Goal: Task Accomplishment & Management: Use online tool/utility

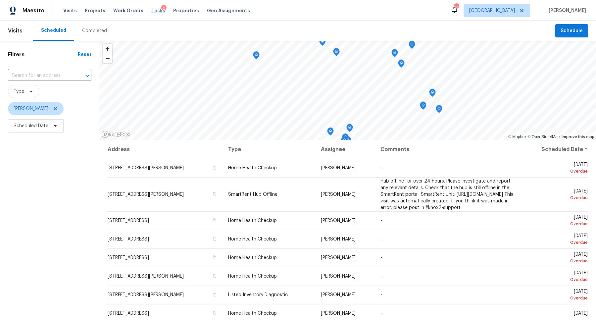
click at [151, 10] on span "Tasks" at bounding box center [158, 10] width 14 height 5
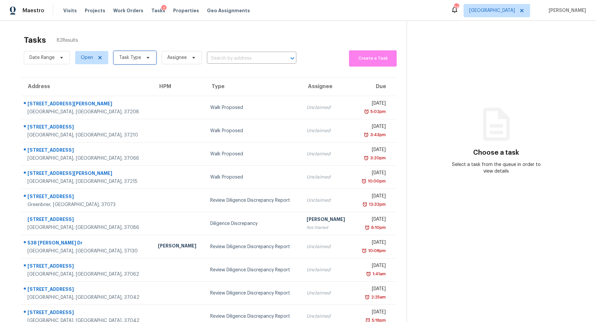
click at [140, 58] on span "Task Type" at bounding box center [135, 57] width 43 height 13
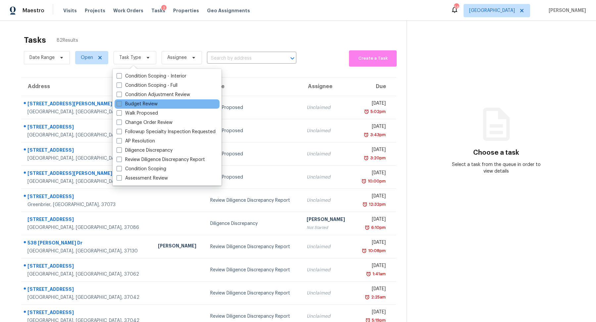
click at [135, 105] on label "Budget Review" at bounding box center [137, 104] width 41 height 7
click at [121, 105] on input "Budget Review" at bounding box center [119, 103] width 4 height 4
checkbox input "true"
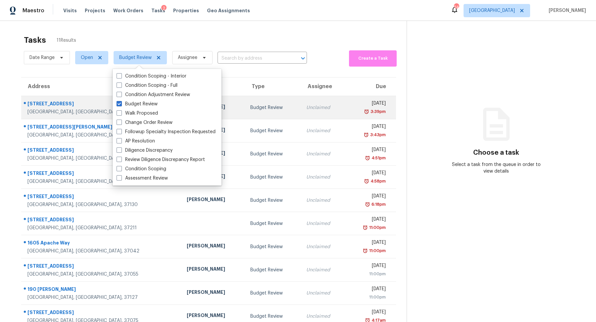
click at [46, 106] on div "1157 Inneswood Dr" at bounding box center [101, 104] width 149 height 8
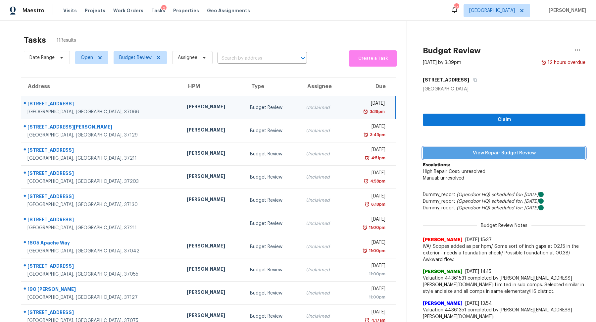
click at [476, 152] on span "View Repair Budget Review" at bounding box center [504, 153] width 152 height 8
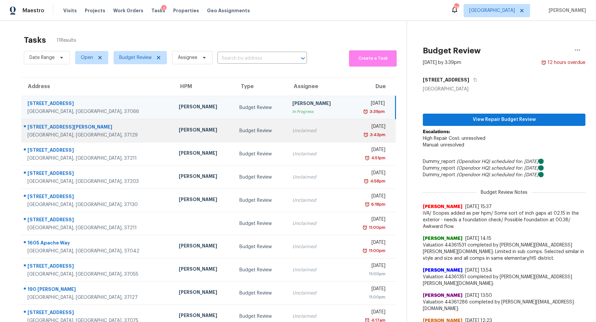
click at [46, 135] on div "Murfreesboro, TN, 37129" at bounding box center [97, 135] width 141 height 7
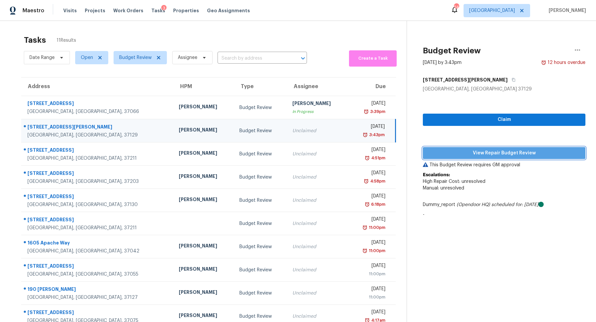
click at [495, 149] on span "View Repair Budget Review" at bounding box center [504, 153] width 152 height 8
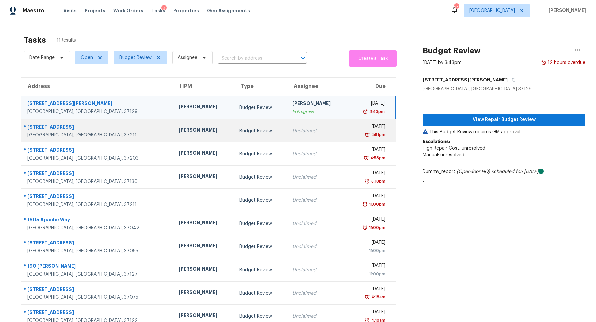
click at [38, 130] on div "270 Tampa Dr Apt M21" at bounding box center [97, 128] width 141 height 8
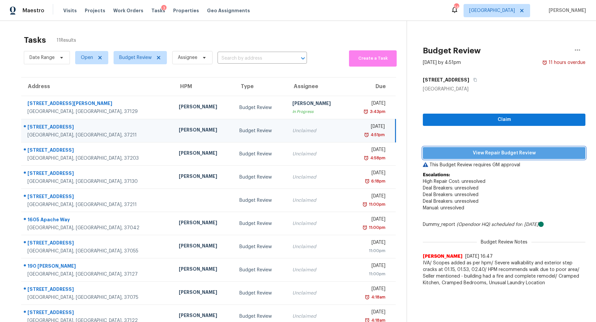
click at [523, 152] on span "View Repair Budget Review" at bounding box center [504, 153] width 152 height 8
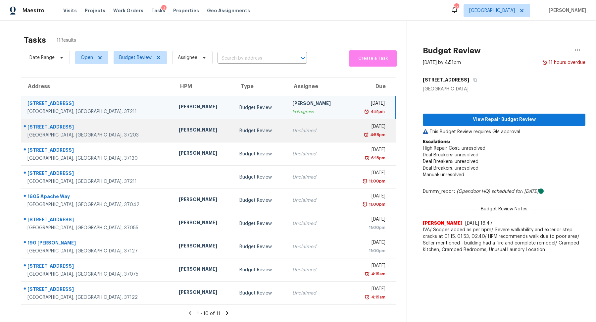
click at [49, 132] on div "Nashville, TN, 37203" at bounding box center [97, 135] width 141 height 7
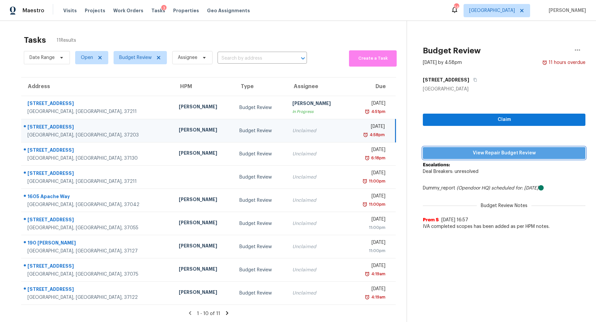
click at [499, 154] on span "View Repair Budget Review" at bounding box center [504, 153] width 152 height 8
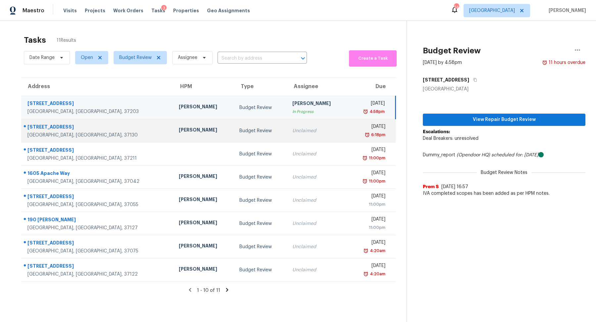
click at [45, 126] on div "365 Royal Garden Dr" at bounding box center [97, 128] width 141 height 8
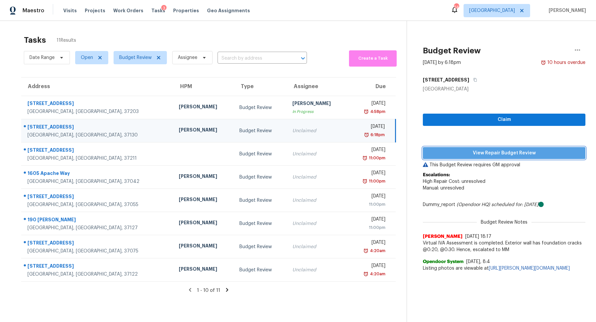
click at [468, 150] on span "View Repair Budget Review" at bounding box center [504, 153] width 152 height 8
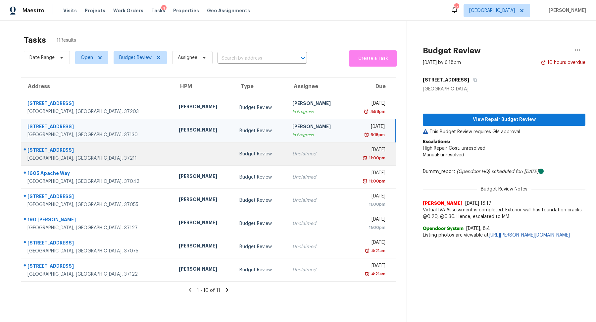
click at [42, 151] on div "7009 Lenox Village Dr Unit E301" at bounding box center [97, 151] width 141 height 8
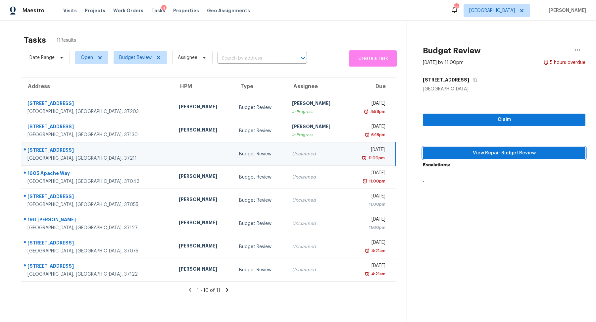
click at [469, 148] on button "View Repair Budget Review" at bounding box center [504, 153] width 163 height 12
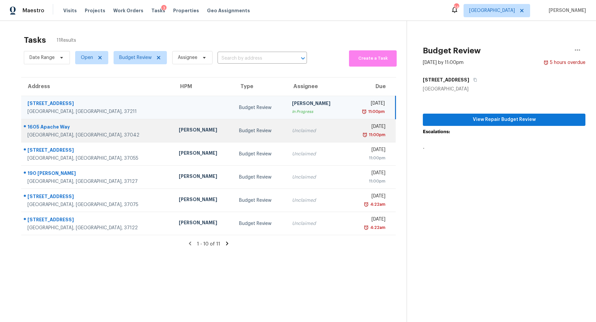
click at [56, 131] on div "1605 Apache Way" at bounding box center [97, 128] width 141 height 8
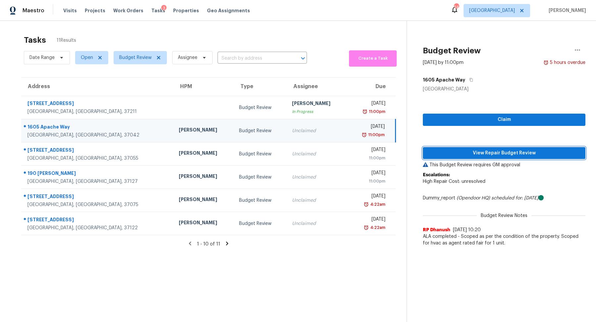
click at [461, 150] on span "View Repair Budget Review" at bounding box center [504, 153] width 152 height 8
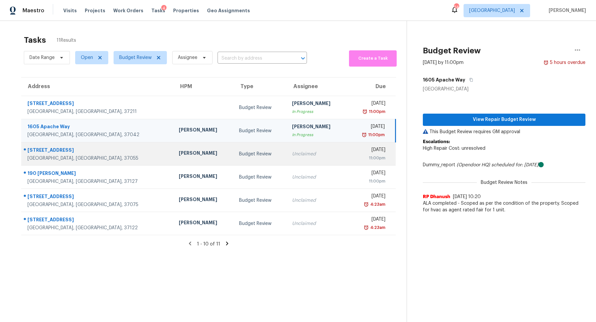
click at [64, 152] on div "135 Silver Leaf Cir" at bounding box center [97, 151] width 141 height 8
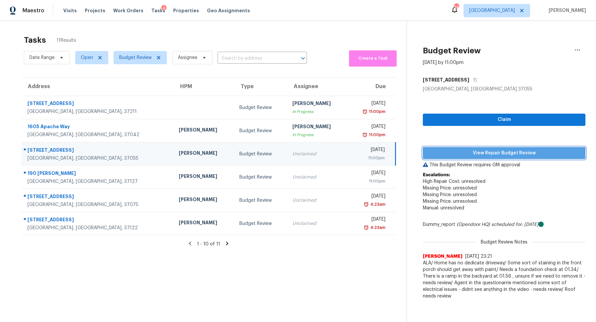
click at [463, 149] on span "View Repair Budget Review" at bounding box center [504, 153] width 152 height 8
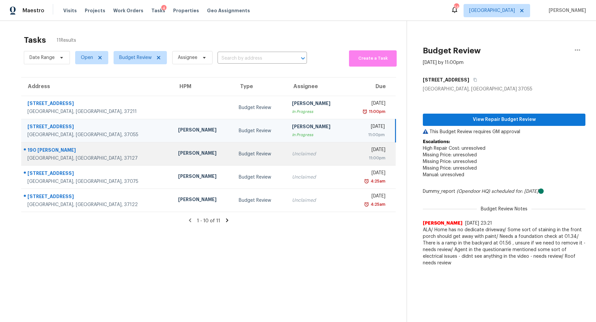
click at [42, 155] on div "Murfreesboro, TN, 37127" at bounding box center [97, 158] width 140 height 7
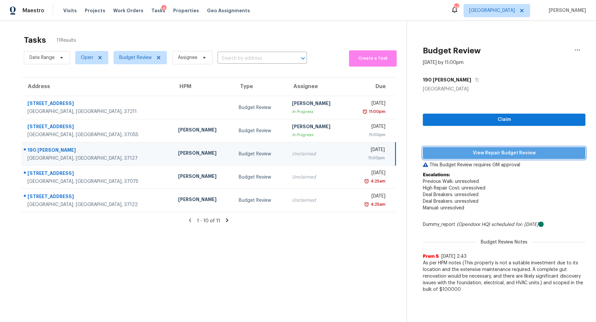
click at [461, 147] on button "View Repair Budget Review" at bounding box center [504, 153] width 163 height 12
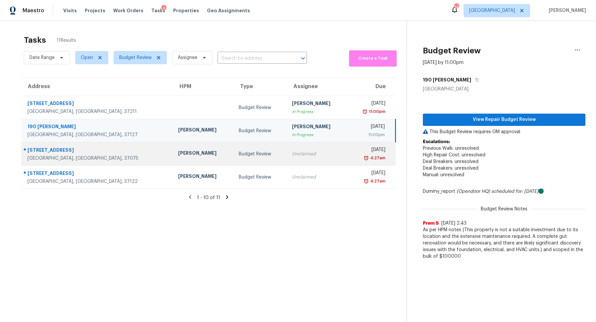
click at [63, 152] on div "106 Cedarcrest Dr" at bounding box center [97, 151] width 140 height 8
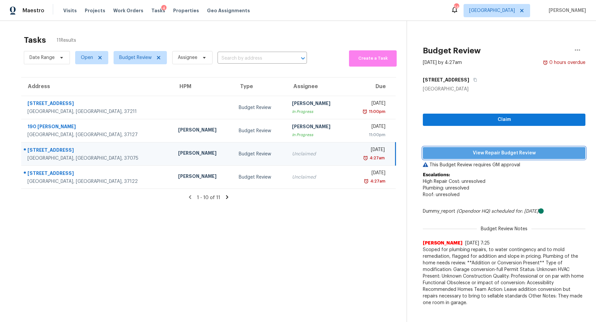
click at [471, 151] on span "View Repair Budget Review" at bounding box center [504, 153] width 152 height 8
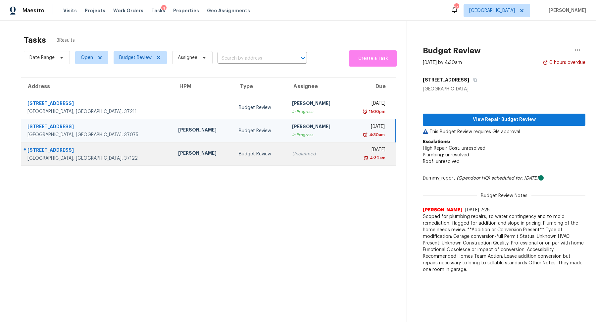
click at [50, 157] on div "Mount Juliet, TN, 37122" at bounding box center [97, 158] width 140 height 7
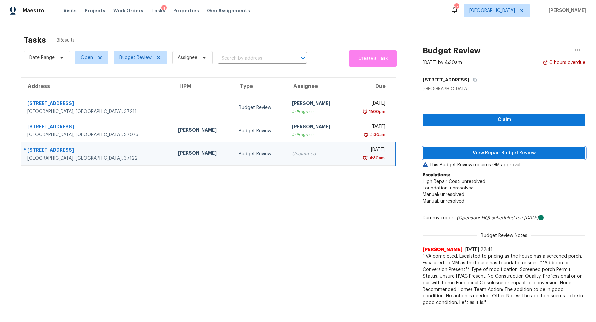
click at [521, 150] on span "View Repair Budget Review" at bounding box center [504, 153] width 152 height 8
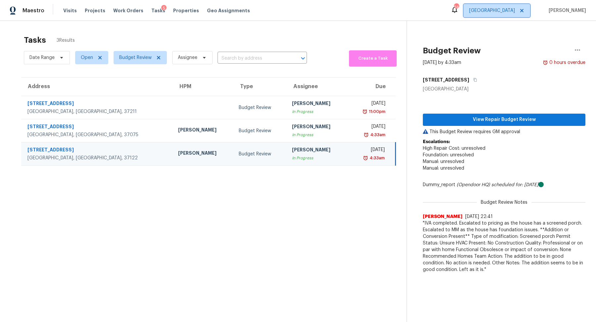
click at [505, 14] on span "[GEOGRAPHIC_DATA]" at bounding box center [497, 10] width 67 height 13
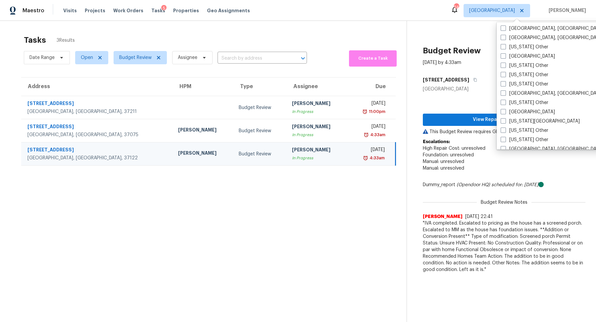
scroll to position [342, 0]
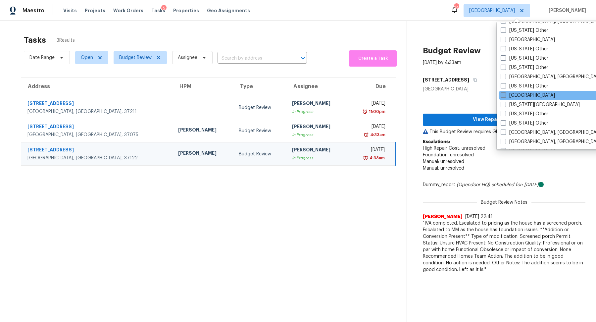
click at [525, 94] on label "Jacksonville" at bounding box center [528, 95] width 54 height 7
click at [505, 94] on input "Jacksonville" at bounding box center [503, 94] width 4 height 4
checkbox input "true"
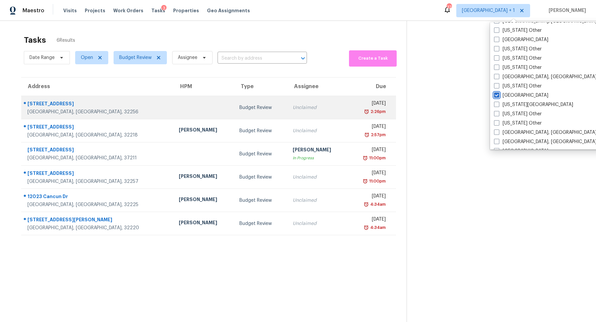
click at [63, 105] on div "10200 Belle Rive Blvd Unit 4608" at bounding box center [97, 104] width 141 height 8
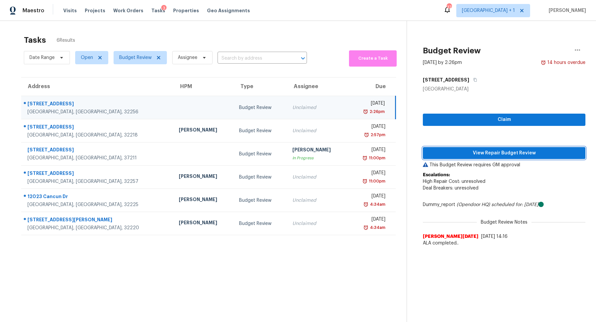
click at [488, 150] on span "View Repair Budget Review" at bounding box center [504, 153] width 152 height 8
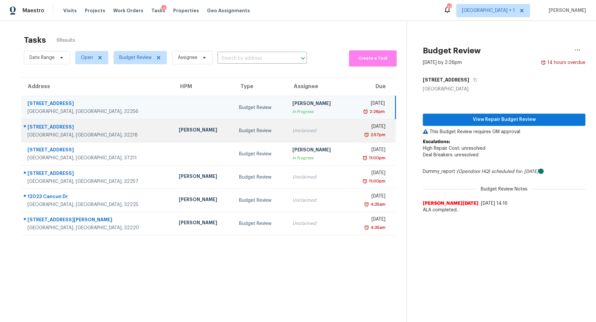
click at [62, 134] on div "Jacksonville, FL, 32218" at bounding box center [97, 135] width 141 height 7
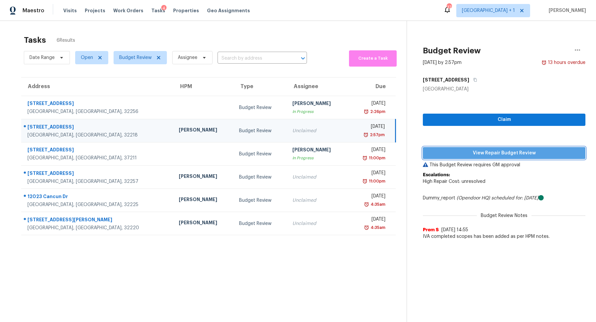
click at [482, 150] on span "View Repair Budget Review" at bounding box center [504, 153] width 152 height 8
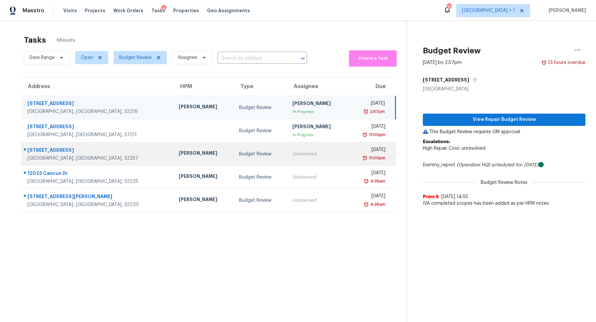
click at [42, 151] on div "11267 Cloverhill Cir E" at bounding box center [97, 151] width 141 height 8
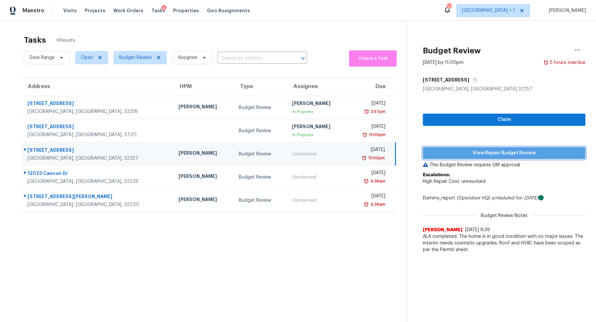
click at [500, 153] on span "View Repair Budget Review" at bounding box center [504, 153] width 152 height 8
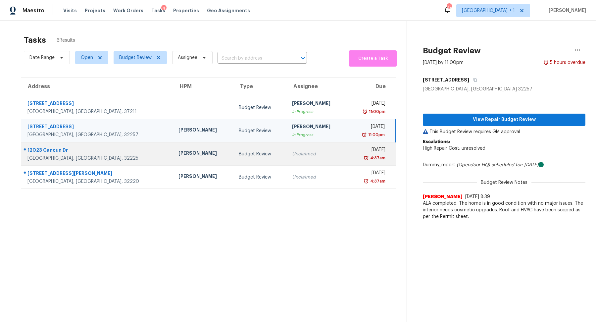
click at [53, 151] on div "12023 Cancun Dr" at bounding box center [97, 151] width 140 height 8
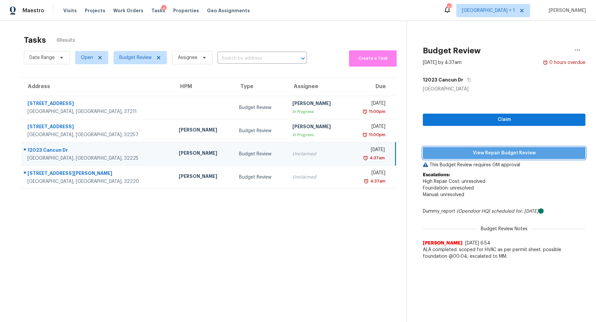
click at [496, 151] on span "View Repair Budget Review" at bounding box center [504, 153] width 152 height 8
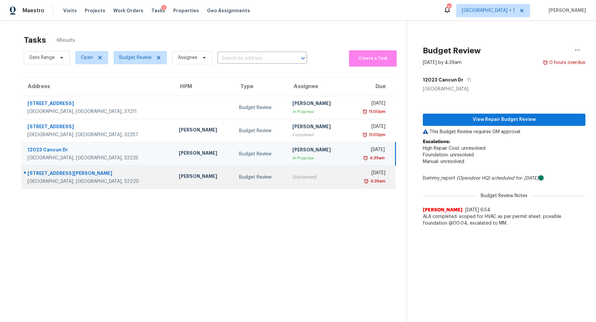
click at [44, 173] on div "213 Jackson Ave N" at bounding box center [97, 174] width 141 height 8
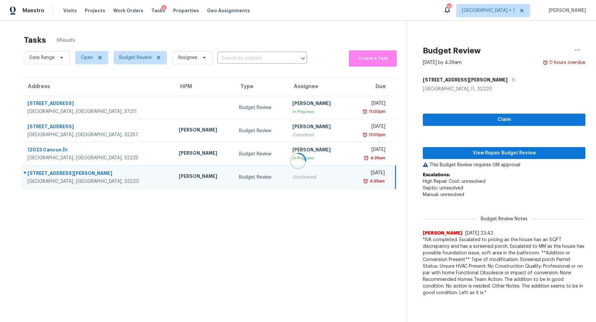
click at [500, 150] on div at bounding box center [298, 161] width 596 height 322
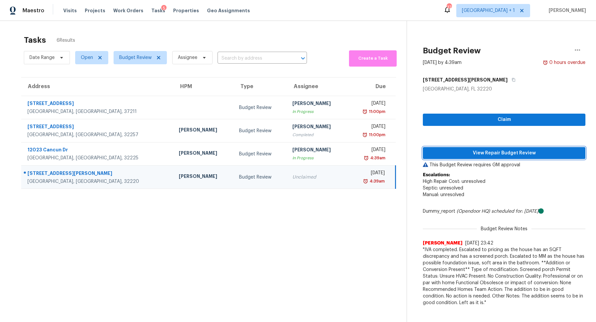
click at [500, 150] on span "View Repair Budget Review" at bounding box center [504, 153] width 152 height 8
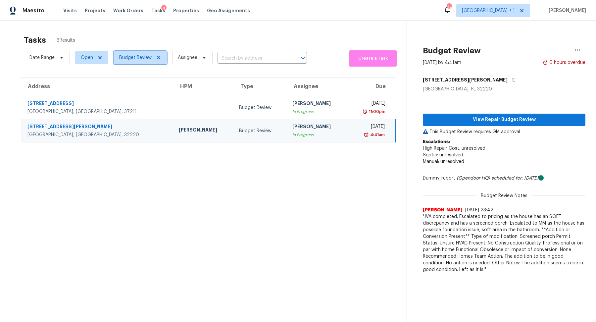
click at [129, 53] on span "Budget Review" at bounding box center [140, 57] width 53 height 13
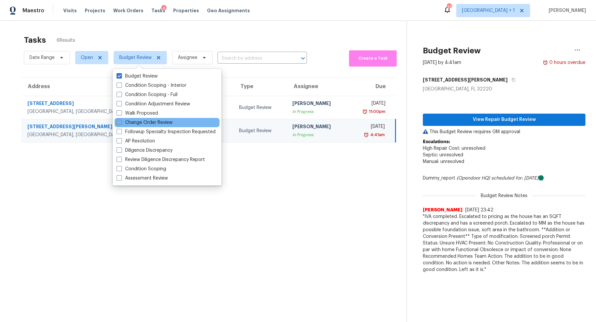
click at [152, 123] on label "Change Order Review" at bounding box center [145, 122] width 56 height 7
click at [121, 123] on input "Change Order Review" at bounding box center [119, 121] width 4 height 4
checkbox input "true"
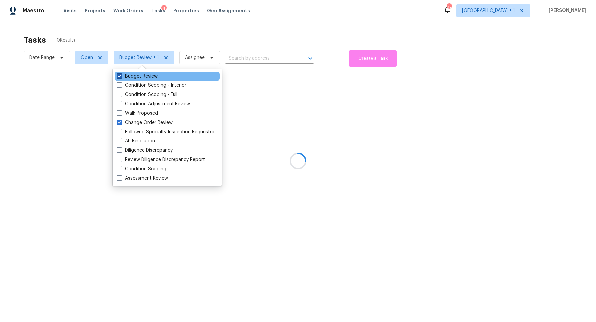
click at [146, 73] on label "Budget Review" at bounding box center [137, 76] width 41 height 7
click at [121, 73] on input "Budget Review" at bounding box center [119, 75] width 4 height 4
checkbox input "false"
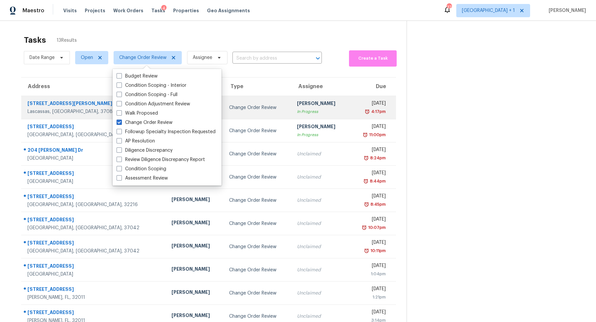
click at [66, 112] on div "Lascassas, TN, 37085" at bounding box center [93, 111] width 133 height 7
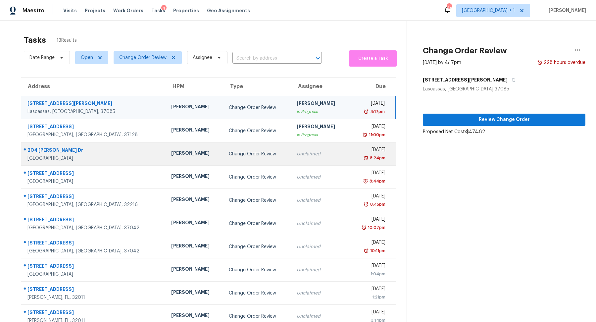
click at [53, 157] on div "Clarksville, TN, 37043" at bounding box center [93, 158] width 133 height 7
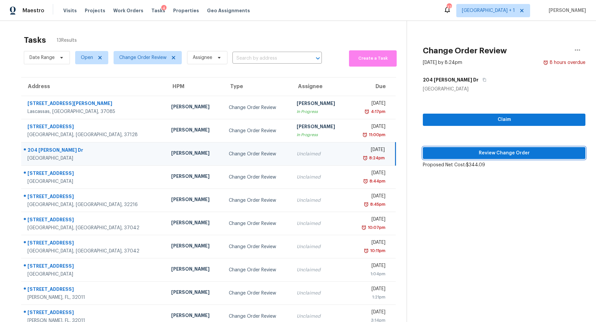
click at [477, 151] on span "Review Change Order" at bounding box center [504, 153] width 152 height 8
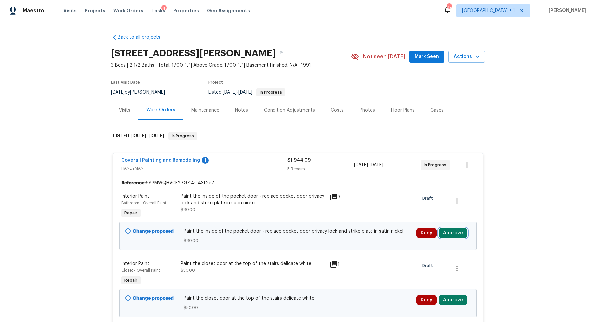
click at [450, 230] on button "Approve" at bounding box center [453, 233] width 28 height 10
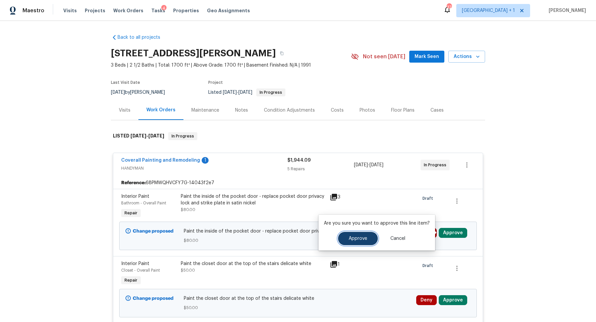
click at [358, 242] on button "Approve" at bounding box center [358, 238] width 40 height 13
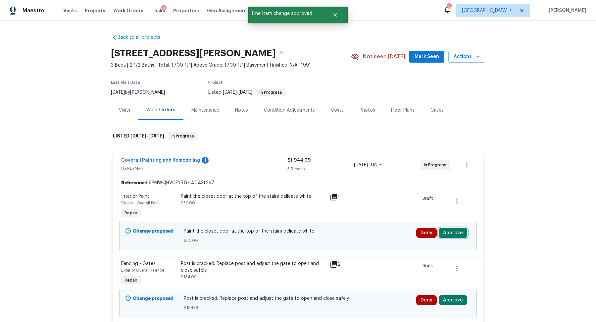
click at [458, 231] on button "Approve" at bounding box center [453, 233] width 28 height 10
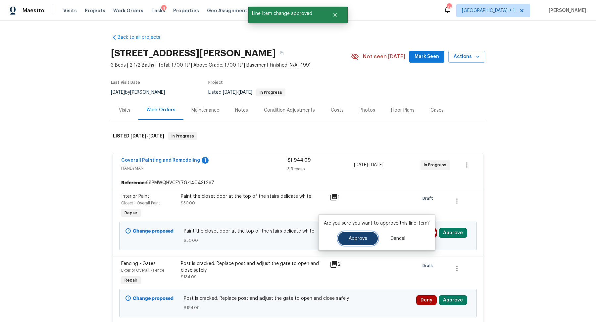
click at [372, 238] on button "Approve" at bounding box center [358, 238] width 40 height 13
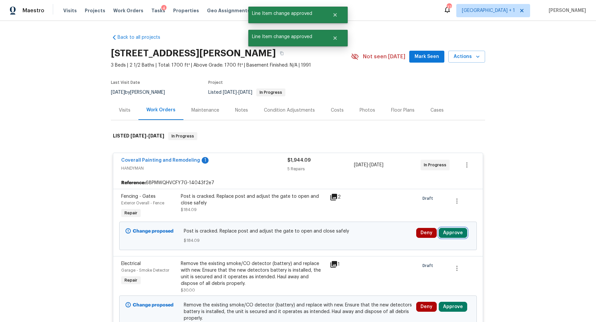
click at [452, 230] on button "Approve" at bounding box center [453, 233] width 28 height 10
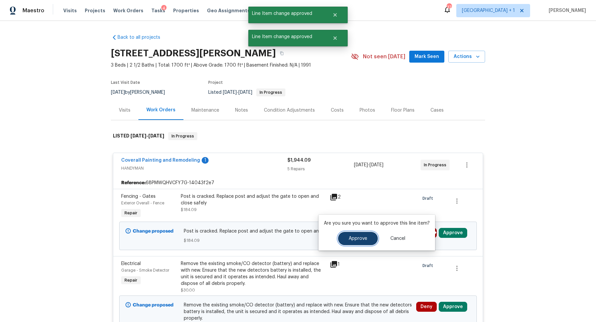
click at [350, 237] on span "Approve" at bounding box center [358, 238] width 19 height 5
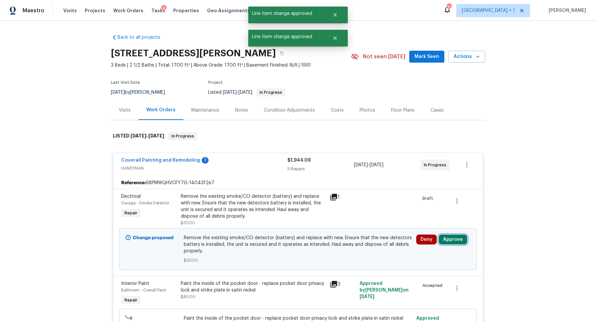
click at [454, 241] on button "Approve" at bounding box center [453, 239] width 28 height 10
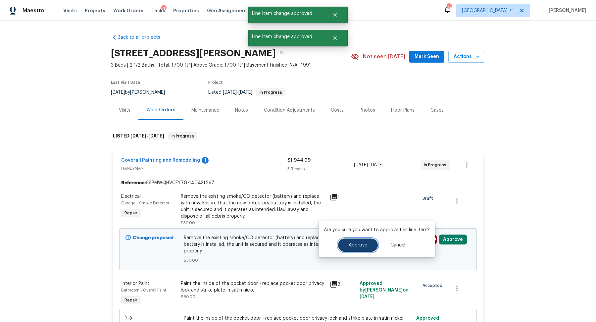
click at [363, 243] on span "Approve" at bounding box center [358, 245] width 19 height 5
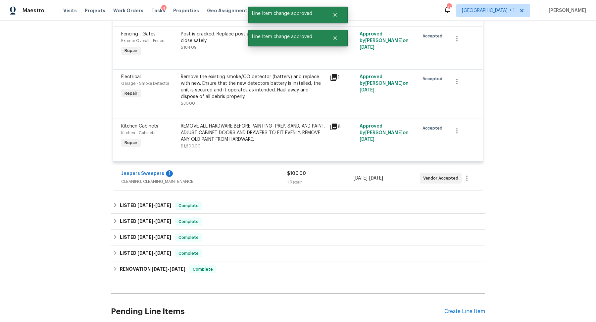
scroll to position [303, 0]
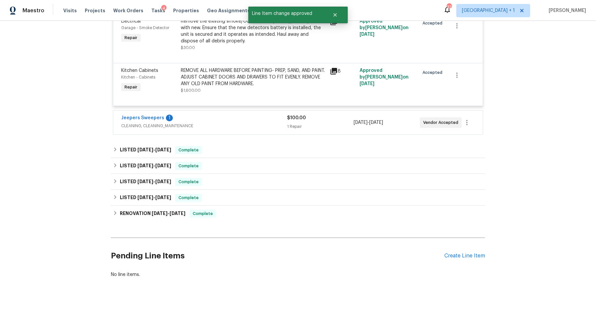
click at [282, 127] on span "CLEANING, CLEANING_MAINTENANCE" at bounding box center [204, 126] width 166 height 7
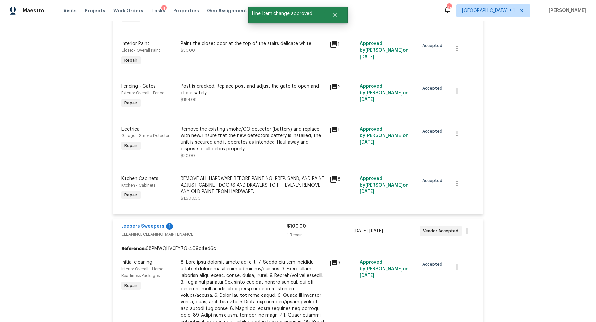
scroll to position [0, 0]
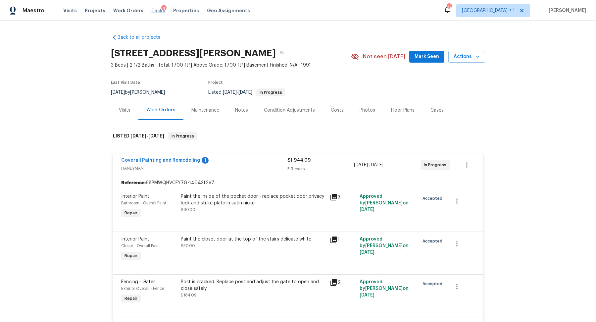
click at [154, 11] on span "Tasks" at bounding box center [158, 10] width 14 height 5
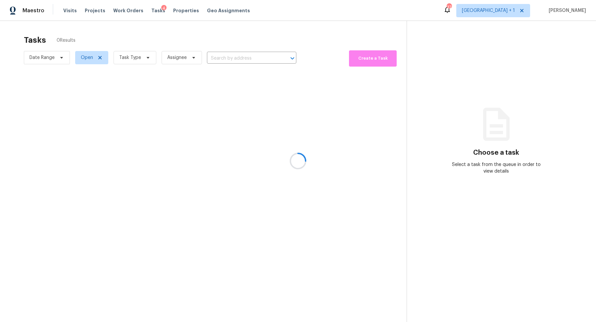
click at [133, 62] on div at bounding box center [298, 161] width 596 height 322
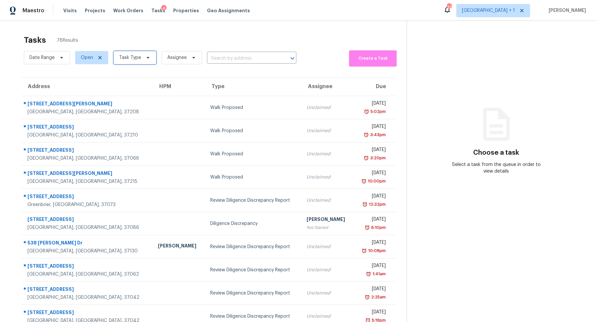
click at [133, 57] on span "Task Type" at bounding box center [130, 57] width 22 height 7
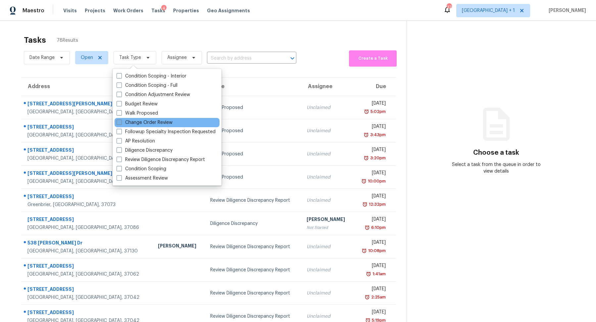
click at [134, 123] on label "Change Order Review" at bounding box center [145, 122] width 56 height 7
click at [121, 123] on input "Change Order Review" at bounding box center [119, 121] width 4 height 4
checkbox input "true"
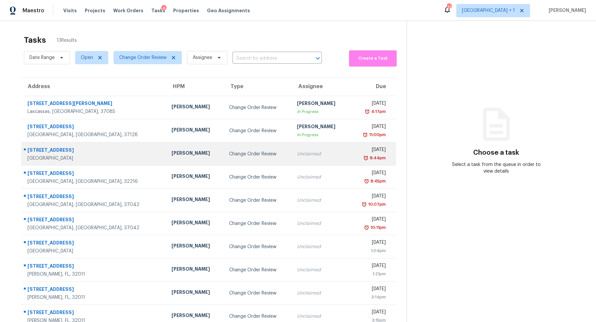
click at [45, 159] on div "Jacksonville, FL, 32223" at bounding box center [93, 158] width 133 height 7
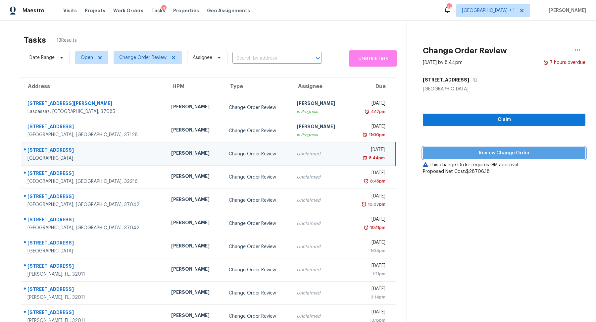
click at [519, 150] on span "Review Change Order" at bounding box center [504, 153] width 152 height 8
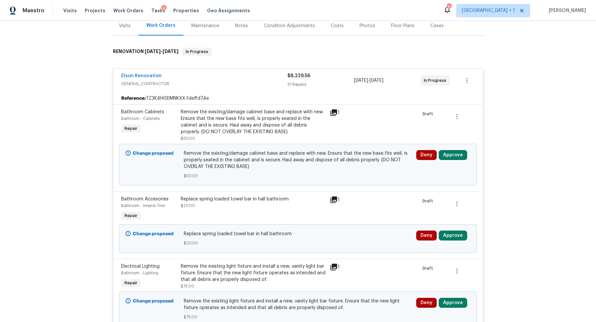
scroll to position [88, 0]
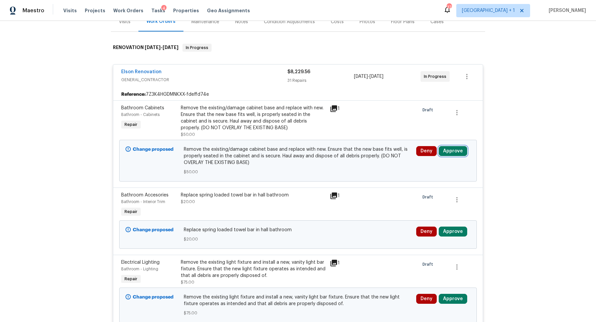
click at [457, 153] on button "Approve" at bounding box center [453, 151] width 28 height 10
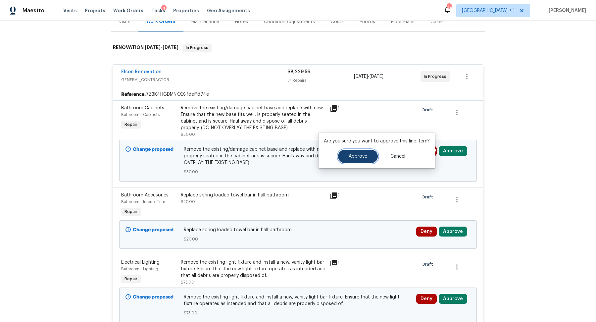
click at [353, 158] on span "Approve" at bounding box center [358, 156] width 19 height 5
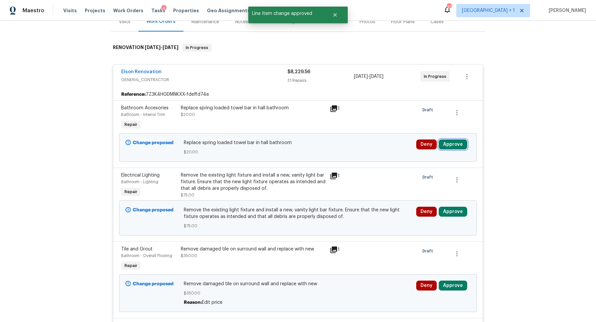
click at [457, 144] on button "Approve" at bounding box center [453, 144] width 28 height 10
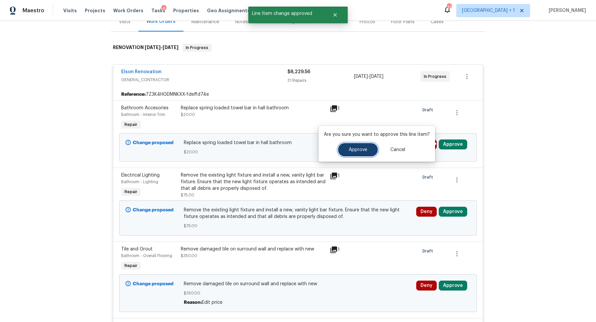
click at [356, 150] on span "Approve" at bounding box center [358, 149] width 19 height 5
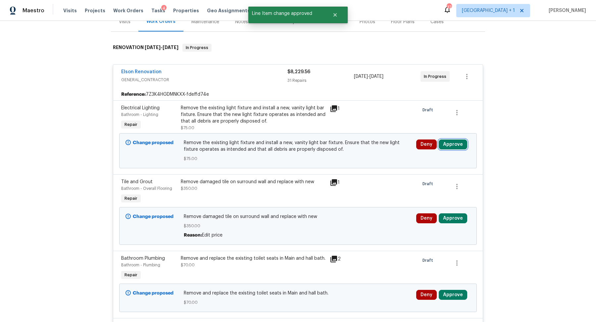
click at [456, 143] on button "Approve" at bounding box center [453, 144] width 28 height 10
click at [337, 111] on icon at bounding box center [334, 109] width 8 height 8
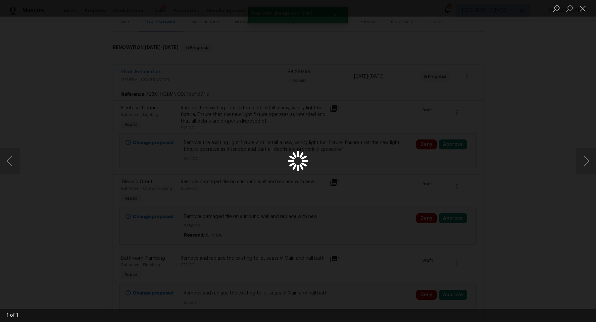
click at [335, 109] on div "Lightbox" at bounding box center [298, 161] width 596 height 322
click at [508, 139] on div "Lightbox" at bounding box center [298, 161] width 596 height 322
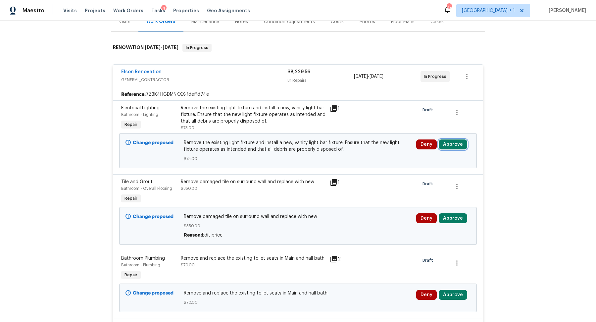
click at [447, 143] on button "Approve" at bounding box center [453, 144] width 28 height 10
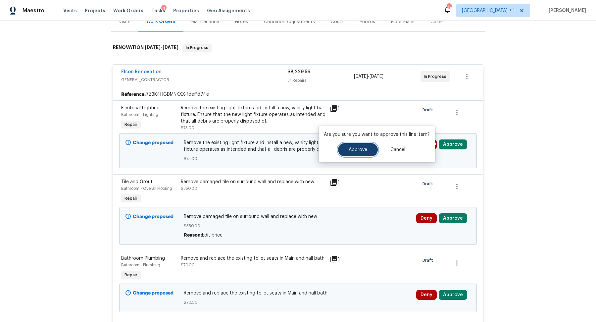
click at [372, 150] on button "Approve" at bounding box center [358, 149] width 40 height 13
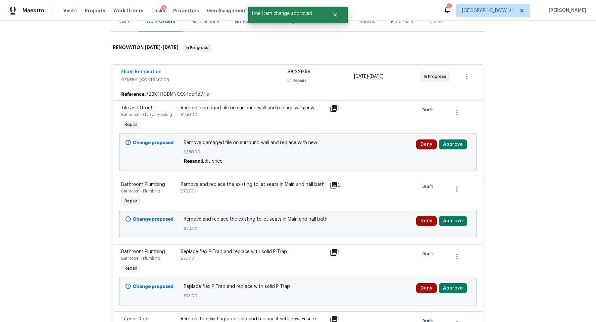
click at [334, 109] on icon at bounding box center [334, 108] width 7 height 7
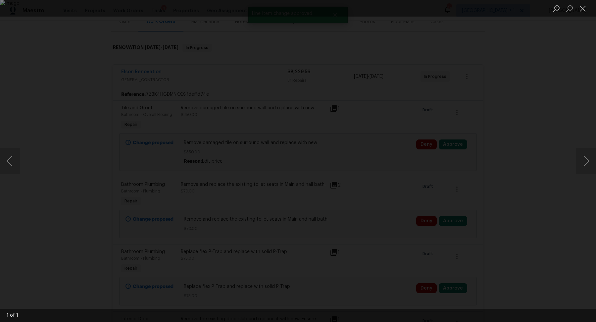
click at [542, 139] on div "Lightbox" at bounding box center [298, 161] width 596 height 322
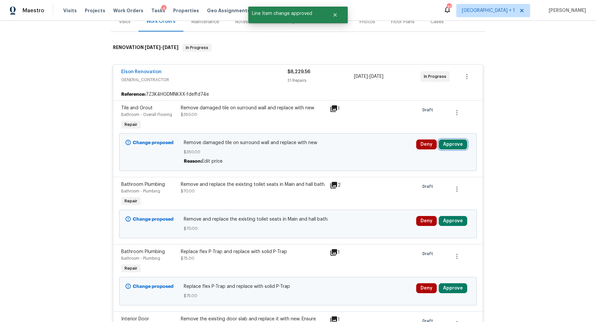
click at [456, 139] on button "Approve" at bounding box center [453, 144] width 28 height 10
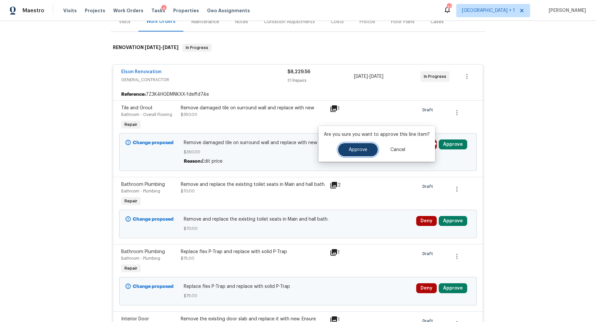
click at [357, 148] on span "Approve" at bounding box center [358, 149] width 19 height 5
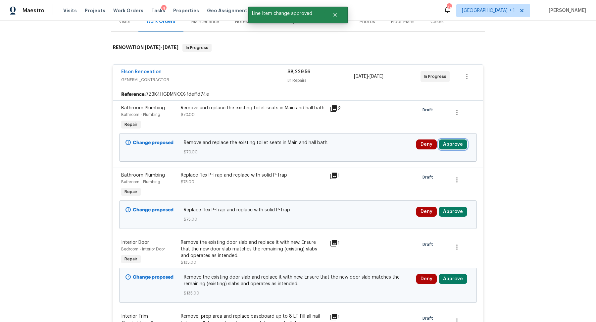
click at [458, 144] on button "Approve" at bounding box center [453, 144] width 28 height 10
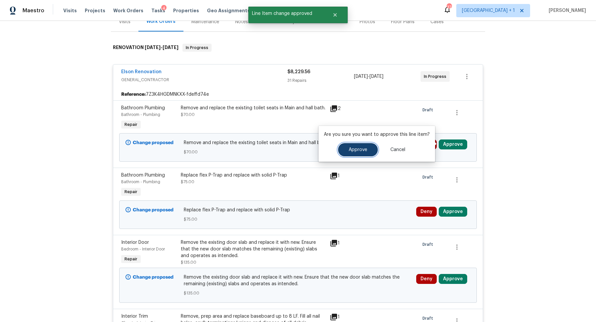
click at [363, 149] on span "Approve" at bounding box center [358, 149] width 19 height 5
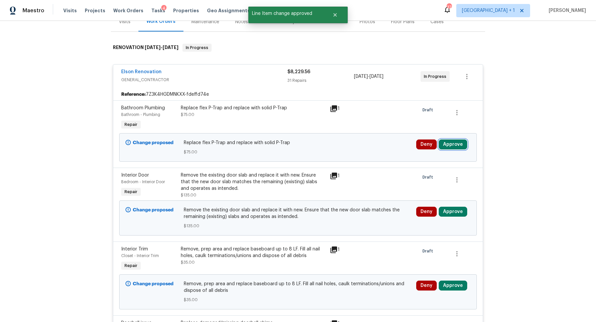
click at [453, 143] on button "Approve" at bounding box center [453, 144] width 28 height 10
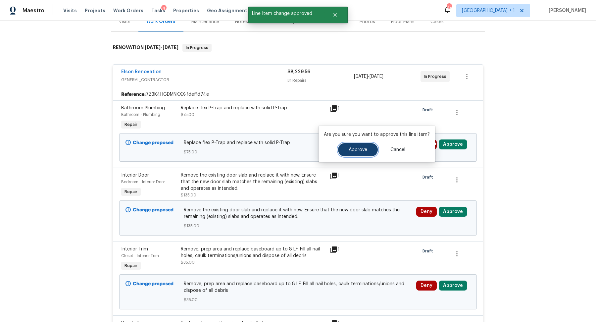
click at [365, 145] on button "Approve" at bounding box center [358, 149] width 40 height 13
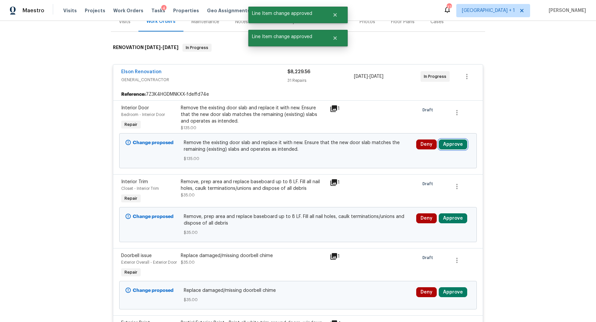
click at [452, 144] on button "Approve" at bounding box center [453, 144] width 28 height 10
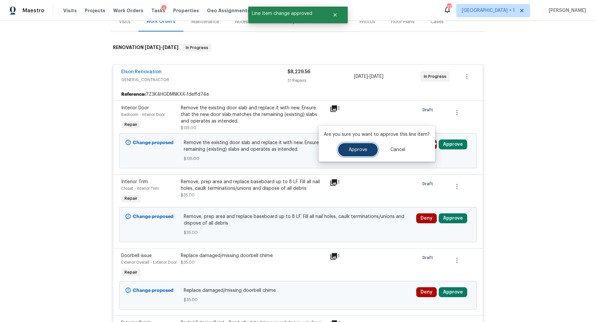
click at [352, 145] on button "Approve" at bounding box center [358, 149] width 40 height 13
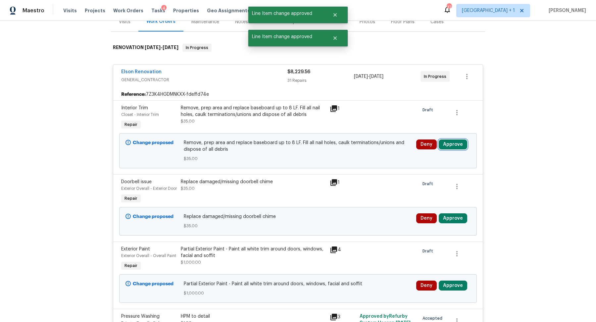
click at [457, 143] on button "Approve" at bounding box center [453, 144] width 28 height 10
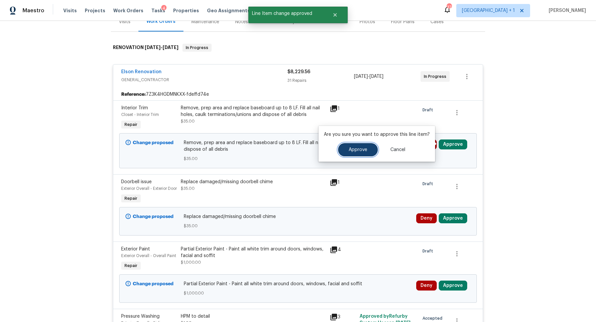
click at [366, 149] on span "Approve" at bounding box center [358, 149] width 19 height 5
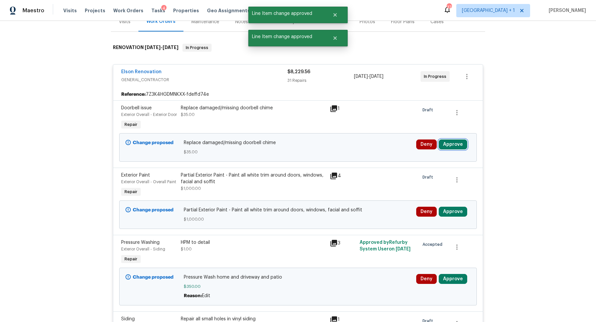
click at [460, 147] on button "Approve" at bounding box center [453, 144] width 28 height 10
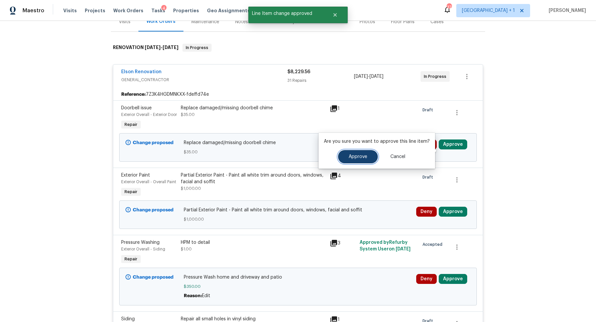
click at [356, 152] on button "Approve" at bounding box center [358, 156] width 40 height 13
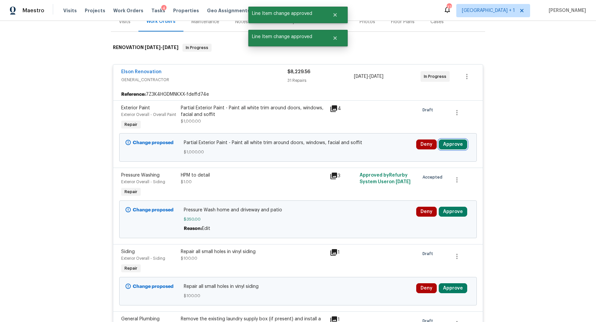
click at [452, 143] on button "Approve" at bounding box center [453, 144] width 28 height 10
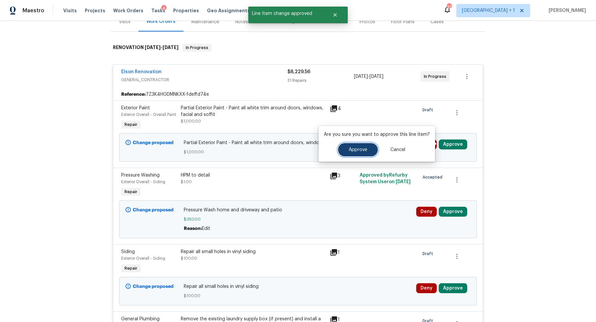
click at [341, 145] on button "Approve" at bounding box center [358, 149] width 40 height 13
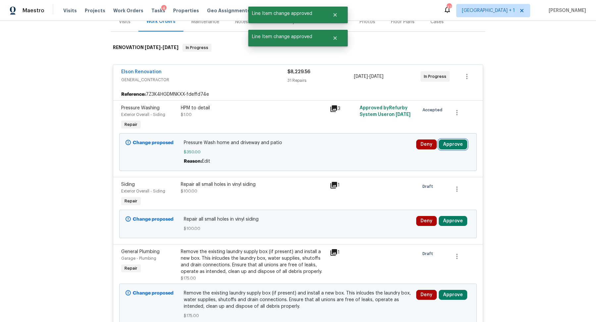
click at [459, 140] on button "Approve" at bounding box center [453, 144] width 28 height 10
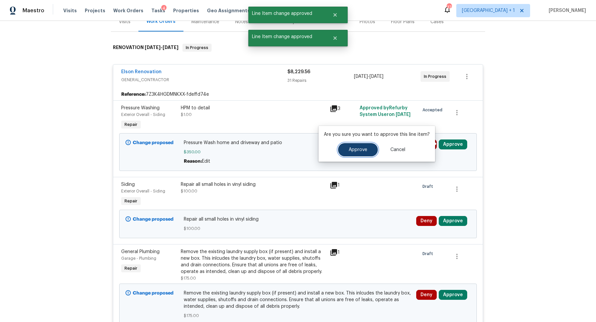
click at [358, 151] on span "Approve" at bounding box center [358, 149] width 19 height 5
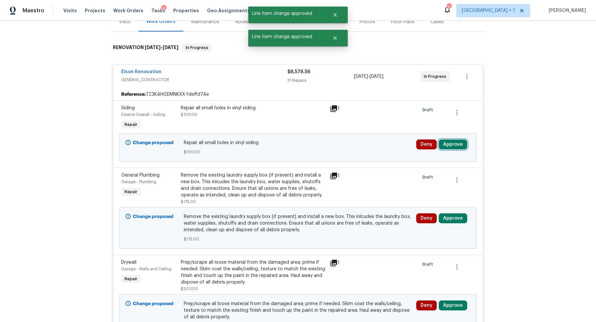
click at [459, 143] on button "Approve" at bounding box center [453, 144] width 28 height 10
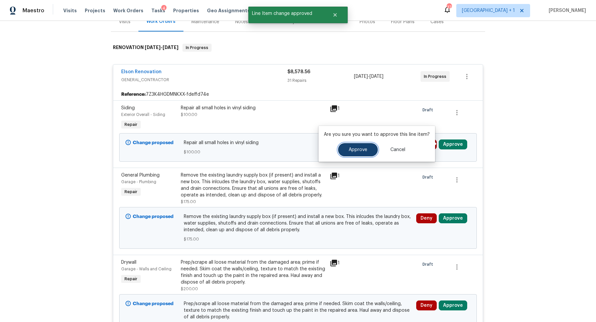
click at [364, 152] on span "Approve" at bounding box center [358, 149] width 19 height 5
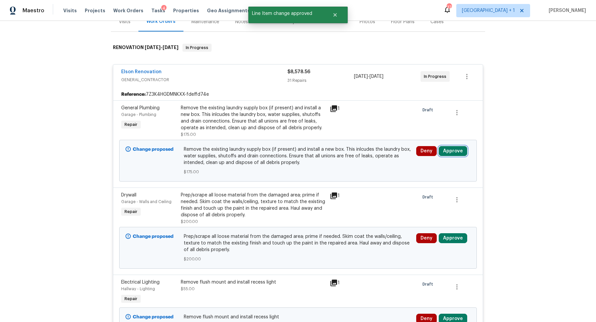
click at [450, 146] on button "Approve" at bounding box center [453, 151] width 28 height 10
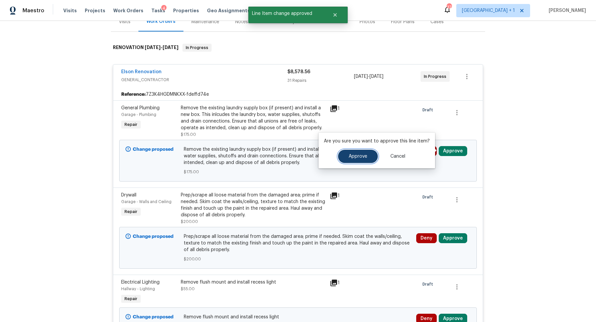
click at [353, 158] on span "Approve" at bounding box center [358, 156] width 19 height 5
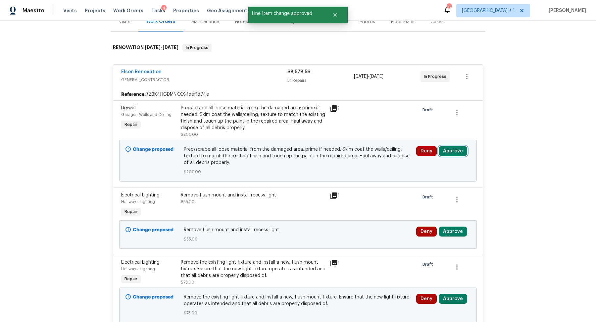
drag, startPoint x: 454, startPoint y: 148, endPoint x: 445, endPoint y: 145, distance: 9.3
click at [454, 148] on button "Approve" at bounding box center [453, 151] width 28 height 10
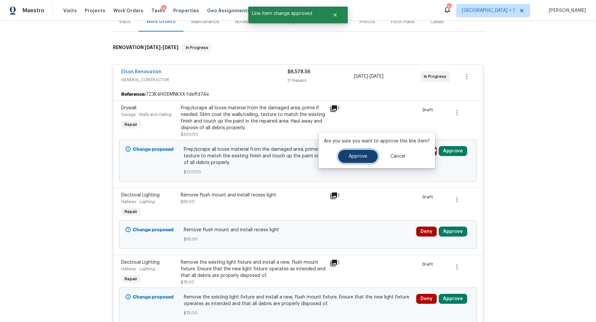
click at [345, 150] on button "Approve" at bounding box center [358, 156] width 40 height 13
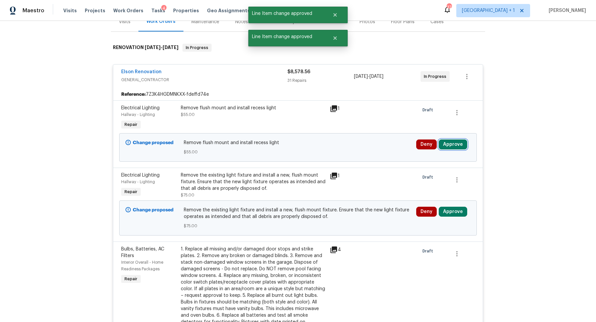
click at [456, 141] on button "Approve" at bounding box center [453, 144] width 28 height 10
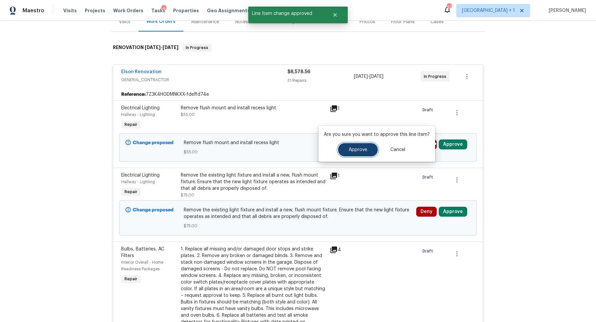
click at [349, 150] on span "Approve" at bounding box center [358, 149] width 19 height 5
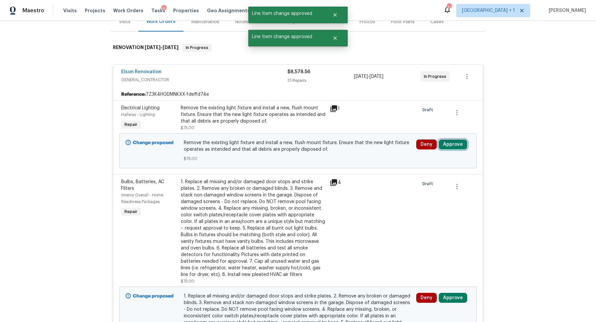
click at [452, 142] on button "Approve" at bounding box center [453, 144] width 28 height 10
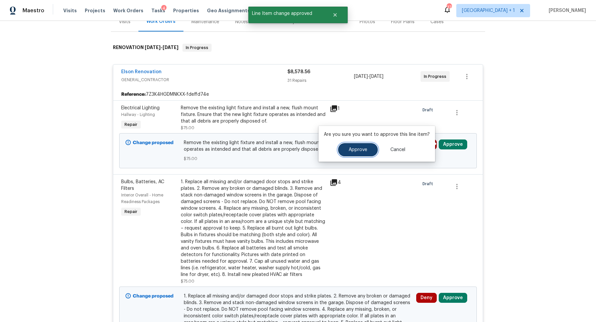
click at [345, 148] on button "Approve" at bounding box center [358, 149] width 40 height 13
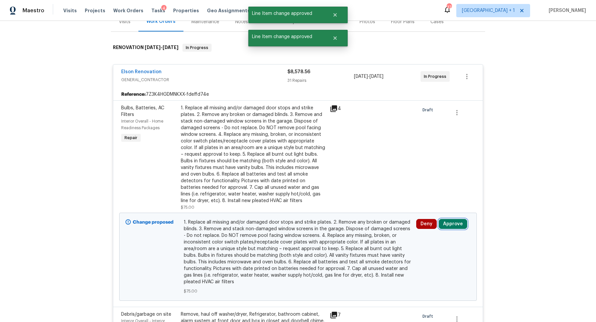
click at [453, 221] on button "Approve" at bounding box center [453, 224] width 28 height 10
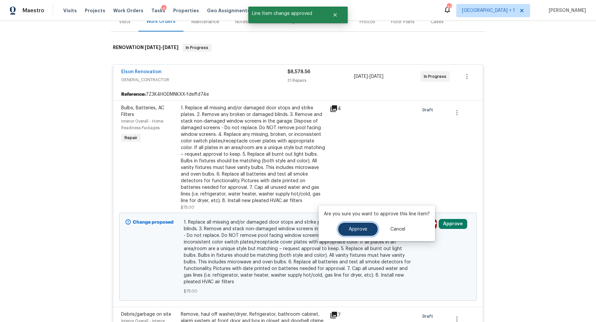
click at [354, 229] on span "Approve" at bounding box center [358, 229] width 19 height 5
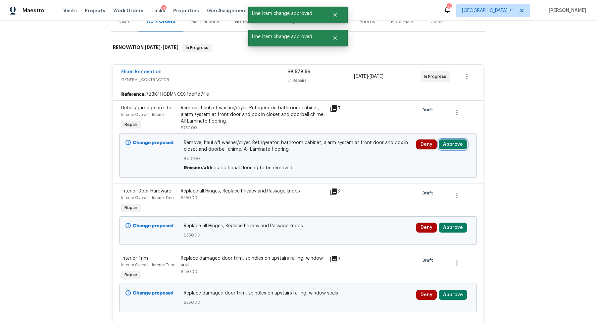
click at [458, 142] on button "Approve" at bounding box center [453, 144] width 28 height 10
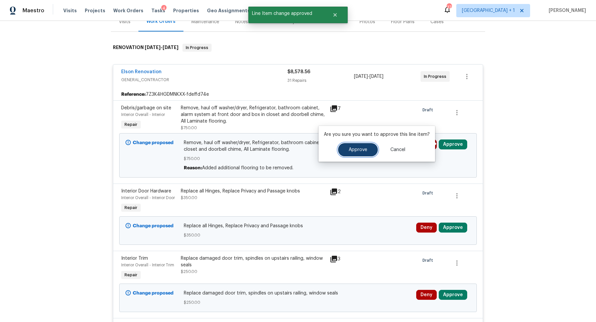
click at [364, 144] on button "Approve" at bounding box center [358, 149] width 40 height 13
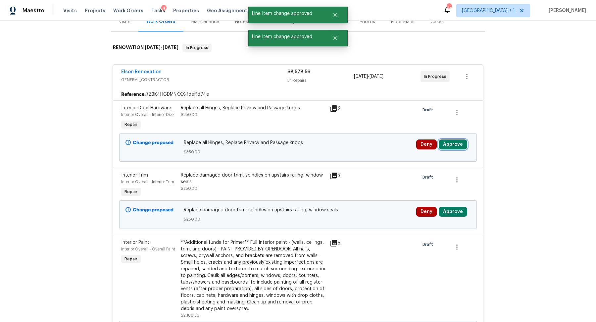
click at [449, 142] on button "Approve" at bounding box center [453, 144] width 28 height 10
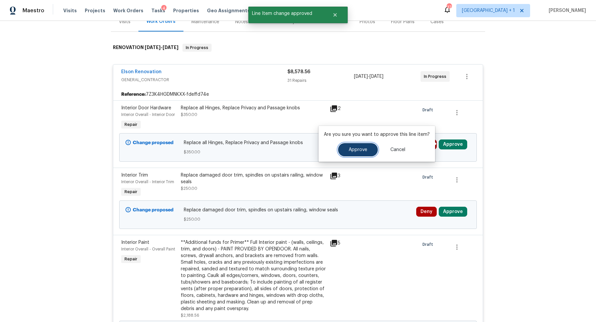
click at [355, 149] on span "Approve" at bounding box center [358, 149] width 19 height 5
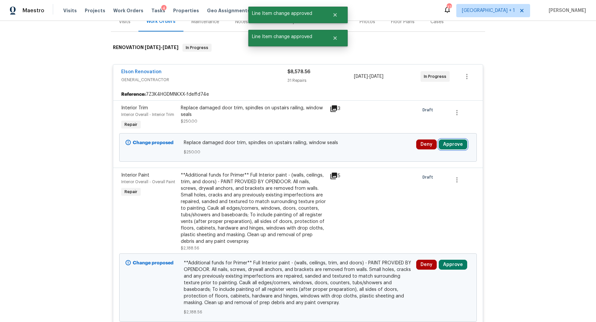
click at [450, 144] on button "Approve" at bounding box center [453, 144] width 28 height 10
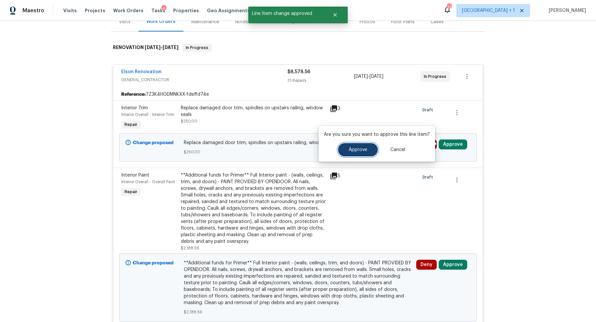
click at [361, 143] on button "Approve" at bounding box center [358, 149] width 40 height 13
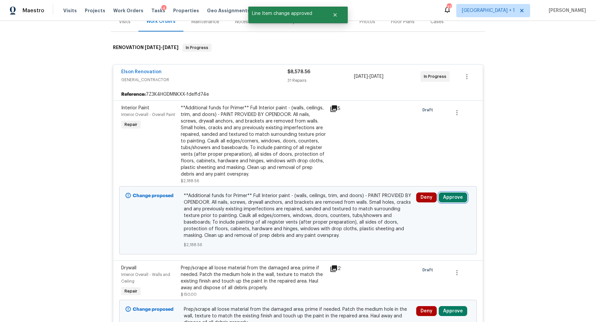
click at [451, 195] on button "Approve" at bounding box center [453, 197] width 28 height 10
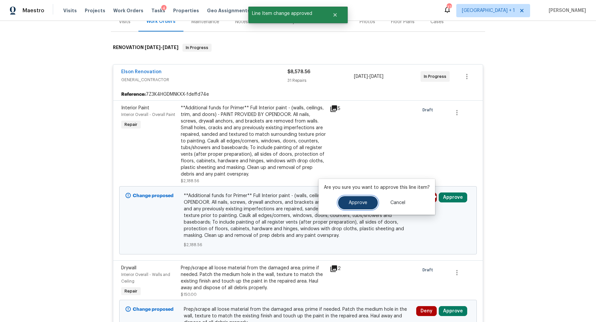
click at [357, 196] on button "Approve" at bounding box center [358, 202] width 40 height 13
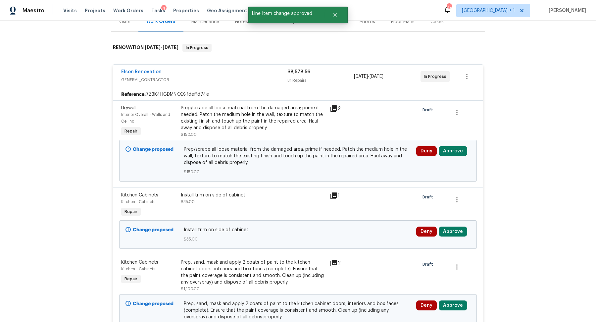
click at [452, 144] on div "Deny Approve" at bounding box center [443, 160] width 58 height 33
click at [445, 149] on button "Approve" at bounding box center [453, 151] width 28 height 10
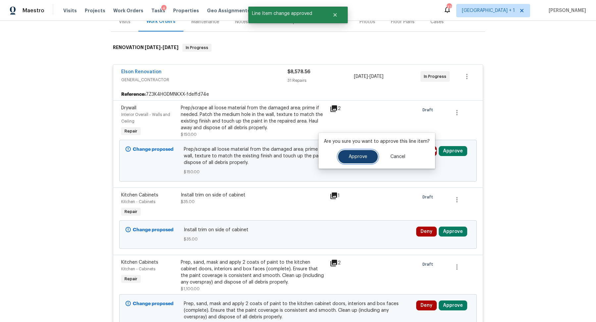
click at [359, 156] on span "Approve" at bounding box center [358, 156] width 19 height 5
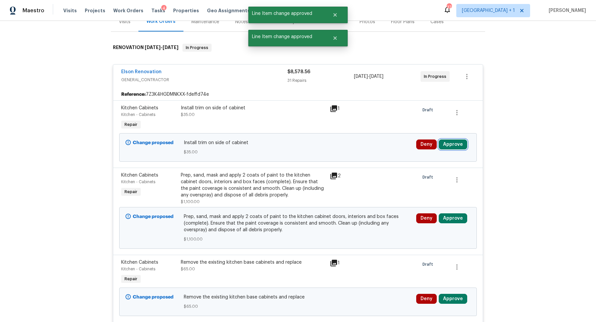
click at [448, 145] on button "Approve" at bounding box center [453, 144] width 28 height 10
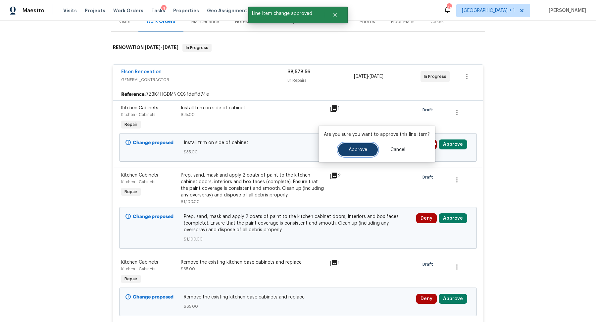
click at [364, 146] on button "Approve" at bounding box center [358, 149] width 40 height 13
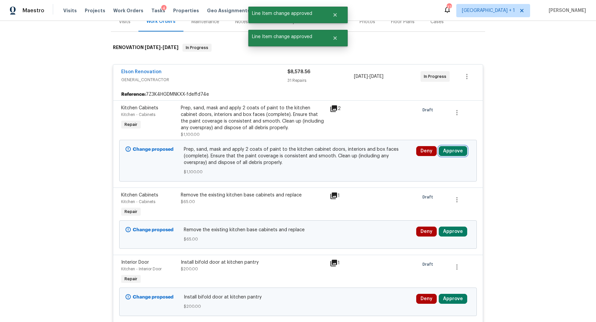
click at [450, 147] on button "Approve" at bounding box center [453, 151] width 28 height 10
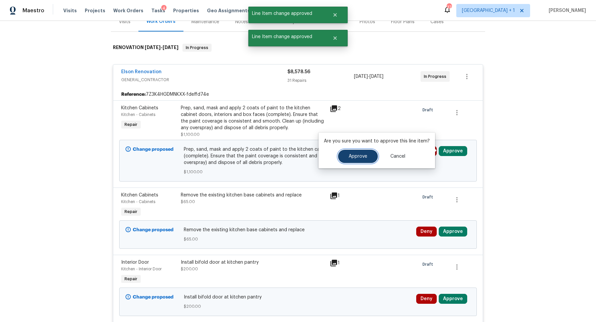
click at [354, 150] on button "Approve" at bounding box center [358, 156] width 40 height 13
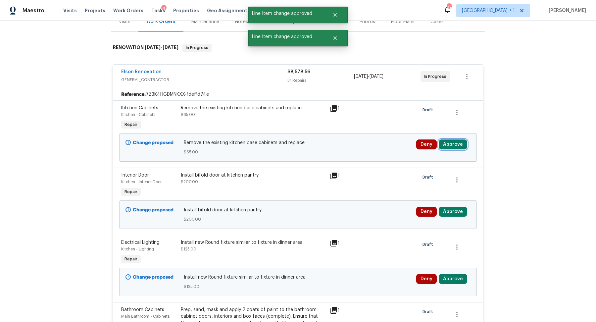
click at [450, 144] on button "Approve" at bounding box center [453, 144] width 28 height 10
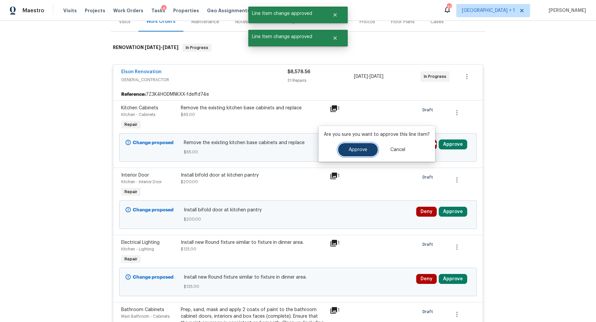
click at [346, 153] on button "Approve" at bounding box center [358, 149] width 40 height 13
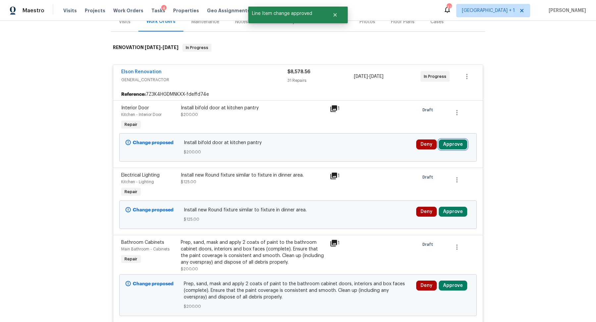
click at [449, 142] on button "Approve" at bounding box center [453, 144] width 28 height 10
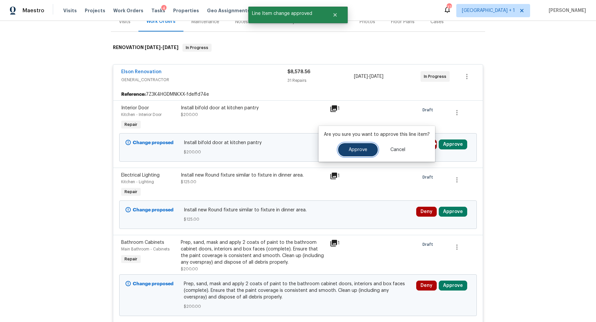
click at [355, 148] on span "Approve" at bounding box center [358, 149] width 19 height 5
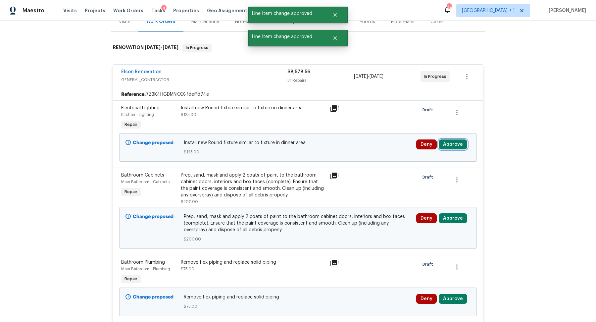
click at [457, 140] on button "Approve" at bounding box center [453, 144] width 28 height 10
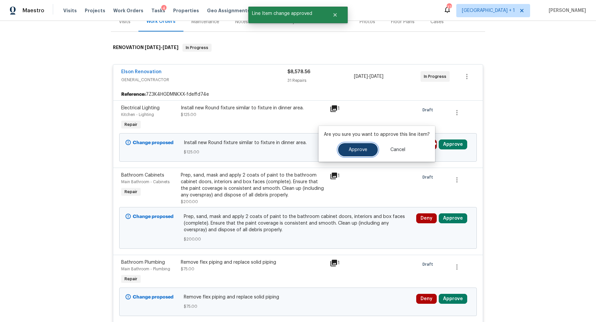
click at [352, 147] on span "Approve" at bounding box center [358, 149] width 19 height 5
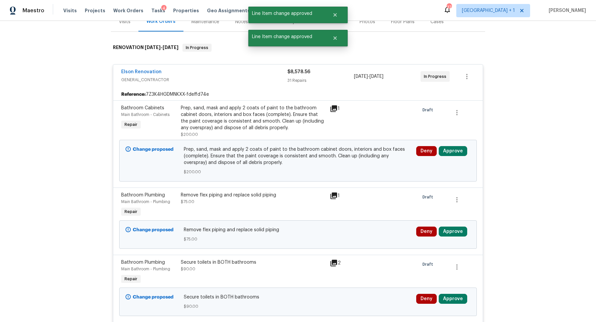
click at [447, 145] on div "Deny Approve" at bounding box center [443, 160] width 58 height 33
click at [445, 149] on button "Approve" at bounding box center [453, 151] width 28 height 10
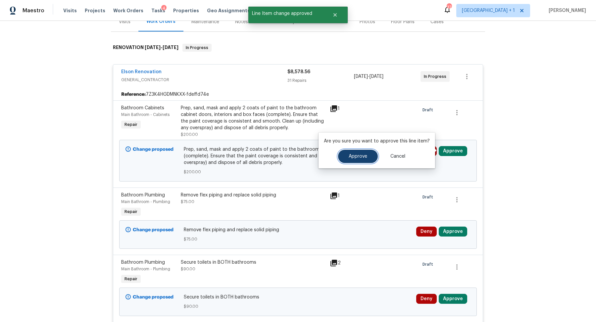
click at [359, 155] on span "Approve" at bounding box center [358, 156] width 19 height 5
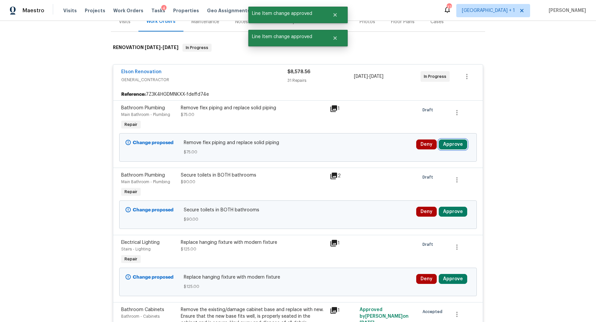
click at [449, 146] on button "Approve" at bounding box center [453, 144] width 28 height 10
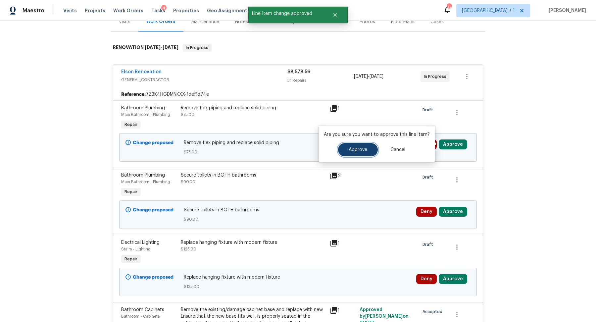
click at [362, 152] on span "Approve" at bounding box center [358, 149] width 19 height 5
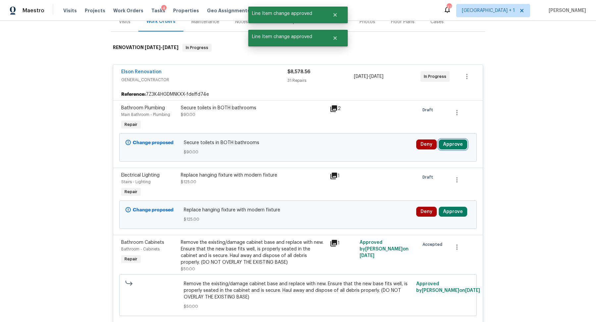
click at [455, 144] on button "Approve" at bounding box center [453, 144] width 28 height 10
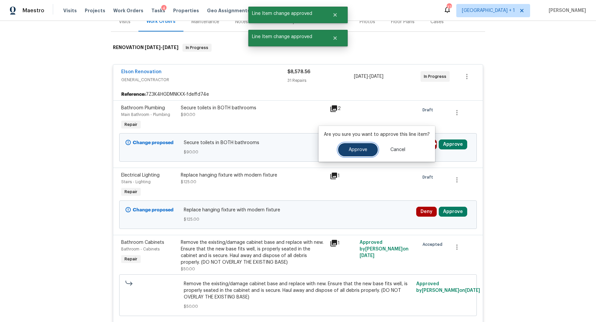
click at [341, 148] on button "Approve" at bounding box center [358, 149] width 40 height 13
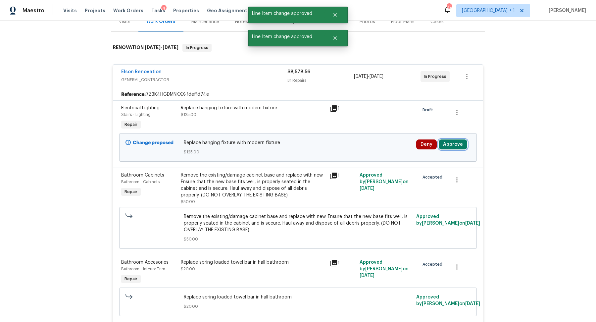
click at [463, 144] on button "Approve" at bounding box center [453, 144] width 28 height 10
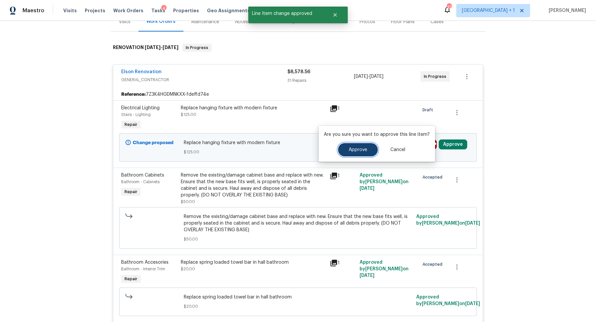
click at [347, 155] on button "Approve" at bounding box center [358, 149] width 40 height 13
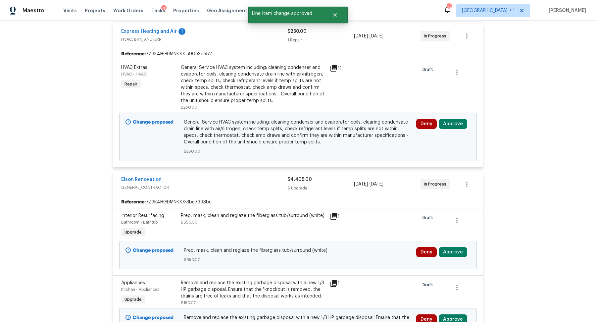
scroll to position [2665, 0]
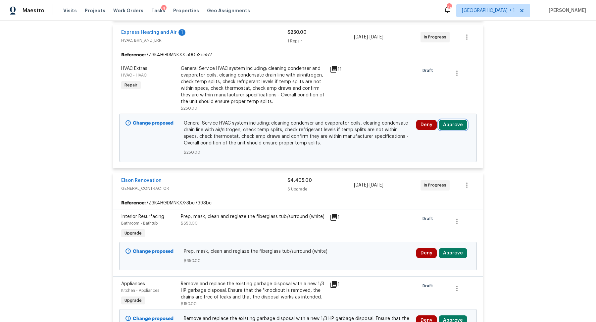
click at [450, 127] on button "Approve" at bounding box center [453, 125] width 28 height 10
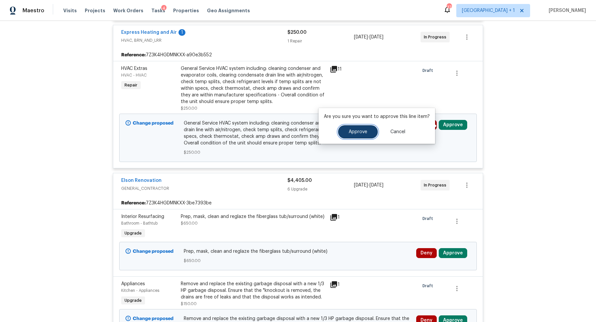
click at [363, 129] on button "Approve" at bounding box center [358, 131] width 40 height 13
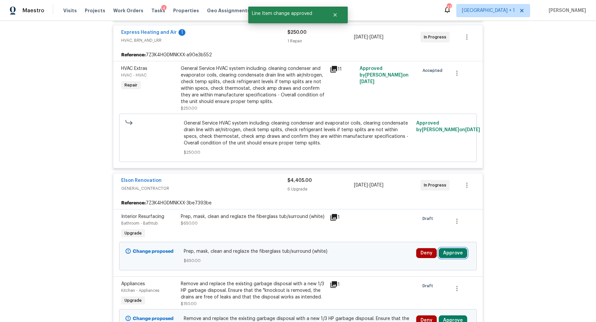
click at [458, 254] on button "Approve" at bounding box center [453, 253] width 28 height 10
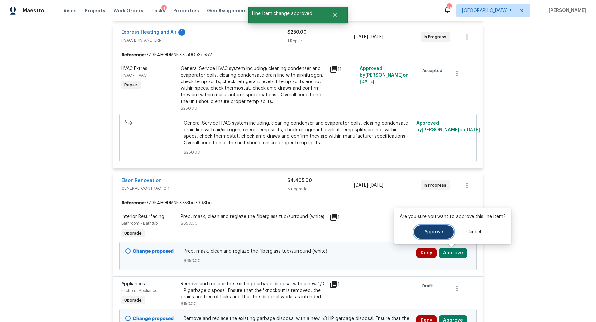
click at [425, 226] on button "Approve" at bounding box center [434, 231] width 40 height 13
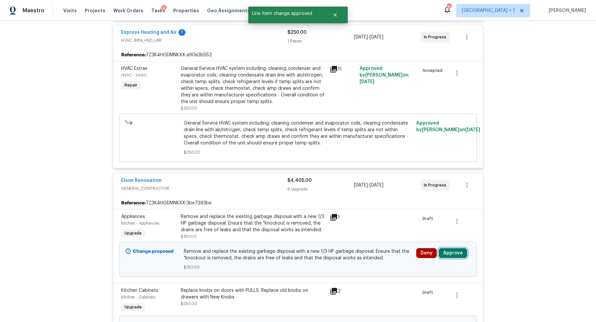
click at [453, 248] on button "Approve" at bounding box center [453, 253] width 28 height 10
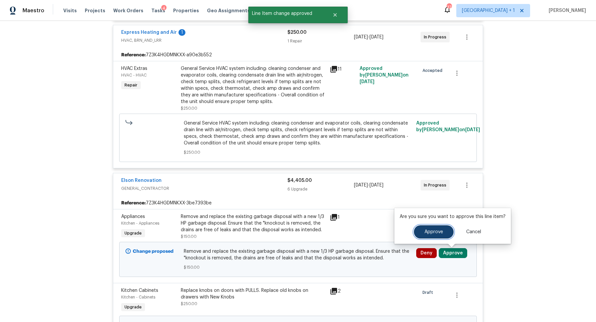
click at [425, 230] on span "Approve" at bounding box center [434, 232] width 19 height 5
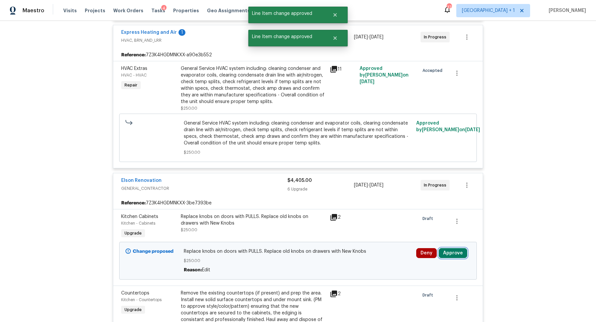
click at [457, 256] on button "Approve" at bounding box center [453, 253] width 28 height 10
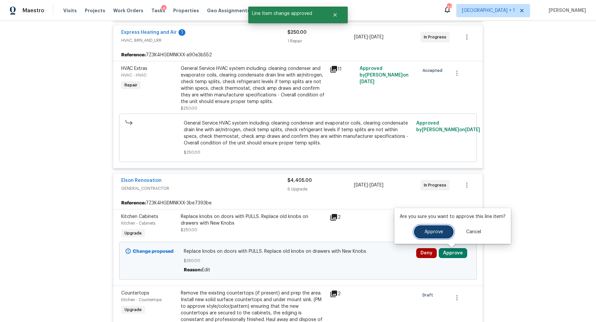
click at [427, 232] on span "Approve" at bounding box center [434, 232] width 19 height 5
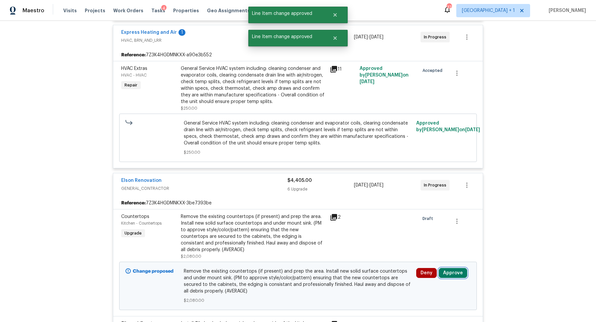
click at [455, 274] on button "Approve" at bounding box center [453, 273] width 28 height 10
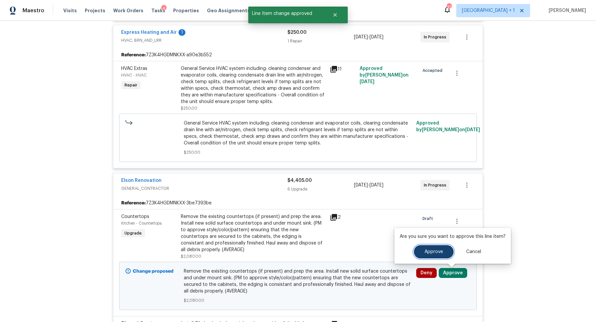
click at [423, 246] on button "Approve" at bounding box center [434, 251] width 40 height 13
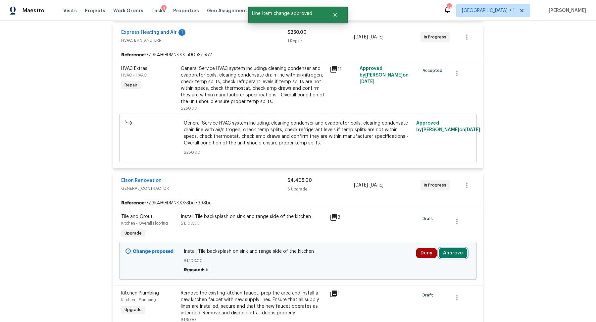
click at [452, 252] on button "Approve" at bounding box center [453, 253] width 28 height 10
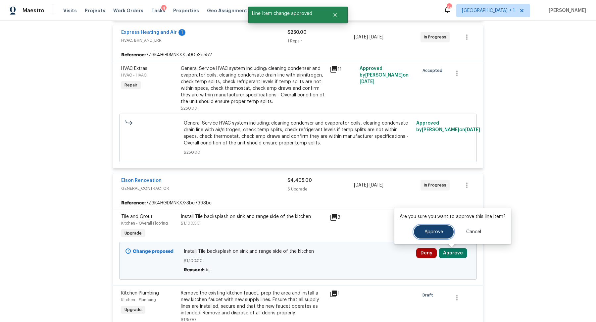
click at [417, 228] on button "Approve" at bounding box center [434, 231] width 40 height 13
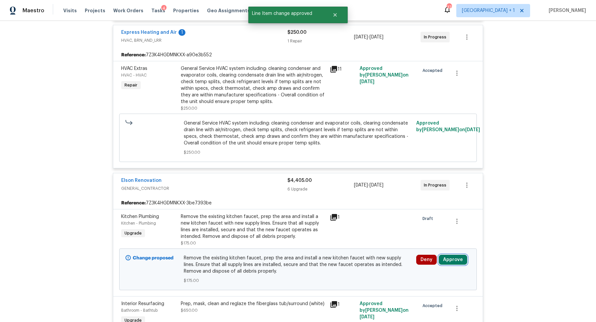
click at [453, 260] on button "Approve" at bounding box center [453, 260] width 28 height 10
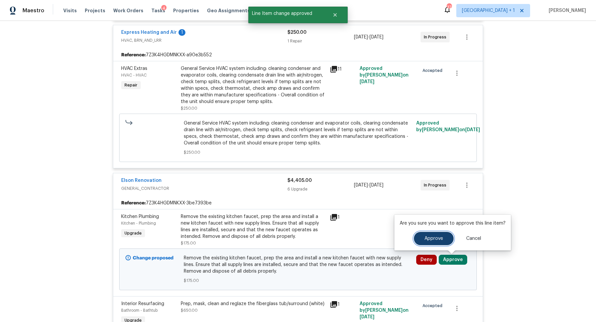
click at [424, 235] on button "Approve" at bounding box center [434, 238] width 40 height 13
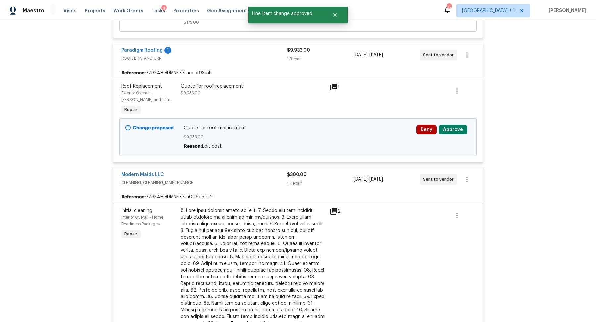
scroll to position [3304, 0]
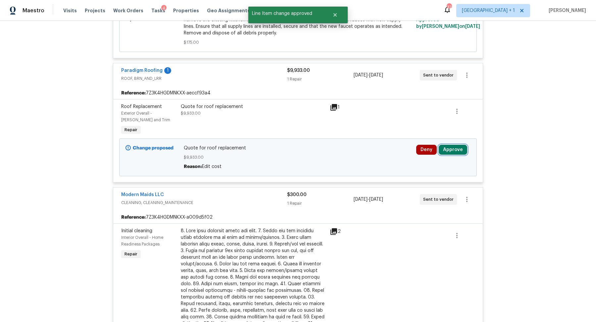
click at [454, 146] on button "Approve" at bounding box center [453, 150] width 28 height 10
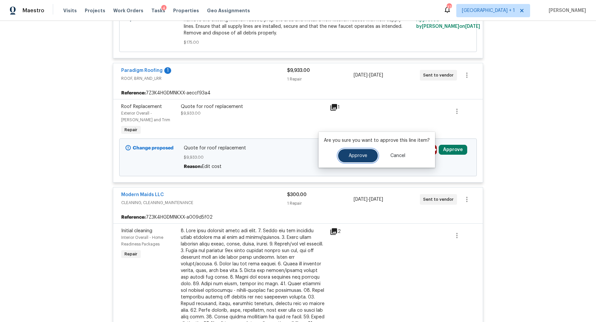
click at [354, 153] on span "Approve" at bounding box center [358, 155] width 19 height 5
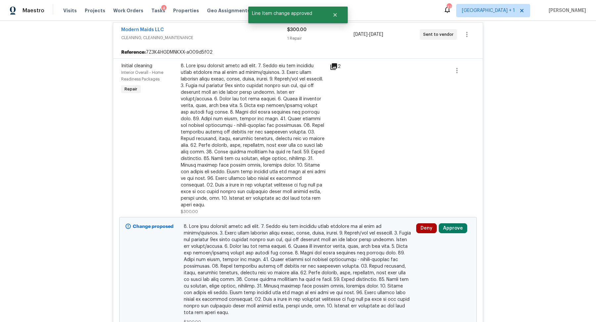
scroll to position [3474, 0]
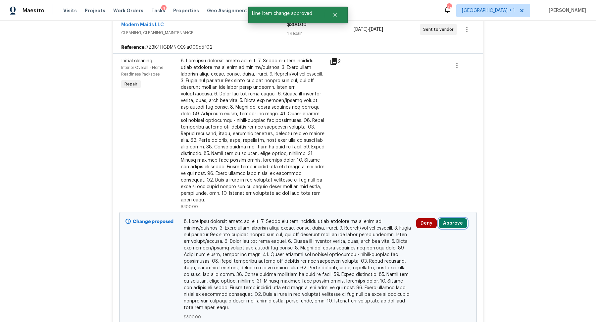
click at [453, 218] on button "Approve" at bounding box center [453, 223] width 28 height 10
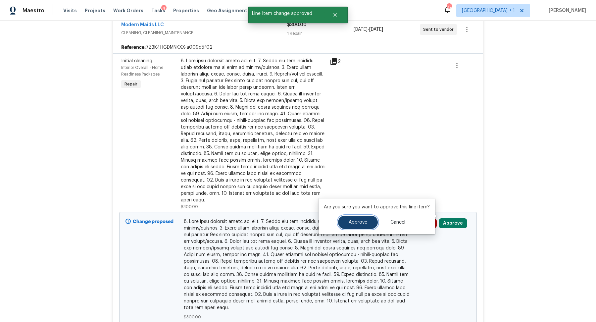
click at [365, 223] on span "Approve" at bounding box center [358, 222] width 19 height 5
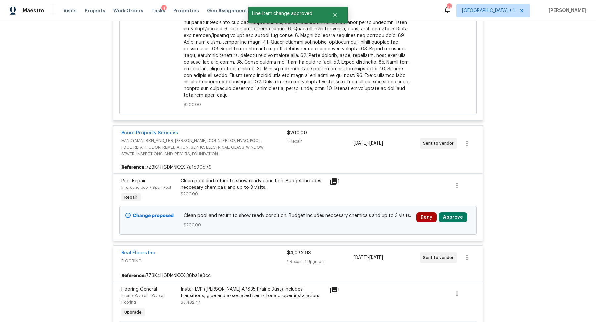
scroll to position [3698, 0]
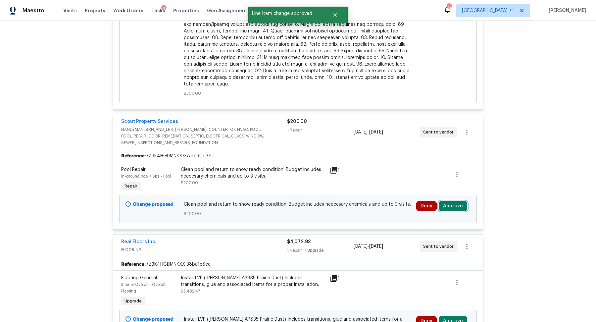
click at [460, 201] on button "Approve" at bounding box center [453, 206] width 28 height 10
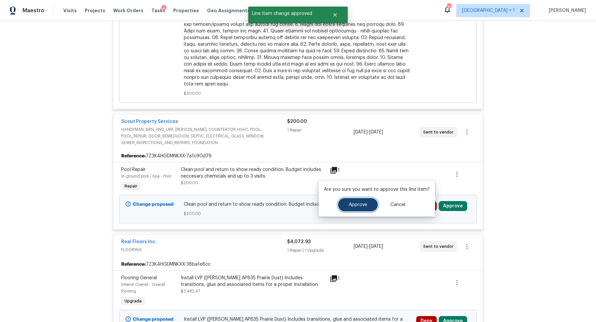
click at [366, 204] on span "Approve" at bounding box center [358, 204] width 19 height 5
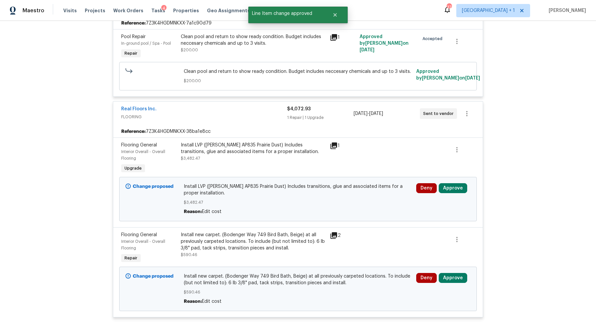
scroll to position [3837, 0]
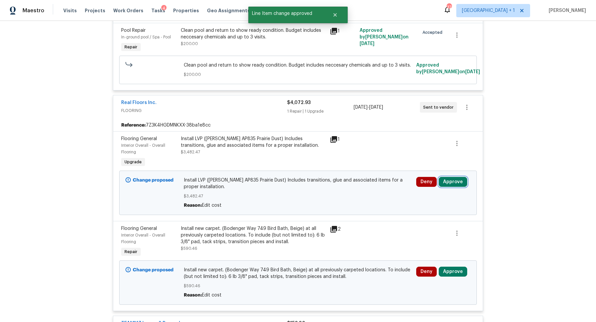
click at [456, 177] on button "Approve" at bounding box center [453, 182] width 28 height 10
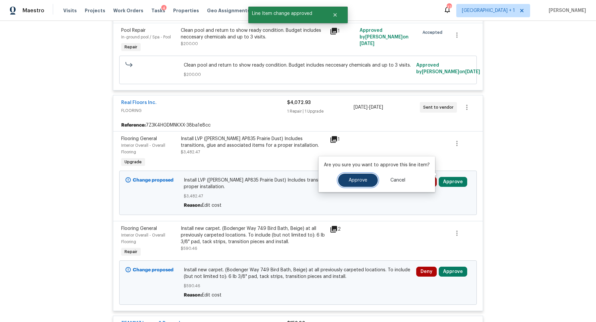
click at [350, 179] on span "Approve" at bounding box center [358, 180] width 19 height 5
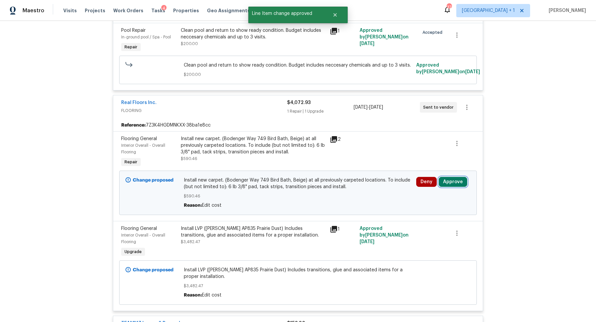
click at [452, 177] on button "Approve" at bounding box center [453, 182] width 28 height 10
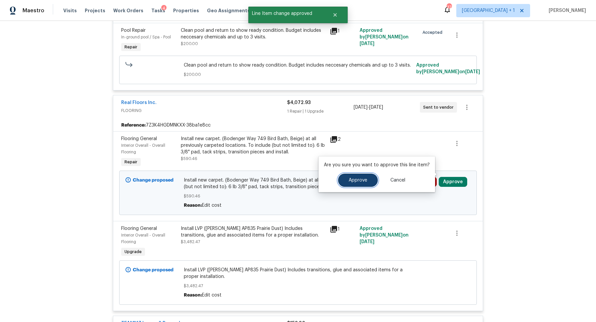
click at [359, 177] on button "Approve" at bounding box center [358, 180] width 40 height 13
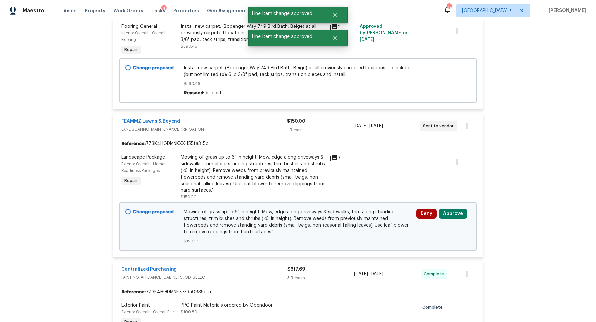
scroll to position [4041, 0]
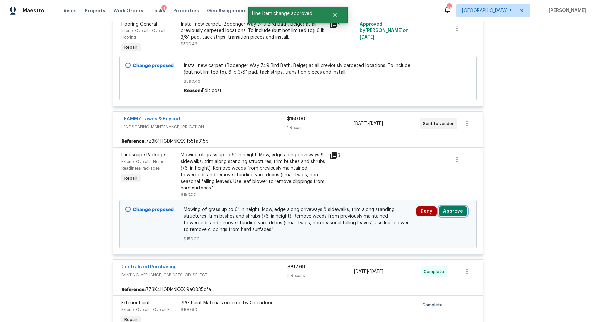
click at [452, 206] on button "Approve" at bounding box center [453, 211] width 28 height 10
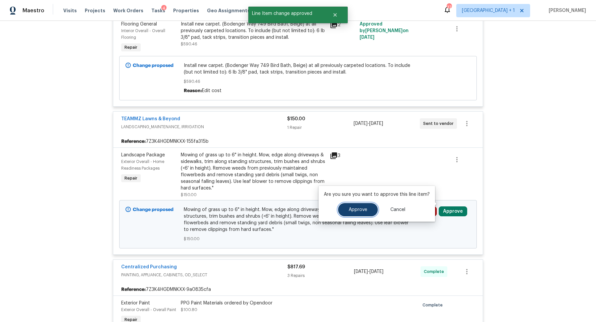
click at [357, 209] on span "Approve" at bounding box center [358, 209] width 19 height 5
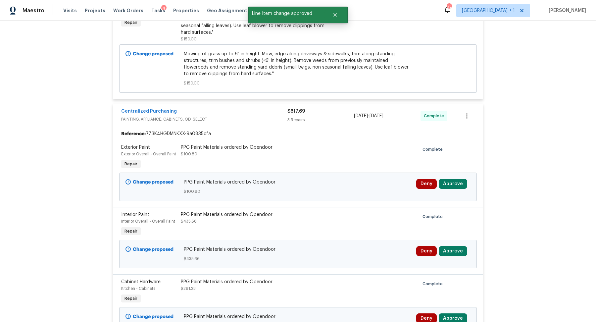
scroll to position [4203, 0]
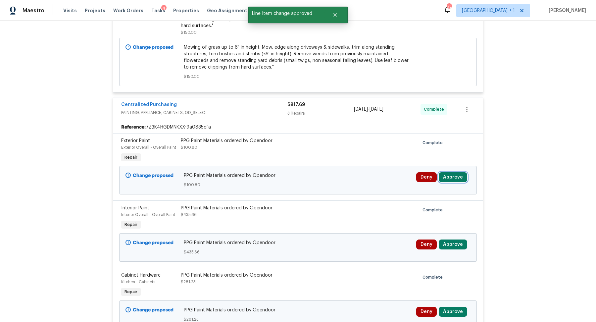
click at [457, 172] on button "Approve" at bounding box center [453, 177] width 28 height 10
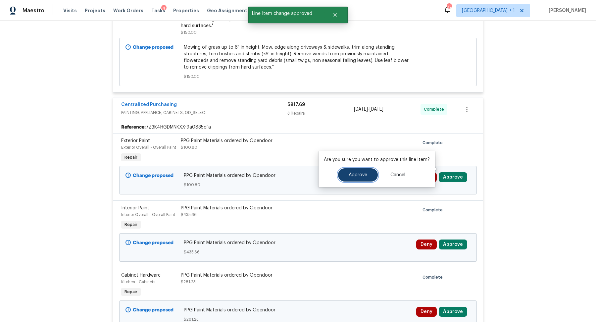
click at [364, 171] on button "Approve" at bounding box center [358, 174] width 40 height 13
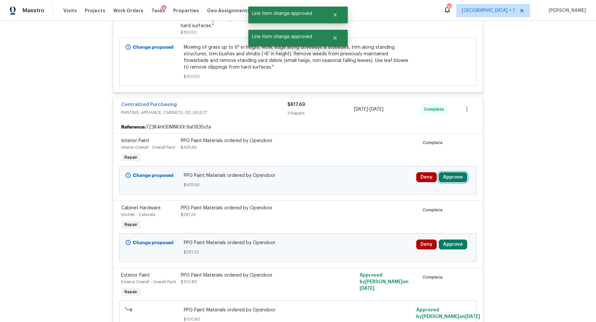
click at [459, 172] on button "Approve" at bounding box center [453, 177] width 28 height 10
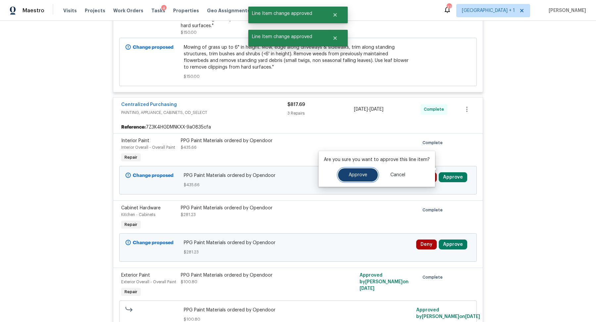
click at [366, 177] on button "Approve" at bounding box center [358, 174] width 40 height 13
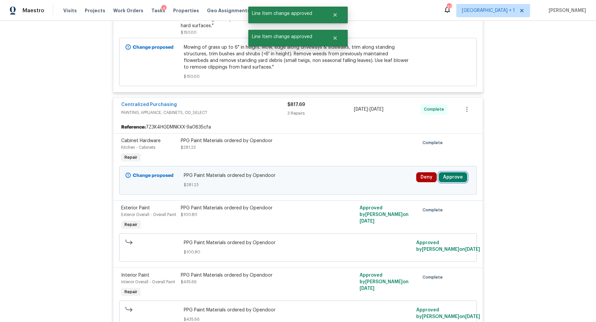
click at [454, 172] on button "Approve" at bounding box center [453, 177] width 28 height 10
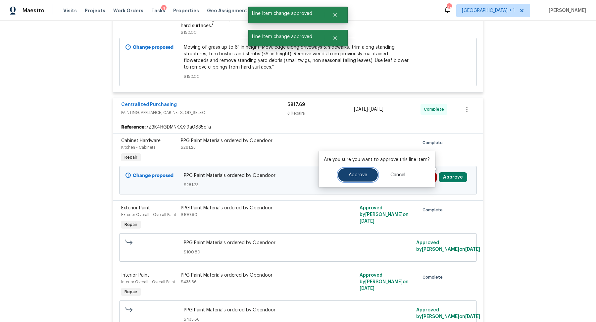
click at [366, 170] on button "Approve" at bounding box center [358, 174] width 40 height 13
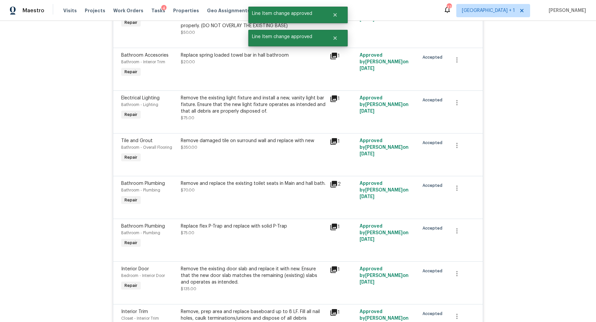
scroll to position [0, 0]
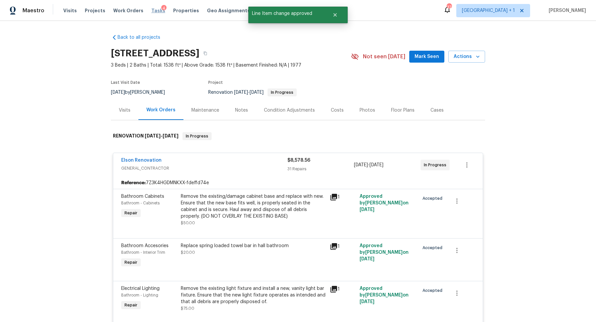
click at [153, 11] on span "Tasks" at bounding box center [158, 10] width 14 height 5
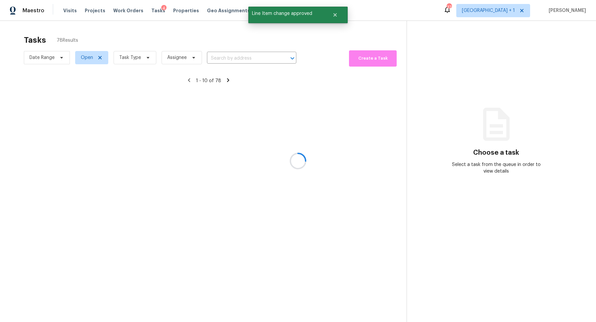
click at [139, 60] on div at bounding box center [298, 161] width 596 height 322
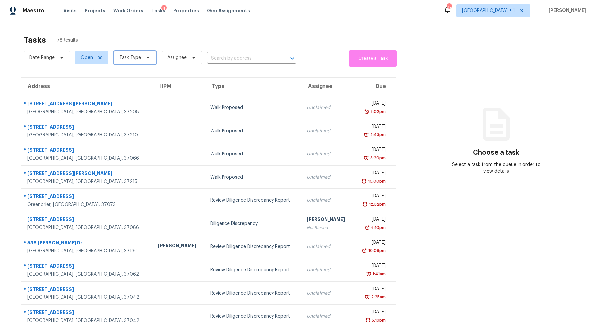
click at [138, 60] on span "Task Type" at bounding box center [130, 57] width 22 height 7
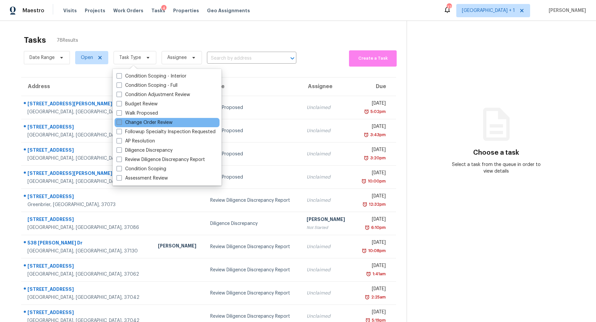
click at [147, 122] on label "Change Order Review" at bounding box center [145, 122] width 56 height 7
click at [121, 122] on input "Change Order Review" at bounding box center [119, 121] width 4 height 4
checkbox input "true"
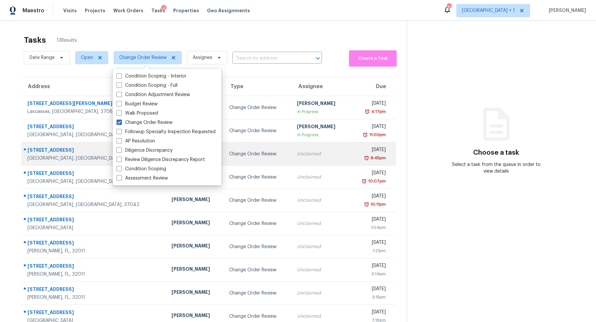
click at [54, 157] on div "Jacksonville, FL, 32216" at bounding box center [93, 158] width 133 height 7
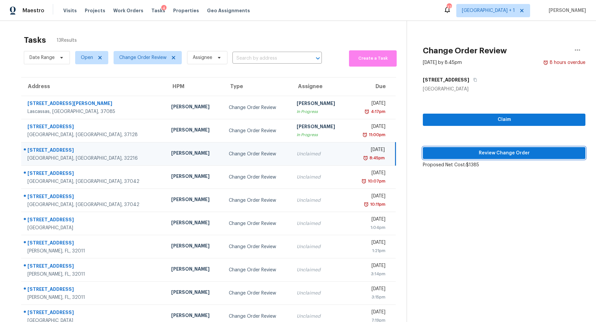
click at [501, 152] on span "Review Change Order" at bounding box center [504, 153] width 152 height 8
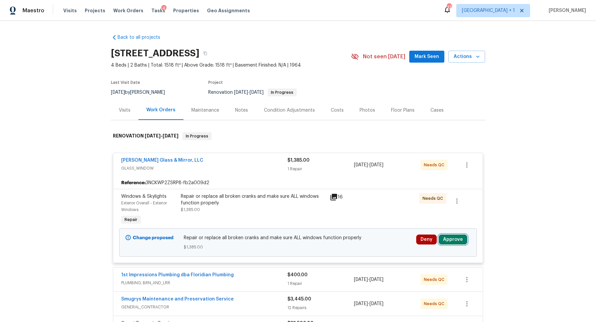
click at [457, 239] on button "Approve" at bounding box center [453, 239] width 28 height 10
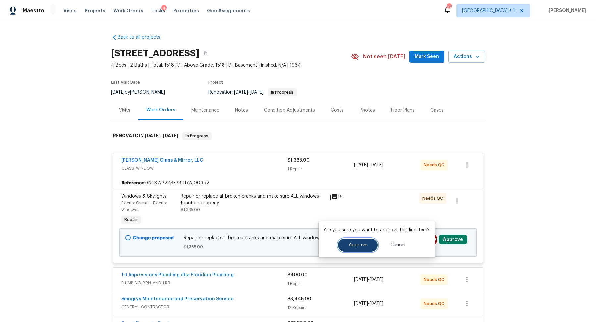
click at [357, 242] on button "Approve" at bounding box center [358, 244] width 40 height 13
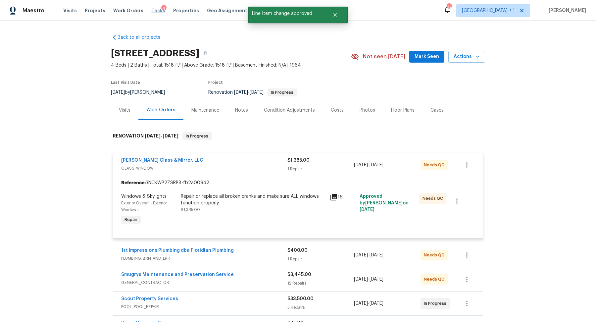
click at [151, 12] on span "Tasks" at bounding box center [158, 10] width 14 height 5
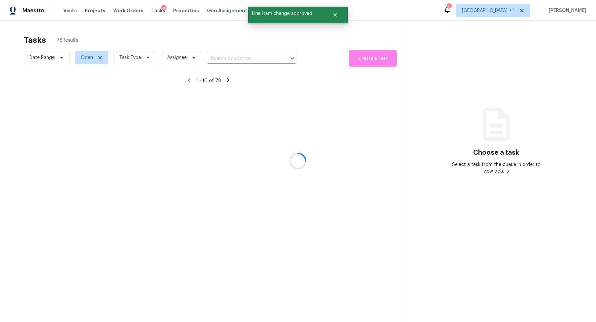
click at [137, 58] on div at bounding box center [298, 161] width 596 height 322
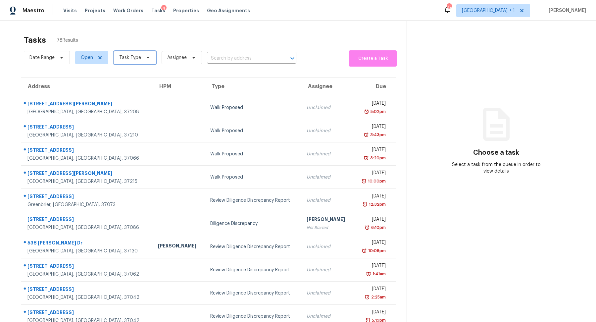
click at [137, 58] on span "Task Type" at bounding box center [130, 57] width 22 height 7
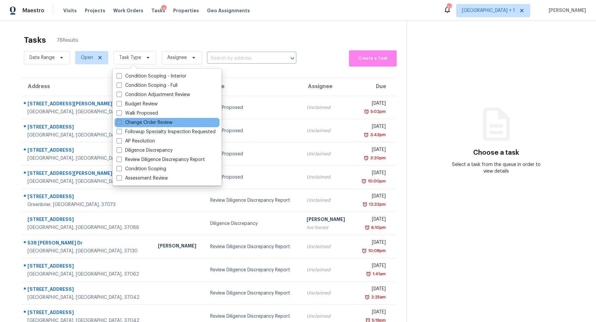
click at [142, 124] on label "Change Order Review" at bounding box center [145, 122] width 56 height 7
click at [121, 124] on input "Change Order Review" at bounding box center [119, 121] width 4 height 4
checkbox input "true"
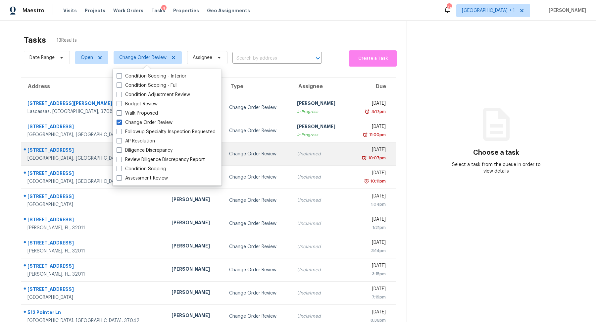
click at [44, 152] on div "109 Azalea Ct" at bounding box center [93, 151] width 133 height 8
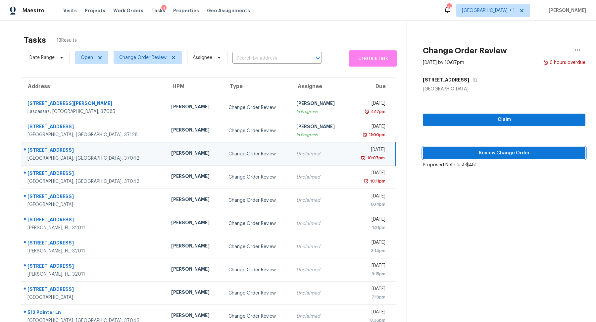
click at [496, 154] on span "Review Change Order" at bounding box center [504, 153] width 152 height 8
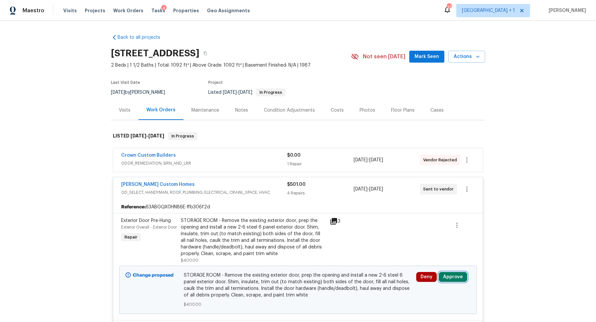
click at [453, 276] on button "Approve" at bounding box center [453, 277] width 28 height 10
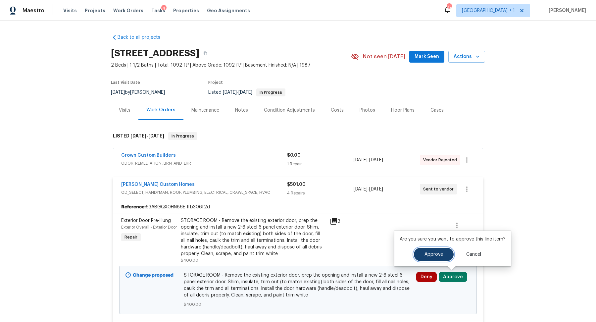
click at [424, 250] on button "Approve" at bounding box center [434, 254] width 40 height 13
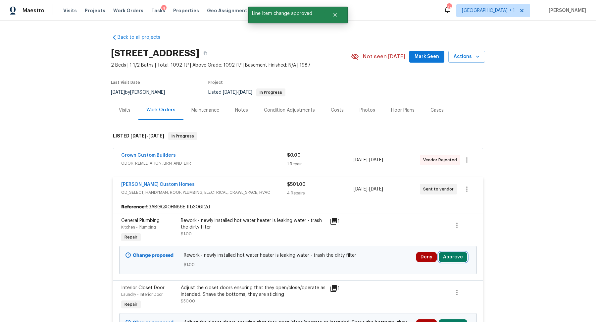
click at [455, 260] on button "Approve" at bounding box center [453, 257] width 28 height 10
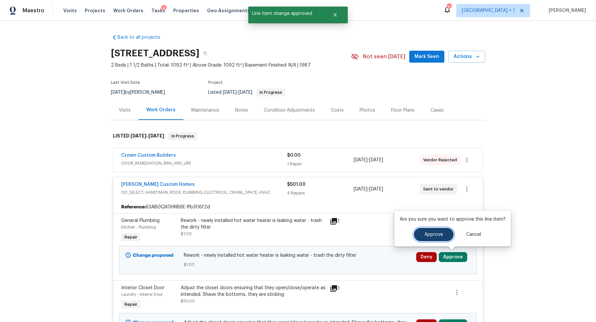
click at [423, 230] on button "Approve" at bounding box center [434, 234] width 40 height 13
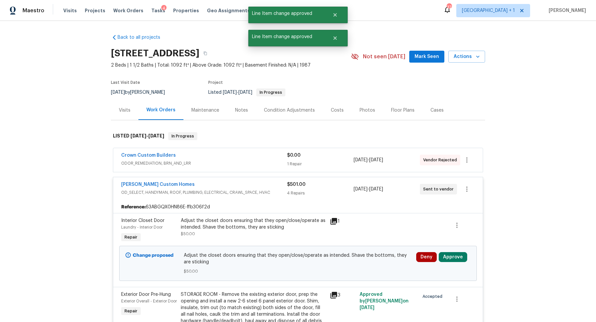
click at [447, 251] on div "Deny Approve" at bounding box center [443, 263] width 58 height 26
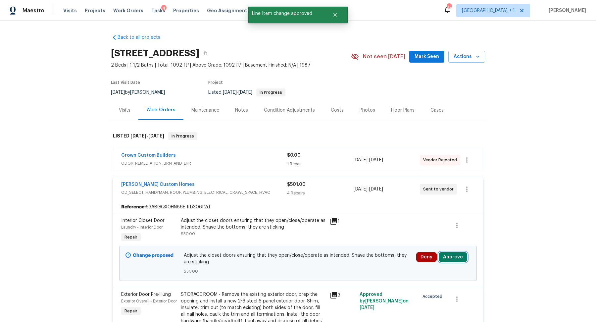
click at [448, 257] on button "Approve" at bounding box center [453, 257] width 28 height 10
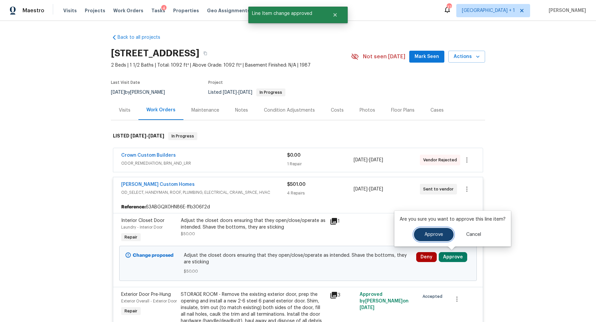
click at [417, 230] on button "Approve" at bounding box center [434, 234] width 40 height 13
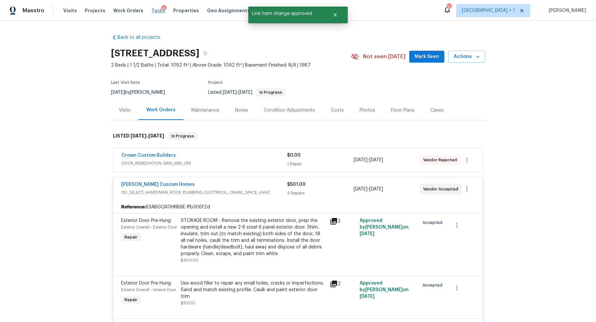
click at [151, 8] on span "Tasks" at bounding box center [158, 10] width 14 height 5
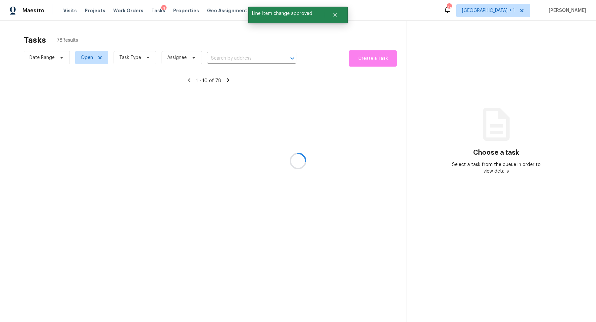
click at [125, 55] on div at bounding box center [298, 161] width 596 height 322
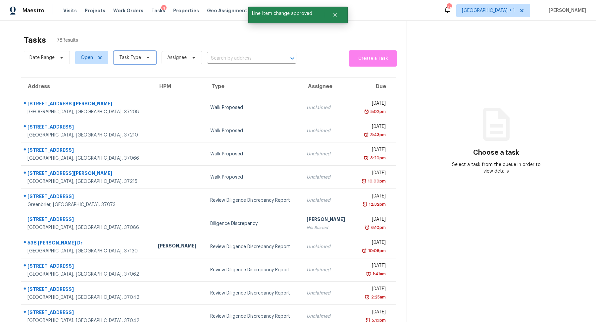
click at [125, 55] on span "Task Type" at bounding box center [130, 57] width 22 height 7
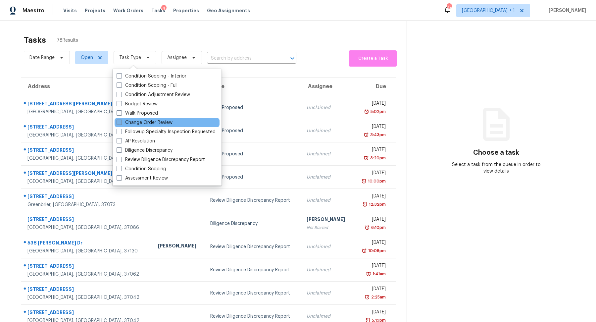
click at [128, 121] on label "Change Order Review" at bounding box center [145, 122] width 56 height 7
click at [121, 121] on input "Change Order Review" at bounding box center [119, 121] width 4 height 4
checkbox input "true"
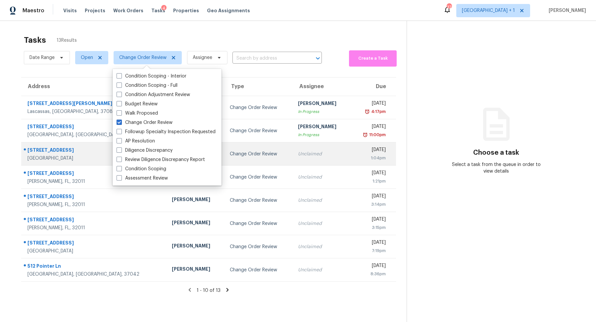
click at [51, 151] on div "1837 Twin Rivers Rd" at bounding box center [94, 151] width 134 height 8
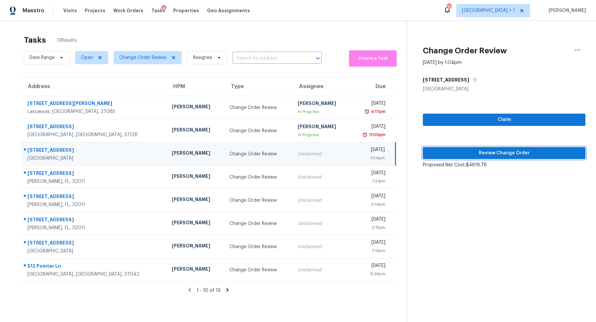
click at [500, 150] on span "Review Change Order" at bounding box center [504, 153] width 152 height 8
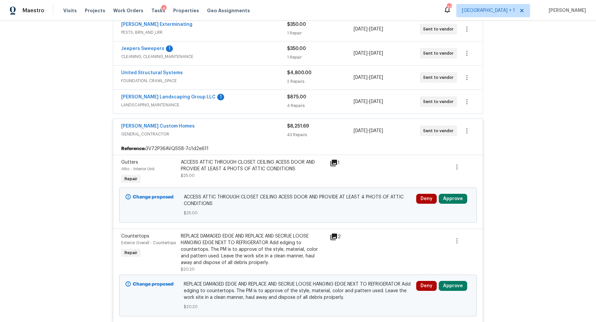
scroll to position [158, 0]
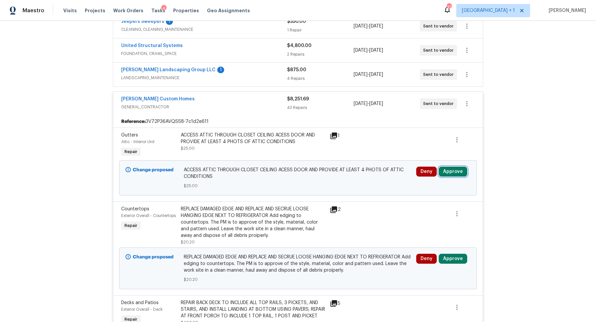
click at [454, 169] on button "Approve" at bounding box center [453, 172] width 28 height 10
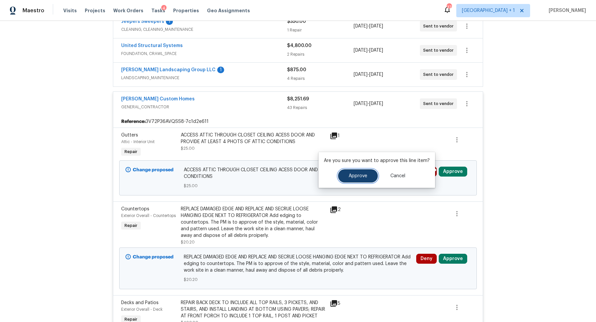
click at [357, 173] on button "Approve" at bounding box center [358, 175] width 40 height 13
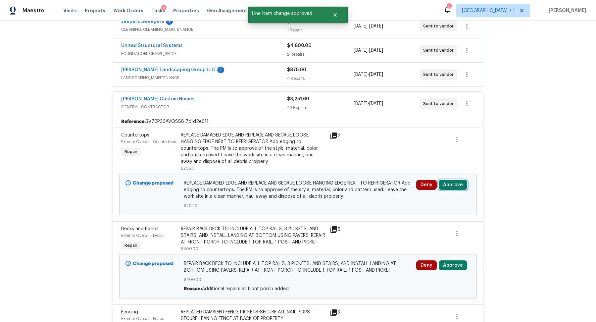
click at [452, 180] on button "Approve" at bounding box center [453, 185] width 28 height 10
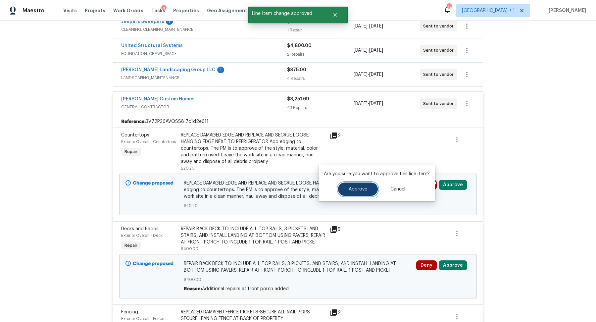
click at [354, 190] on span "Approve" at bounding box center [358, 189] width 19 height 5
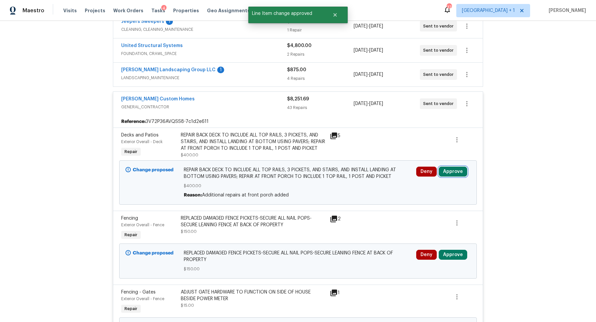
click at [450, 176] on button "Approve" at bounding box center [453, 172] width 28 height 10
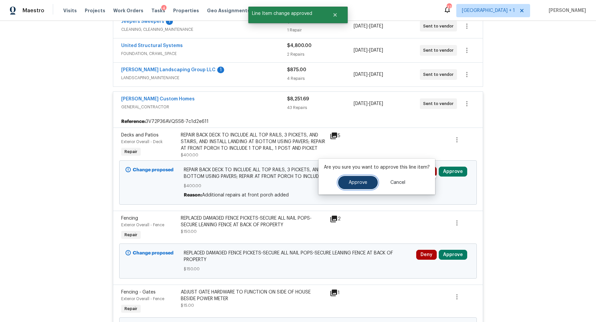
click at [351, 179] on button "Approve" at bounding box center [358, 182] width 40 height 13
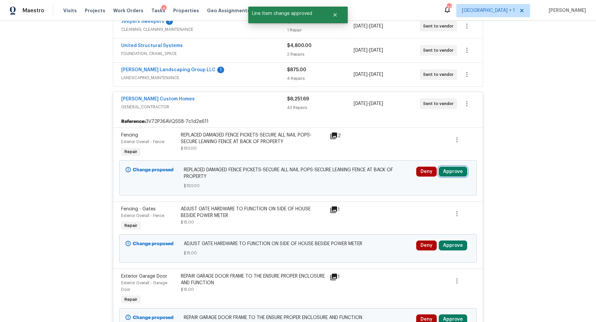
click at [447, 169] on button "Approve" at bounding box center [453, 172] width 28 height 10
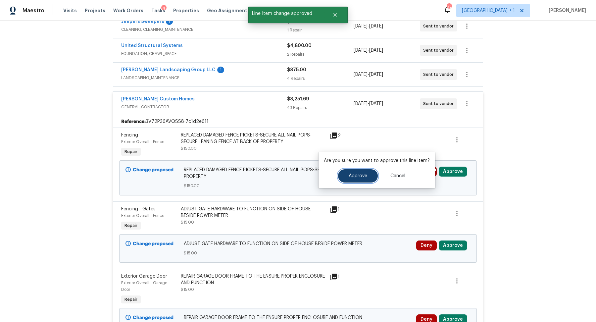
click at [352, 172] on button "Approve" at bounding box center [358, 175] width 40 height 13
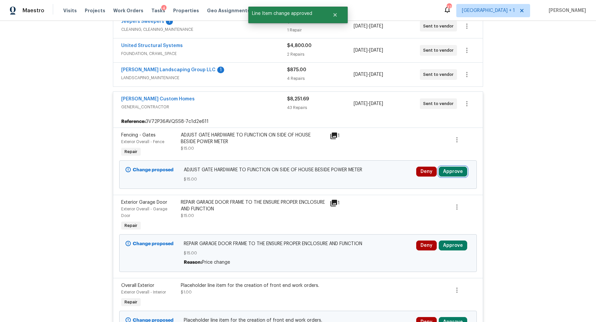
click at [448, 170] on button "Approve" at bounding box center [453, 172] width 28 height 10
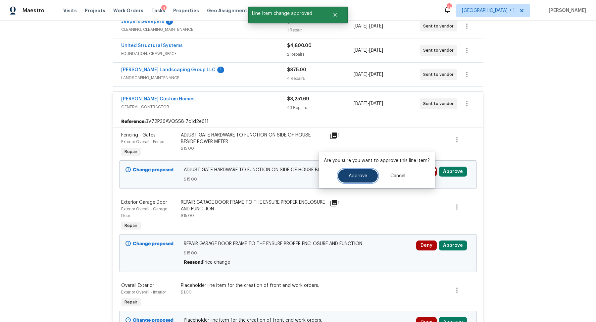
click at [354, 178] on span "Approve" at bounding box center [358, 176] width 19 height 5
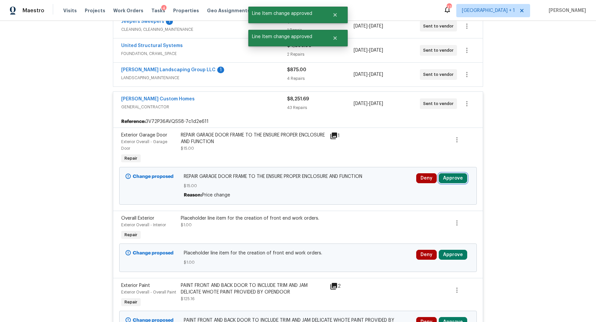
click at [454, 176] on button "Approve" at bounding box center [453, 178] width 28 height 10
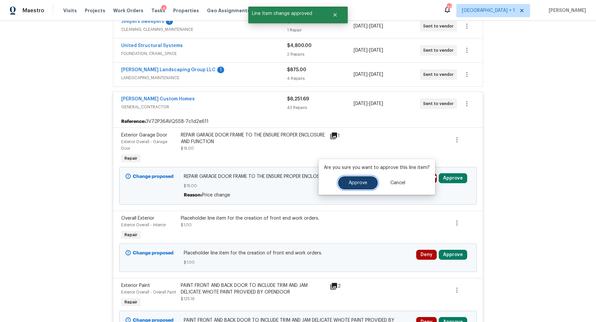
click at [352, 181] on span "Approve" at bounding box center [358, 182] width 19 height 5
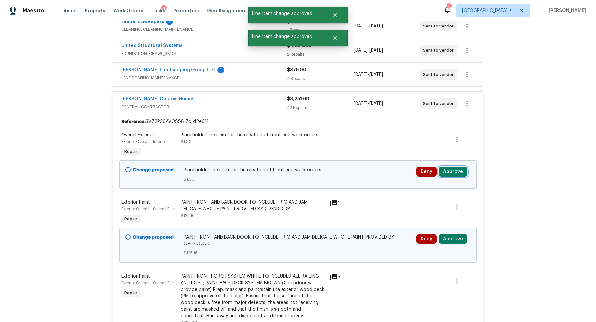
click at [455, 168] on button "Approve" at bounding box center [453, 172] width 28 height 10
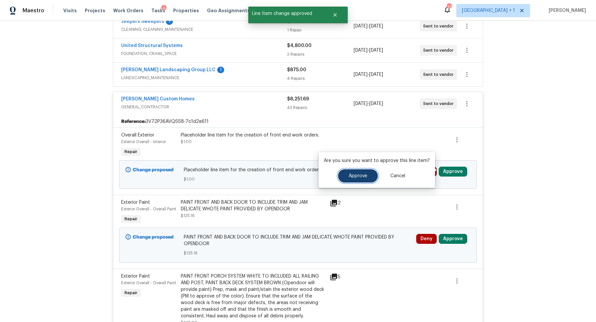
click at [357, 176] on span "Approve" at bounding box center [358, 176] width 19 height 5
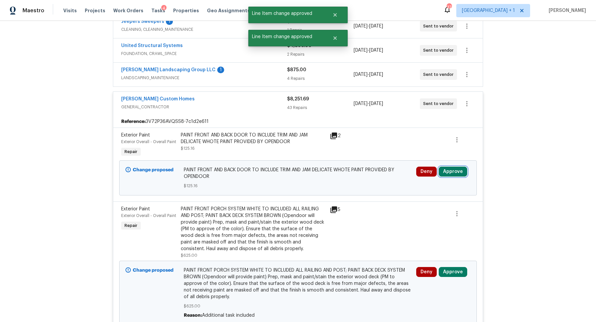
click at [448, 167] on button "Approve" at bounding box center [453, 172] width 28 height 10
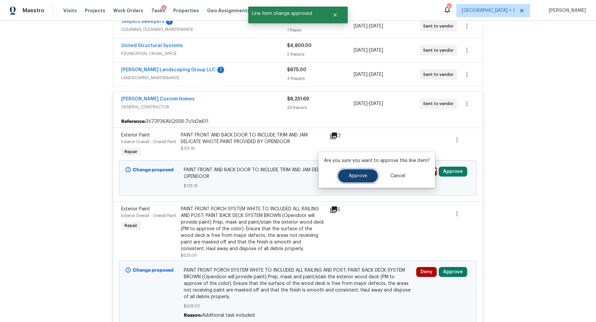
click at [353, 174] on span "Approve" at bounding box center [358, 176] width 19 height 5
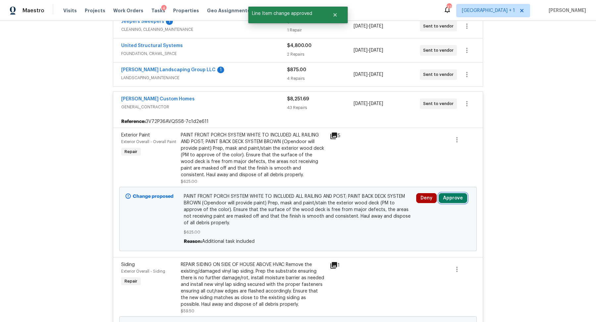
click at [451, 193] on button "Approve" at bounding box center [453, 198] width 28 height 10
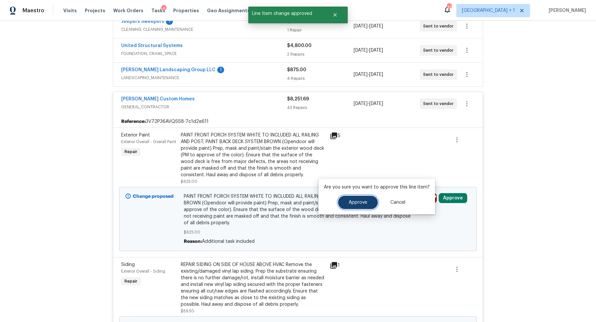
click at [359, 202] on span "Approve" at bounding box center [358, 202] width 19 height 5
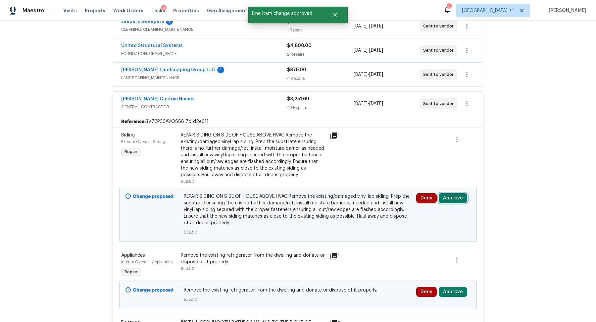
click at [450, 197] on button "Approve" at bounding box center [453, 198] width 28 height 10
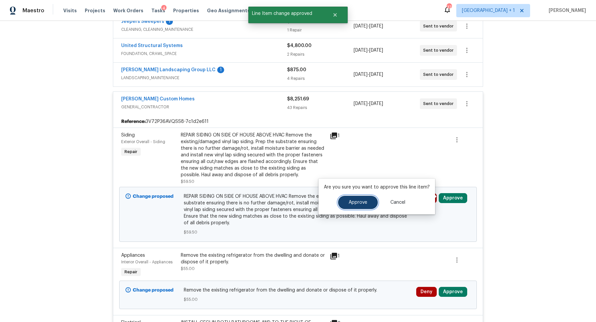
click at [349, 199] on button "Approve" at bounding box center [358, 202] width 40 height 13
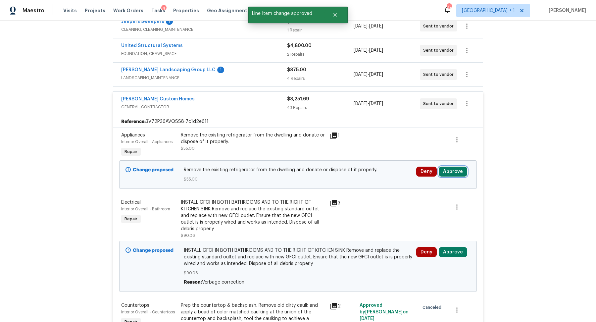
click at [452, 167] on button "Approve" at bounding box center [453, 172] width 28 height 10
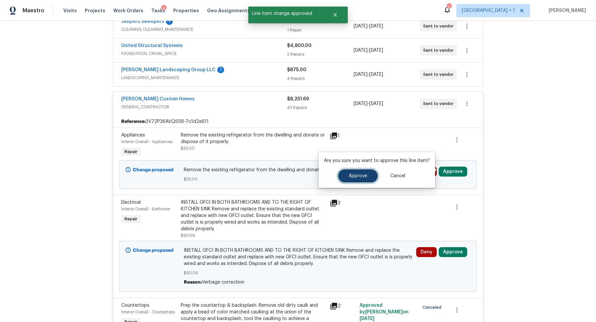
click at [352, 174] on span "Approve" at bounding box center [358, 176] width 19 height 5
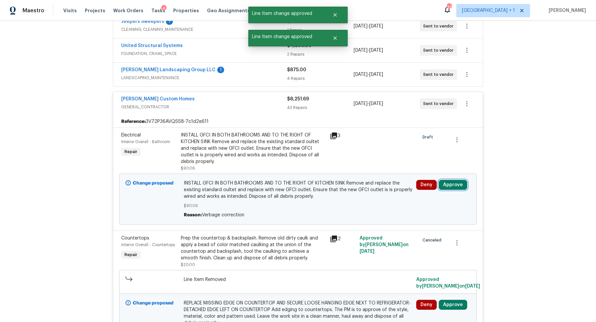
click at [446, 181] on button "Approve" at bounding box center [453, 185] width 28 height 10
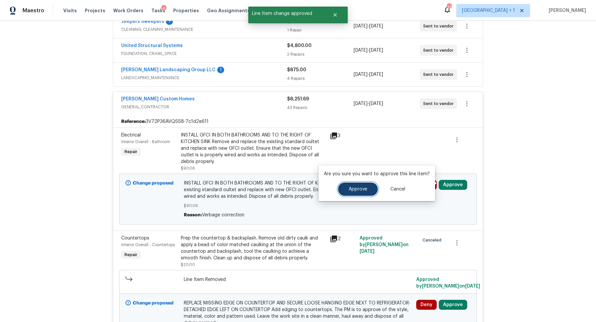
click at [355, 190] on span "Approve" at bounding box center [358, 189] width 19 height 5
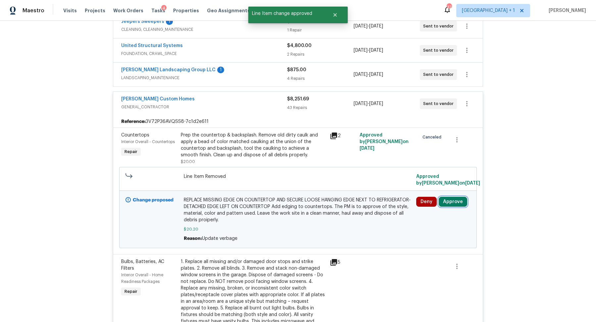
click at [449, 201] on button "Approve" at bounding box center [453, 202] width 28 height 10
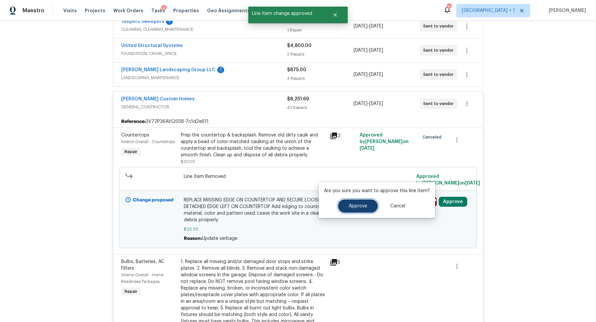
click at [349, 208] on span "Approve" at bounding box center [358, 206] width 19 height 5
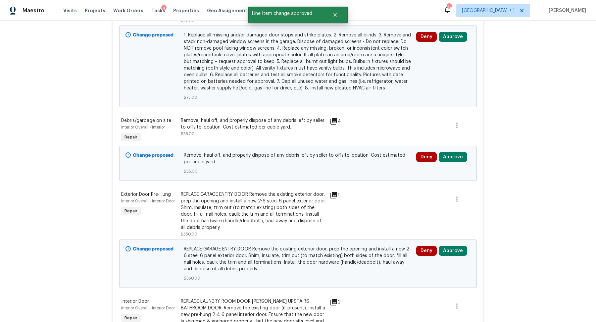
scroll to position [426, 0]
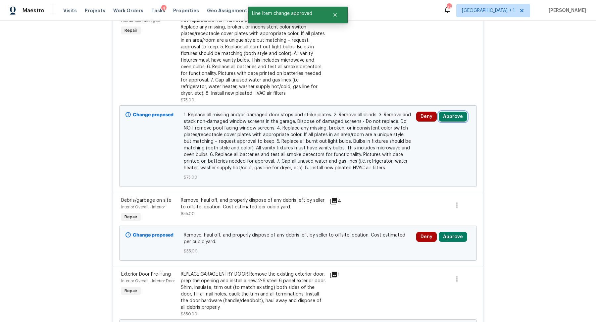
click at [452, 117] on button "Approve" at bounding box center [453, 117] width 28 height 10
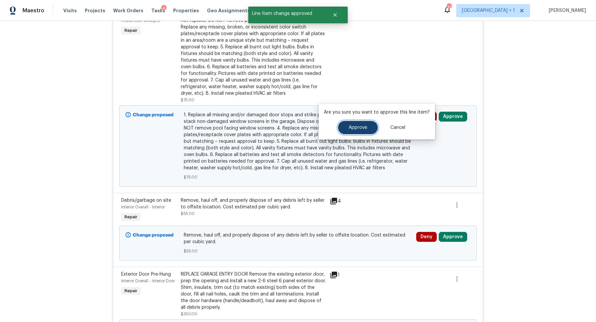
click at [360, 126] on span "Approve" at bounding box center [358, 127] width 19 height 5
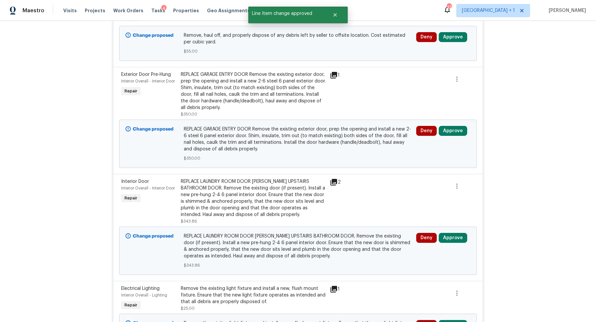
scroll to position [384, 0]
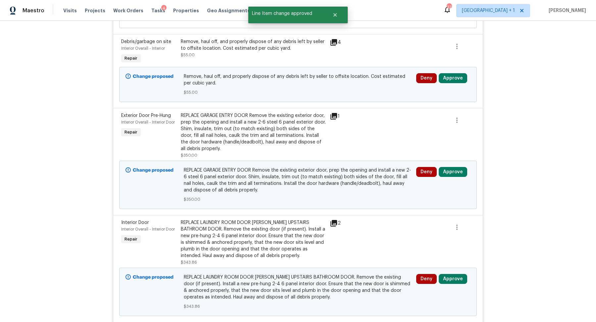
click at [453, 77] on div "Deny Approve" at bounding box center [443, 84] width 58 height 26
click at [451, 79] on button "Approve" at bounding box center [453, 78] width 28 height 10
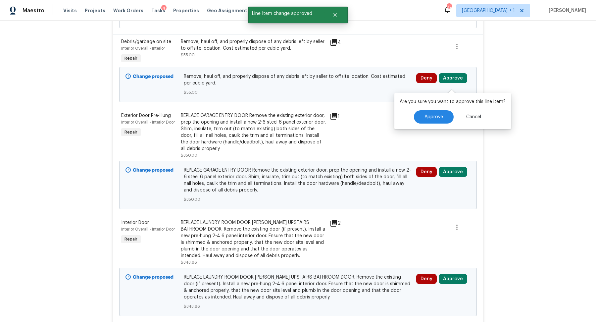
click at [426, 105] on div "Are you sure you want to approve this line item? Approve Cancel" at bounding box center [452, 111] width 117 height 36
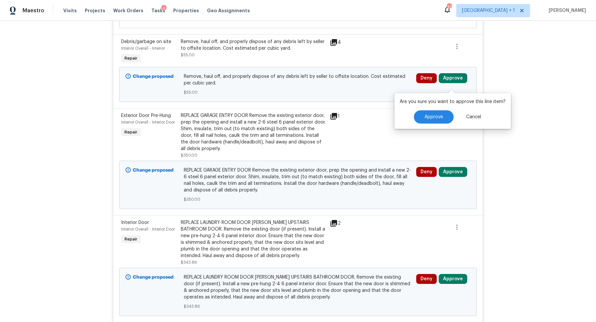
click at [424, 110] on div "Are you sure you want to approve this line item? Approve Cancel" at bounding box center [452, 111] width 117 height 36
click at [434, 113] on button "Approve" at bounding box center [434, 116] width 40 height 13
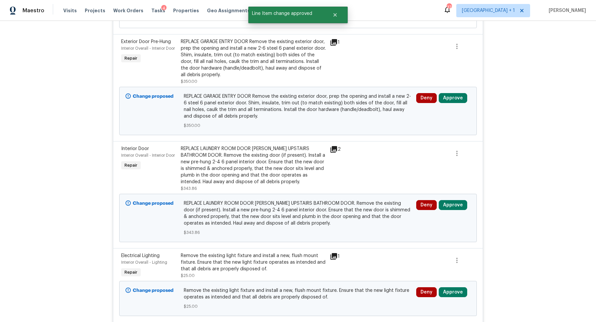
click at [291, 57] on div "REPLACE GARAGE ENTRY DOOR Remove the existing exterior door, prep the opening a…" at bounding box center [253, 58] width 145 height 40
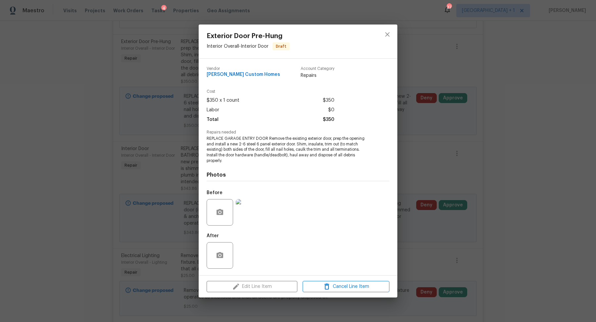
click at [257, 214] on img at bounding box center [249, 212] width 26 height 26
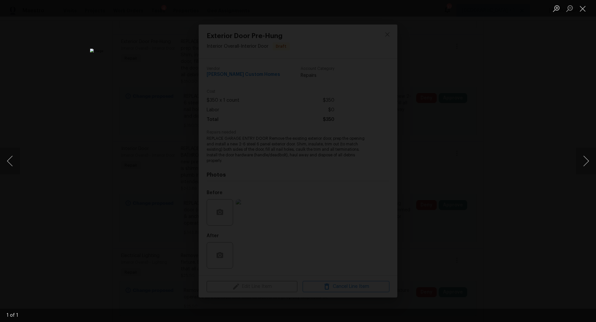
click at [509, 112] on div "Lightbox" at bounding box center [298, 161] width 596 height 322
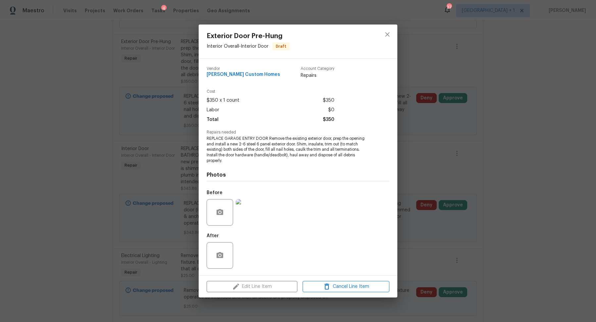
click at [509, 112] on div "Exterior Door Pre-Hung Interior Overall - Interior Door Draft Vendor Rappa Cust…" at bounding box center [298, 161] width 596 height 322
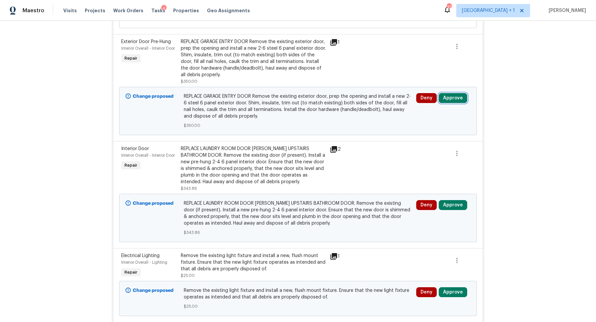
click at [454, 100] on button "Approve" at bounding box center [453, 98] width 28 height 10
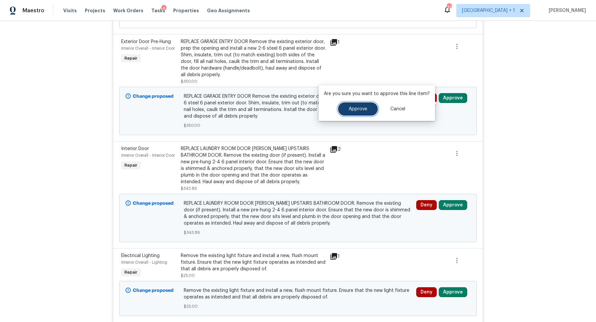
click at [356, 107] on span "Approve" at bounding box center [358, 109] width 19 height 5
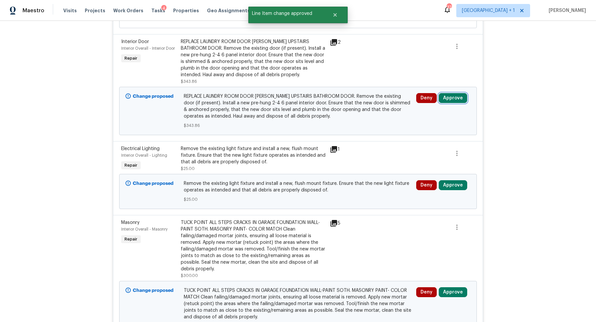
click at [450, 99] on button "Approve" at bounding box center [453, 98] width 28 height 10
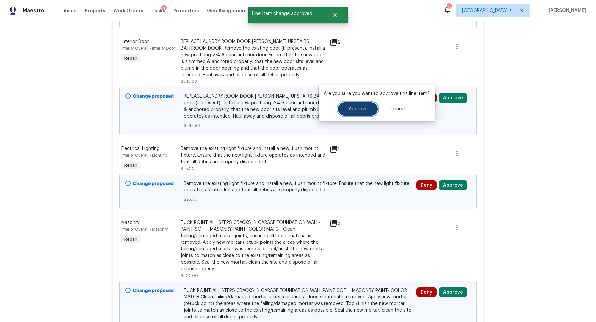
click at [357, 111] on span "Approve" at bounding box center [358, 109] width 19 height 5
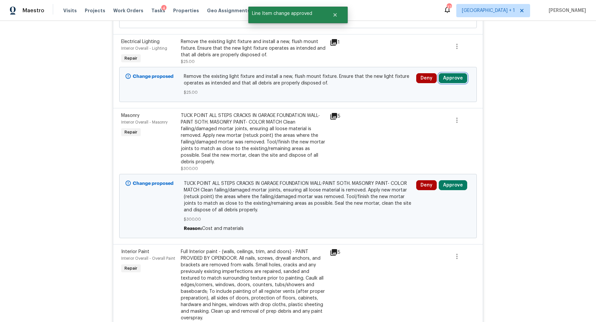
click at [454, 81] on button "Approve" at bounding box center [453, 78] width 28 height 10
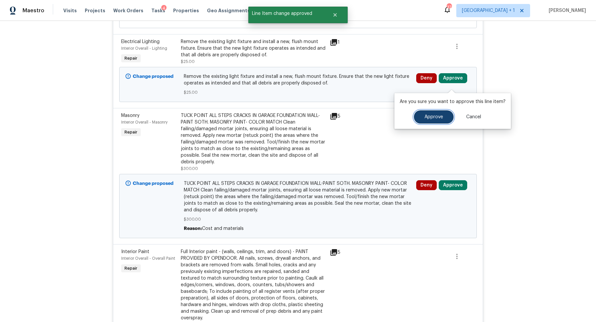
click at [429, 110] on button "Approve" at bounding box center [434, 116] width 40 height 13
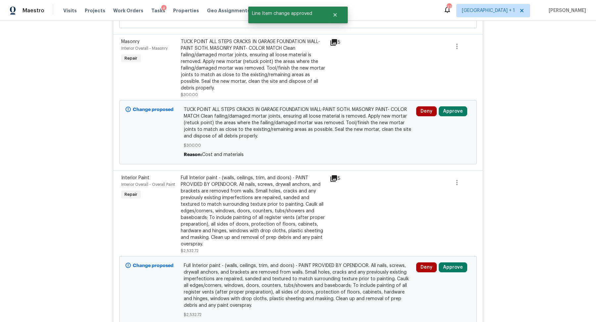
click at [332, 45] on icon at bounding box center [334, 42] width 7 height 7
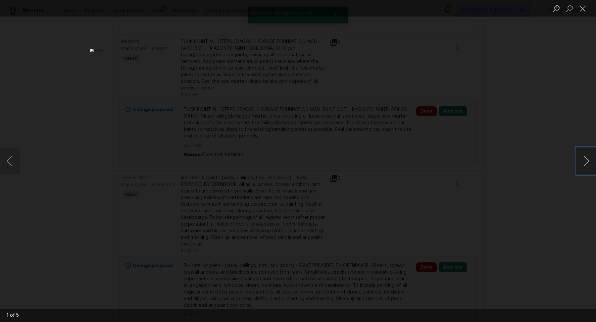
click at [589, 160] on button "Next image" at bounding box center [586, 161] width 20 height 26
click at [514, 142] on div "Lightbox" at bounding box center [298, 161] width 596 height 322
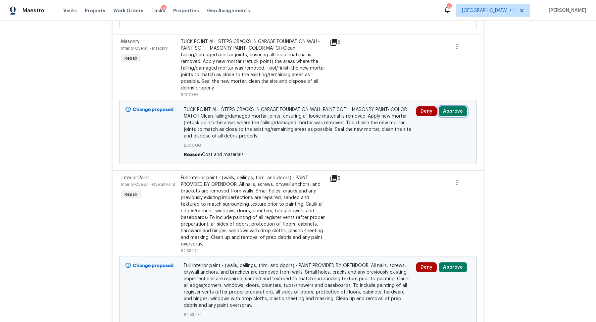
click at [453, 114] on button "Approve" at bounding box center [453, 111] width 28 height 10
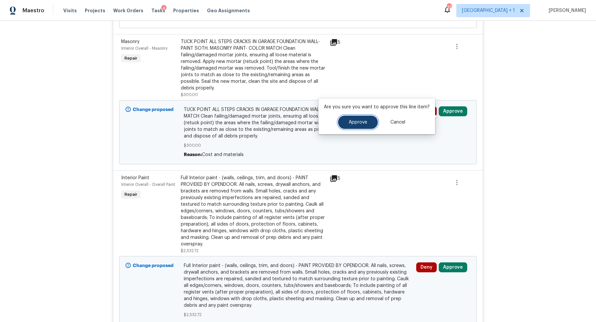
click at [356, 117] on button "Approve" at bounding box center [358, 122] width 40 height 13
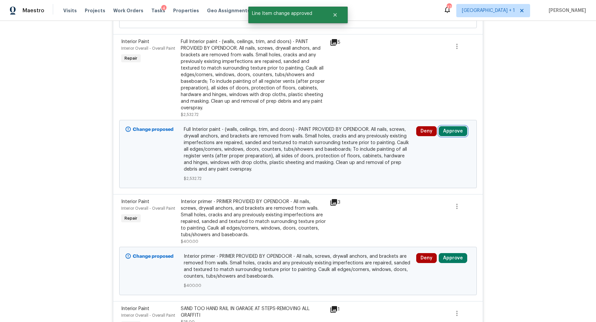
click at [453, 132] on button "Approve" at bounding box center [453, 131] width 28 height 10
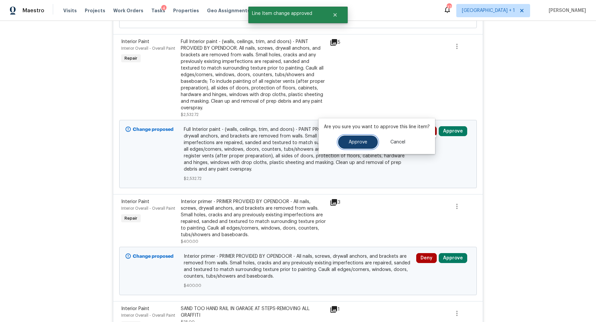
click at [361, 146] on button "Approve" at bounding box center [358, 141] width 40 height 13
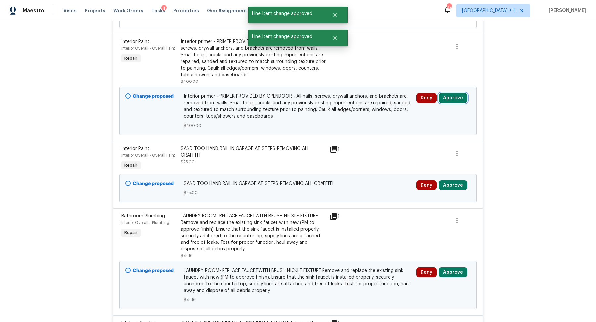
click at [452, 102] on button "Approve" at bounding box center [453, 98] width 28 height 10
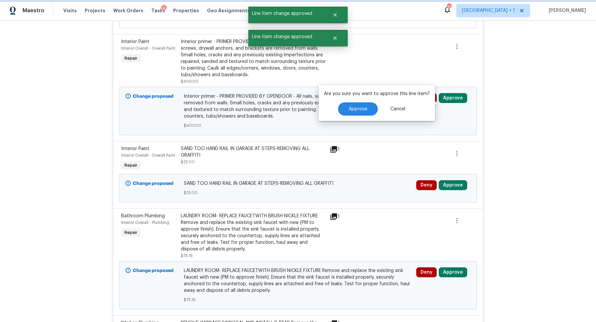
click at [449, 102] on button "Approve" at bounding box center [453, 98] width 28 height 10
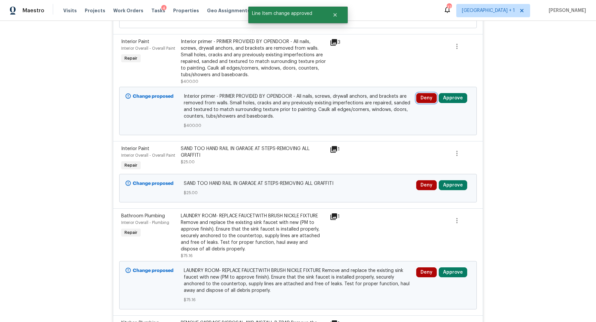
click at [435, 101] on button "Deny" at bounding box center [426, 98] width 21 height 10
click at [466, 102] on div "Deny Approve" at bounding box center [443, 98] width 54 height 10
click at [462, 102] on button "Approve" at bounding box center [453, 98] width 28 height 10
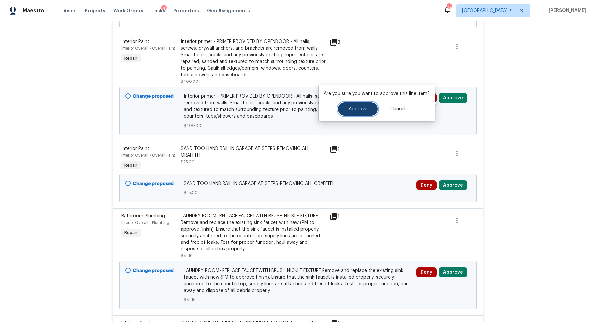
click at [360, 104] on button "Approve" at bounding box center [358, 108] width 40 height 13
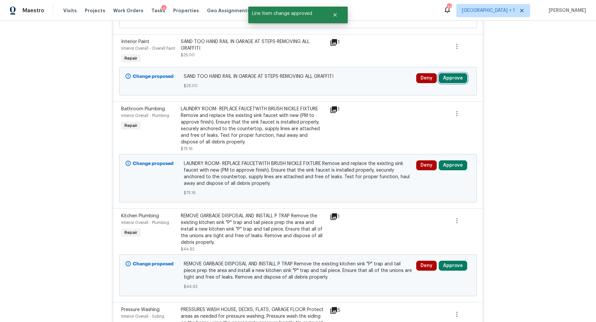
click at [449, 83] on button "Approve" at bounding box center [453, 78] width 28 height 10
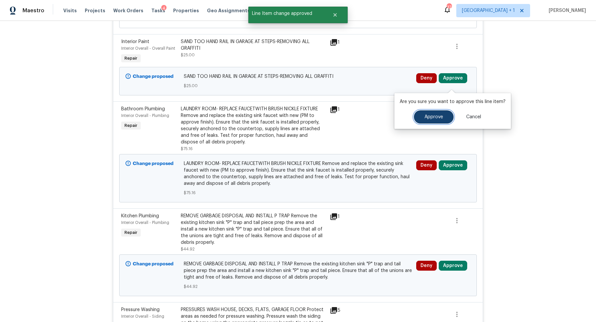
click at [431, 116] on span "Approve" at bounding box center [434, 117] width 19 height 5
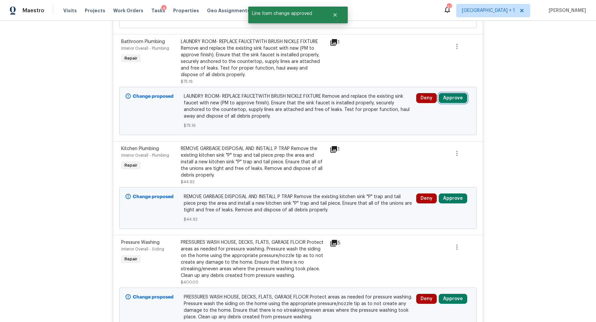
click at [452, 102] on button "Approve" at bounding box center [453, 98] width 28 height 10
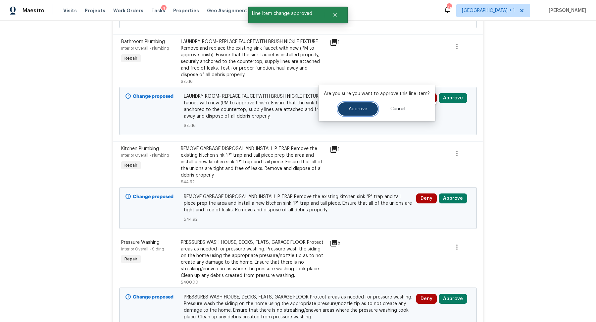
click at [360, 106] on button "Approve" at bounding box center [358, 108] width 40 height 13
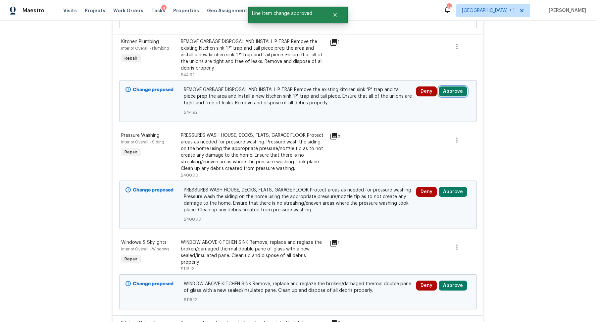
click at [459, 94] on button "Approve" at bounding box center [453, 91] width 28 height 10
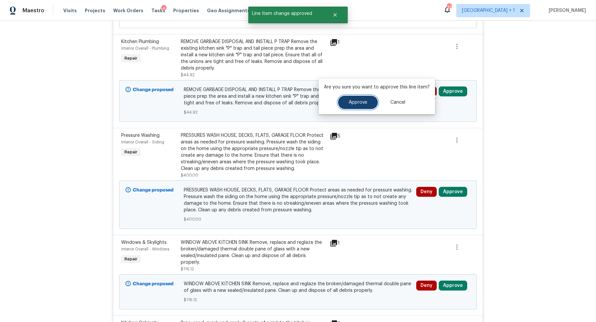
click at [360, 101] on span "Approve" at bounding box center [358, 102] width 19 height 5
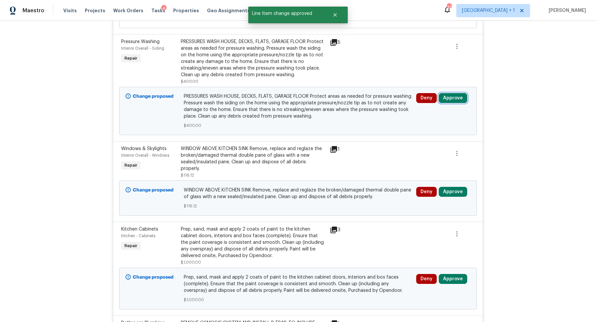
click at [450, 101] on button "Approve" at bounding box center [453, 98] width 28 height 10
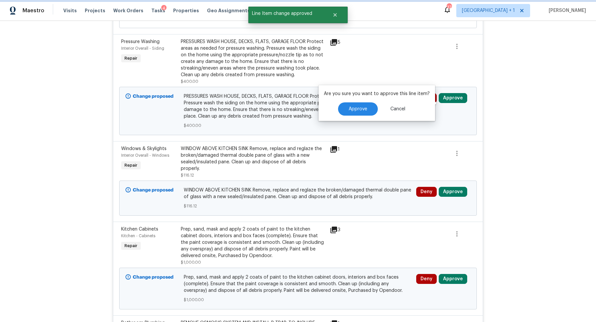
click at [458, 102] on button "Approve" at bounding box center [453, 98] width 28 height 10
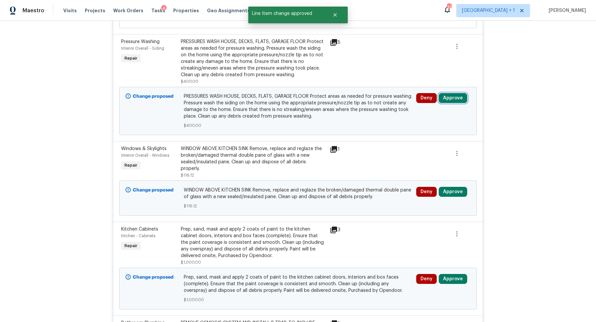
click at [458, 102] on button "Approve" at bounding box center [453, 98] width 28 height 10
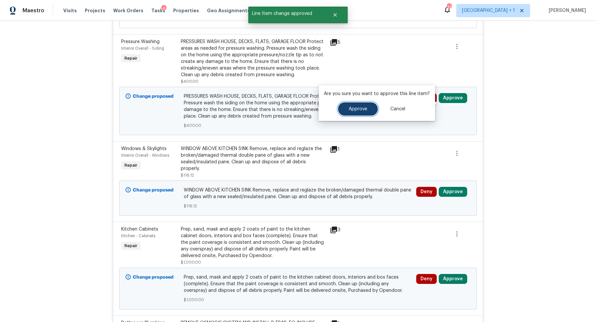
click at [363, 113] on button "Approve" at bounding box center [358, 108] width 40 height 13
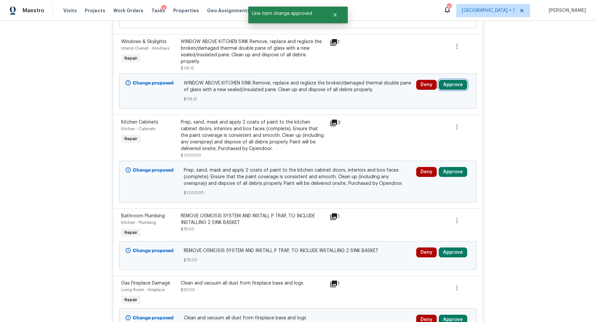
click at [457, 81] on button "Approve" at bounding box center [453, 85] width 28 height 10
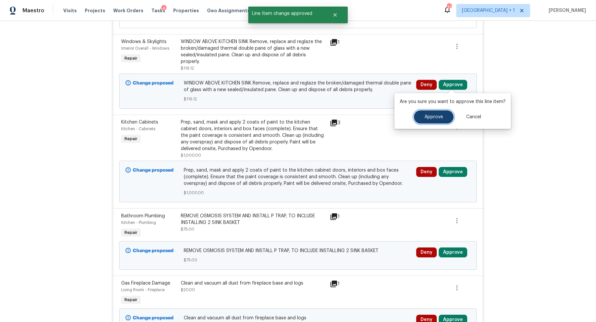
click at [423, 113] on button "Approve" at bounding box center [434, 116] width 40 height 13
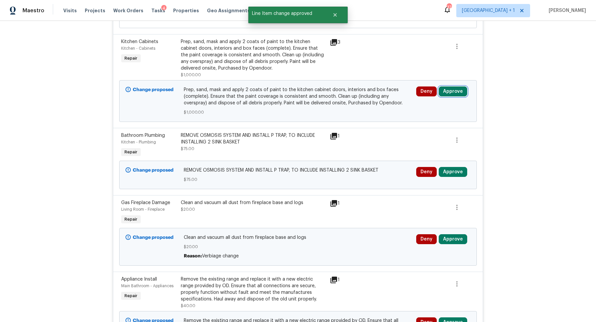
click at [451, 95] on button "Approve" at bounding box center [453, 91] width 28 height 10
click at [383, 55] on div at bounding box center [388, 58] width 60 height 44
click at [284, 66] on div "Prep, sand, mask and apply 2 coats of paint to the kitchen cabinet doors, inter…" at bounding box center [253, 54] width 145 height 33
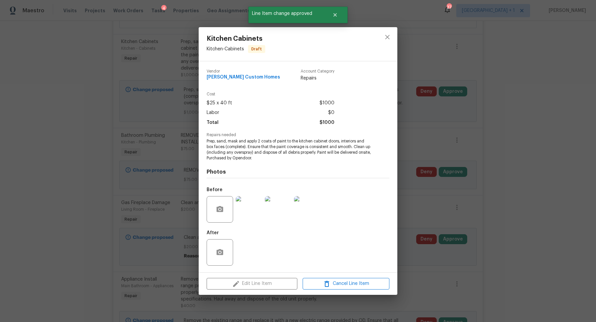
click at [465, 94] on div "Kitchen Cabinets Kitchen - Cabinets Draft Vendor Rappa Custom Homes Account Cat…" at bounding box center [298, 161] width 596 height 322
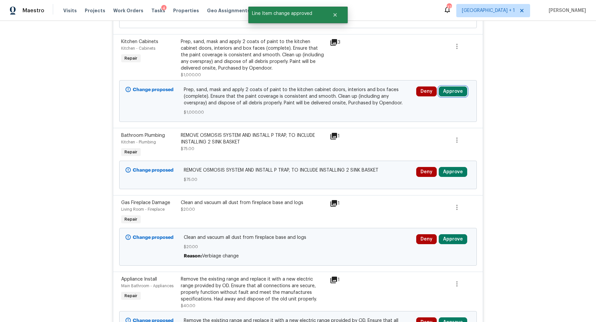
click at [455, 95] on button "Approve" at bounding box center [453, 91] width 28 height 10
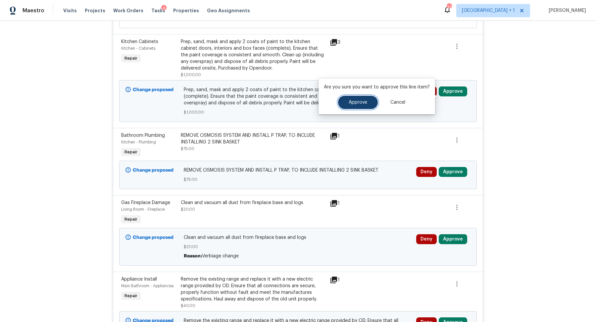
click at [357, 101] on span "Approve" at bounding box center [358, 102] width 19 height 5
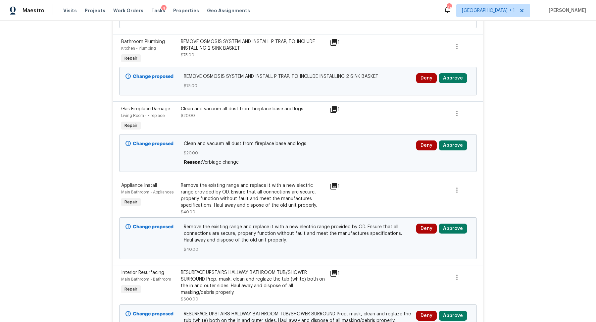
click at [332, 46] on icon at bounding box center [334, 42] width 7 height 7
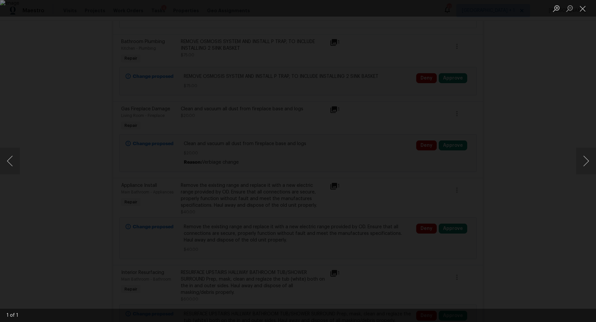
click at [503, 74] on div "Lightbox" at bounding box center [298, 161] width 596 height 322
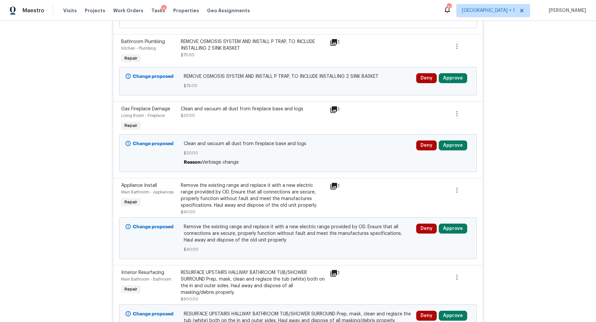
click at [454, 83] on img "Lightbox" at bounding box center [298, 161] width 596 height 322
click at [454, 83] on button "Approve" at bounding box center [453, 78] width 28 height 10
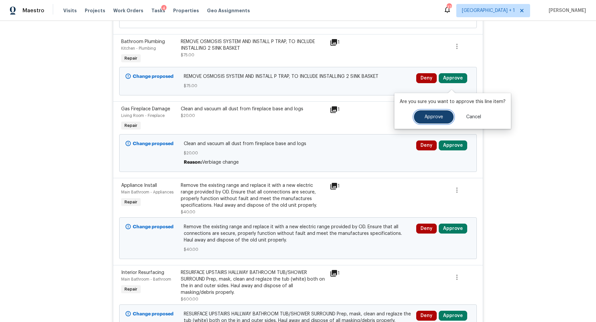
click at [425, 117] on span "Approve" at bounding box center [434, 117] width 19 height 5
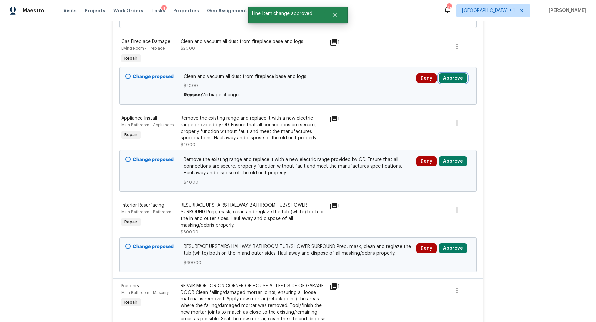
click at [459, 81] on button "Approve" at bounding box center [453, 78] width 28 height 10
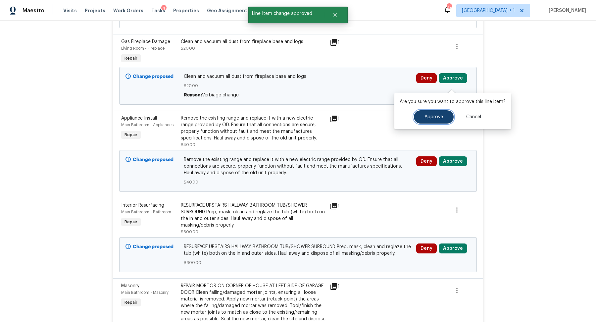
click at [431, 114] on button "Approve" at bounding box center [434, 116] width 40 height 13
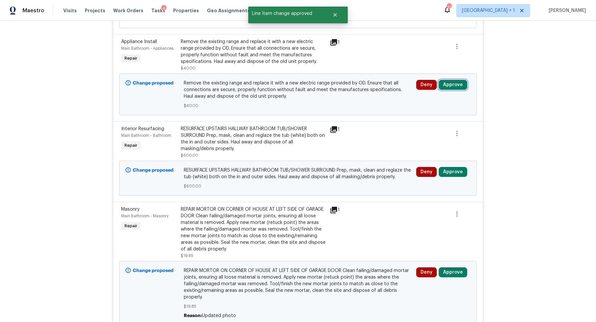
click at [456, 88] on button "Approve" at bounding box center [453, 85] width 28 height 10
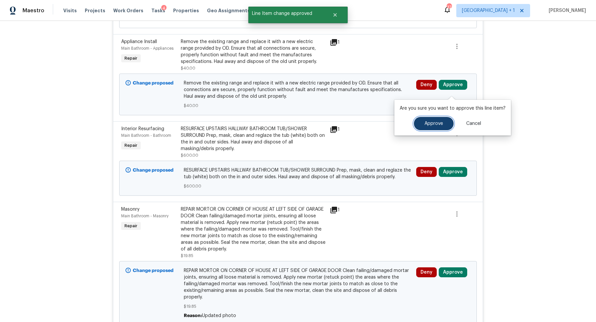
click at [427, 128] on button "Approve" at bounding box center [434, 123] width 40 height 13
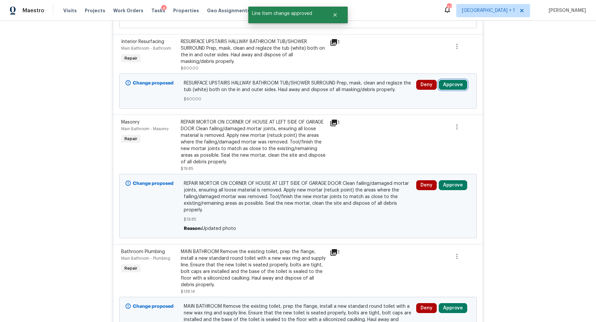
click at [455, 90] on button "Approve" at bounding box center [453, 85] width 28 height 10
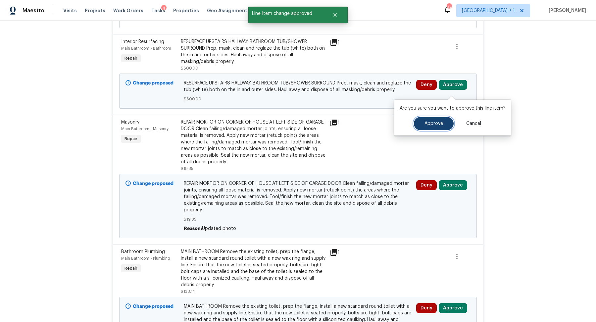
click at [431, 121] on button "Approve" at bounding box center [434, 123] width 40 height 13
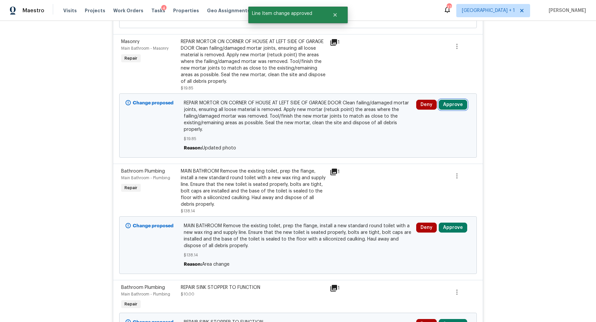
click at [453, 110] on button "Approve" at bounding box center [453, 105] width 28 height 10
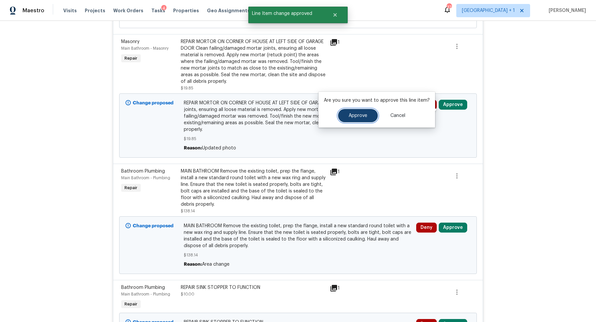
click at [362, 122] on button "Approve" at bounding box center [358, 115] width 40 height 13
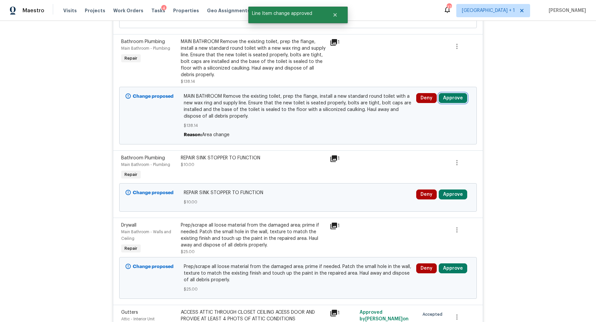
click at [453, 103] on button "Approve" at bounding box center [453, 98] width 28 height 10
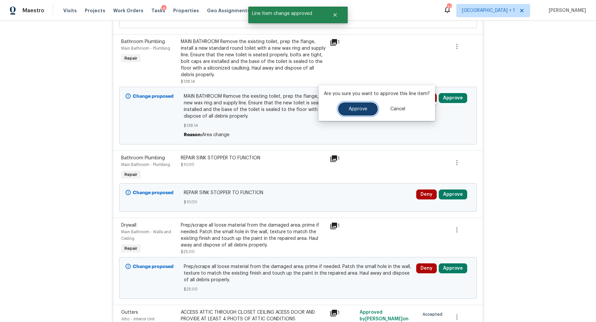
click at [352, 111] on span "Approve" at bounding box center [358, 109] width 19 height 5
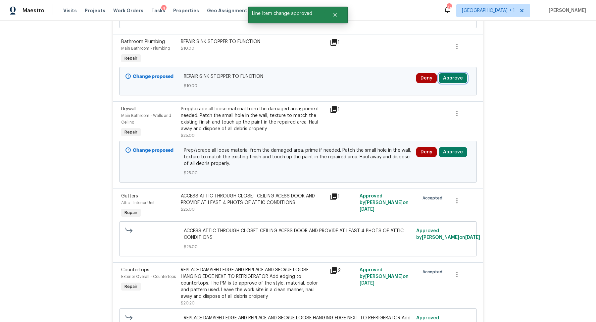
click at [448, 82] on button "Approve" at bounding box center [453, 78] width 28 height 10
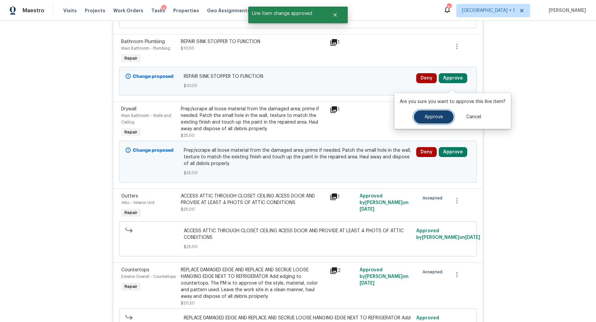
click at [429, 116] on span "Approve" at bounding box center [434, 117] width 19 height 5
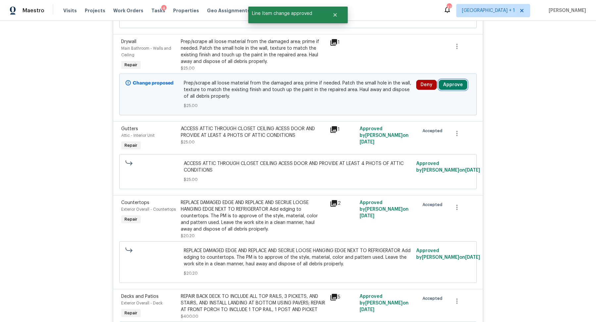
click at [450, 88] on button "Approve" at bounding box center [453, 85] width 28 height 10
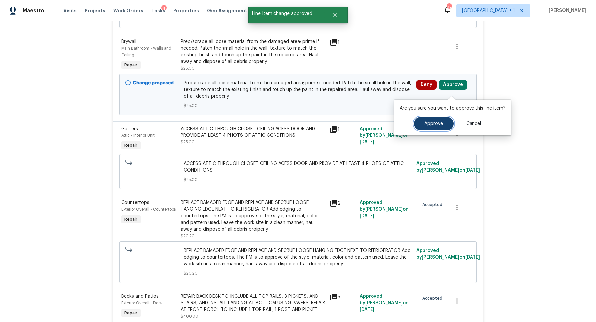
click at [425, 123] on span "Approve" at bounding box center [434, 123] width 19 height 5
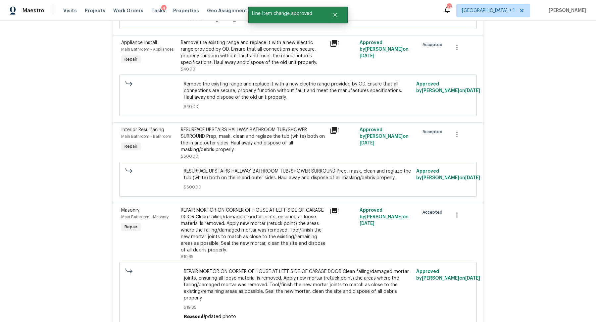
scroll to position [3381, 0]
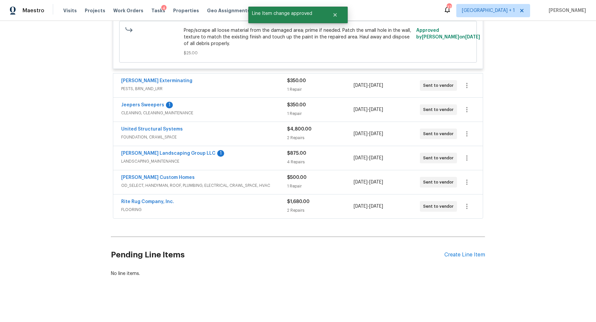
click at [220, 89] on span "PESTS, BRN_AND_LRR" at bounding box center [204, 88] width 166 height 7
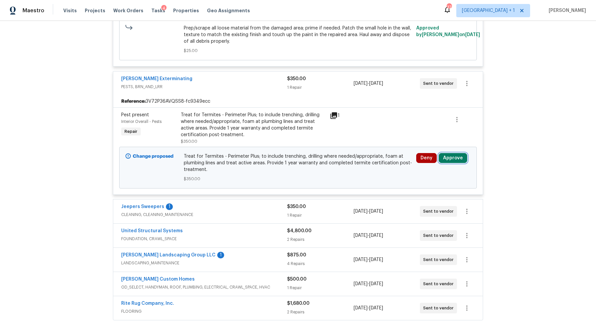
click at [456, 158] on button "Approve" at bounding box center [453, 158] width 28 height 10
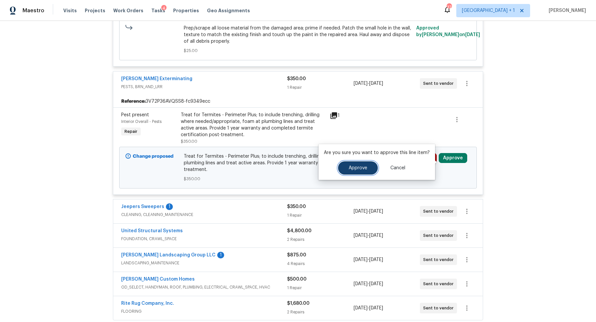
click at [365, 172] on button "Approve" at bounding box center [358, 167] width 40 height 13
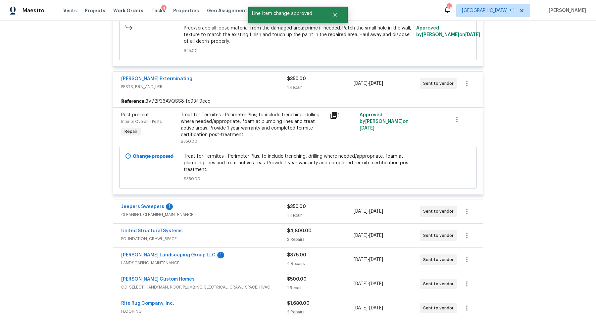
click at [258, 209] on div "Jeepers Sweepers 1" at bounding box center [204, 207] width 166 height 8
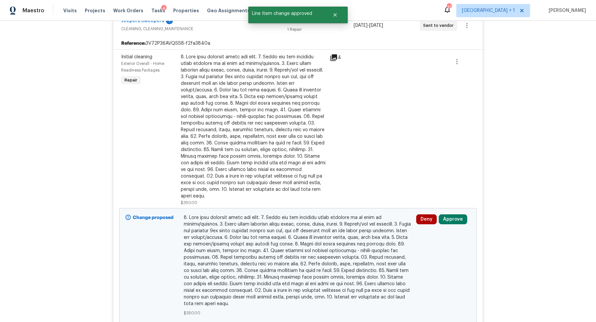
scroll to position [3570, 0]
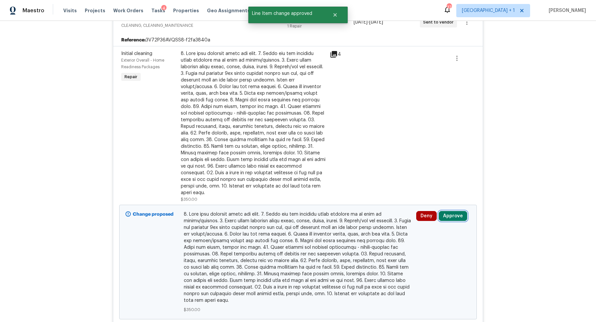
click at [451, 211] on button "Approve" at bounding box center [453, 216] width 28 height 10
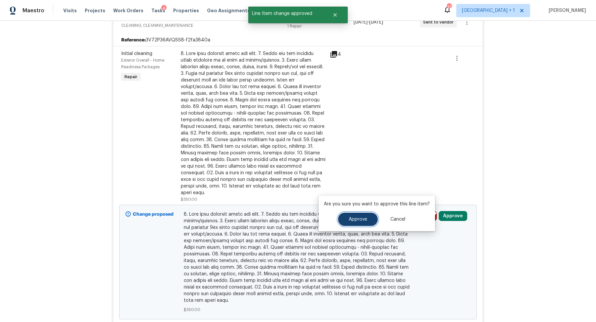
click at [360, 224] on button "Approve" at bounding box center [358, 219] width 40 height 13
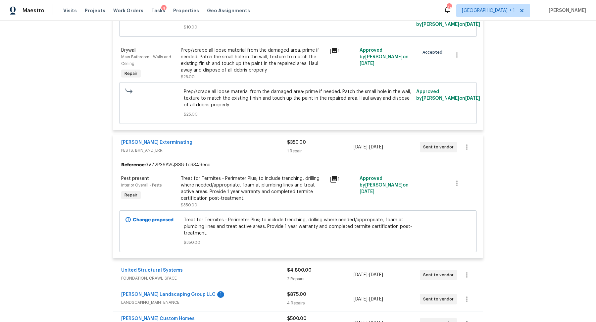
scroll to position [3774, 0]
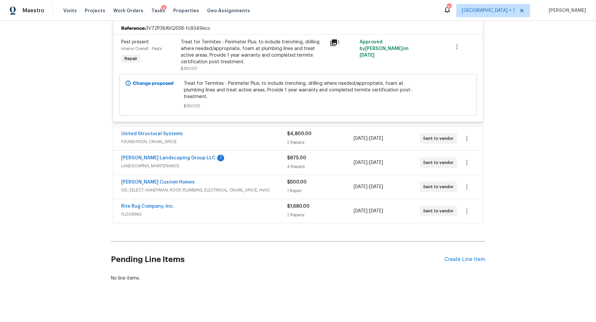
click at [281, 134] on div "United Structural Systems" at bounding box center [204, 134] width 166 height 8
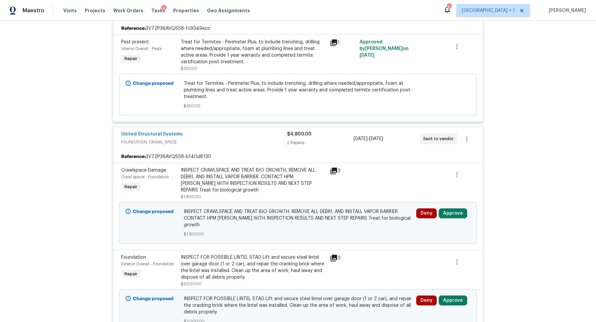
scroll to position [3966, 0]
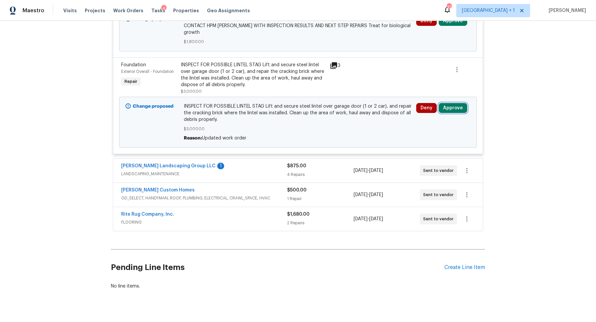
click at [460, 103] on button "Approve" at bounding box center [453, 108] width 28 height 10
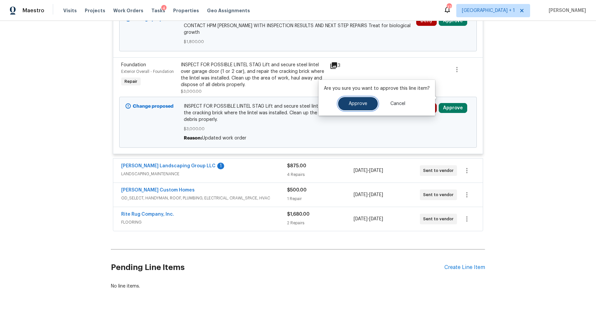
click at [363, 103] on span "Approve" at bounding box center [358, 103] width 19 height 5
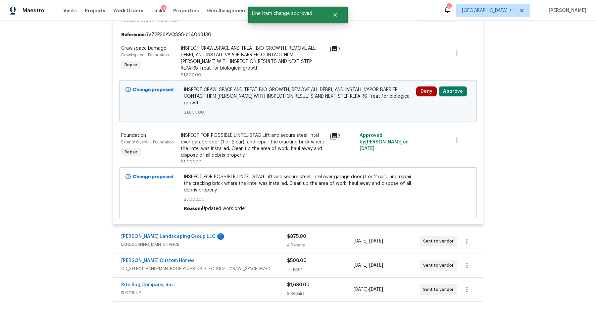
scroll to position [3870, 0]
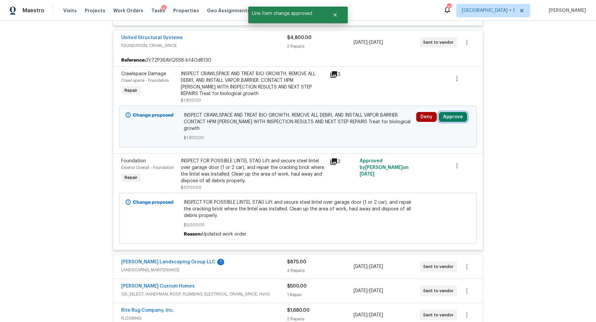
click at [452, 112] on button "Approve" at bounding box center [453, 117] width 28 height 10
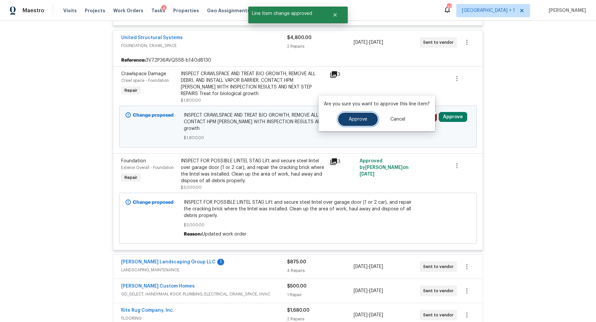
click at [353, 120] on span "Approve" at bounding box center [358, 119] width 19 height 5
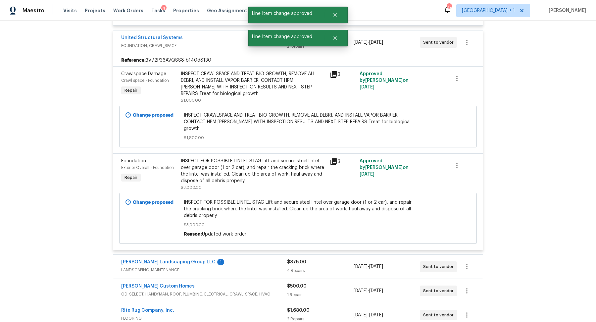
click at [261, 267] on span "LANDSCAPING_MAINTENANCE" at bounding box center [204, 270] width 166 height 7
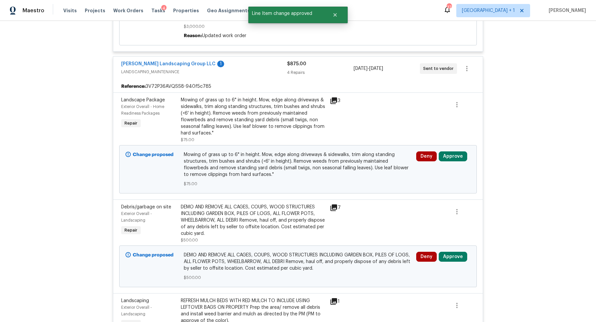
scroll to position [4063, 0]
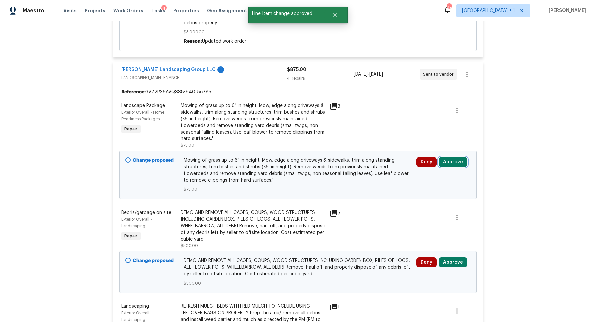
click at [453, 157] on button "Approve" at bounding box center [453, 162] width 28 height 10
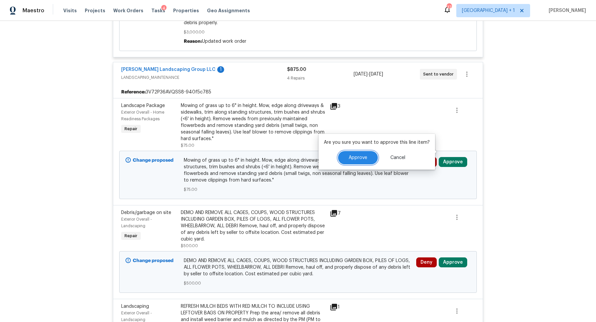
click at [367, 154] on button "Approve" at bounding box center [358, 157] width 40 height 13
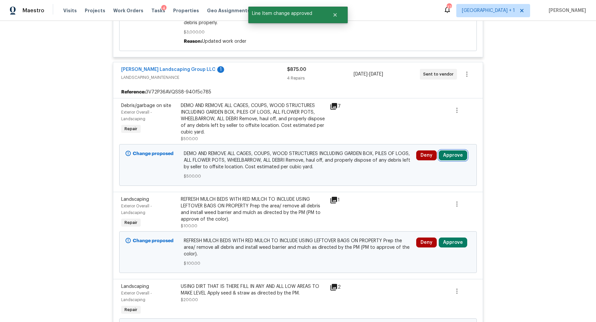
click at [453, 150] on button "Approve" at bounding box center [453, 155] width 28 height 10
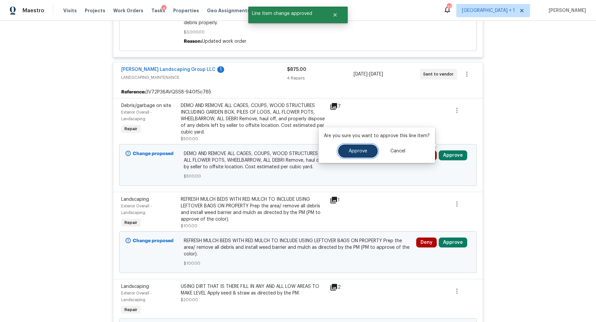
click at [351, 153] on span "Approve" at bounding box center [358, 151] width 19 height 5
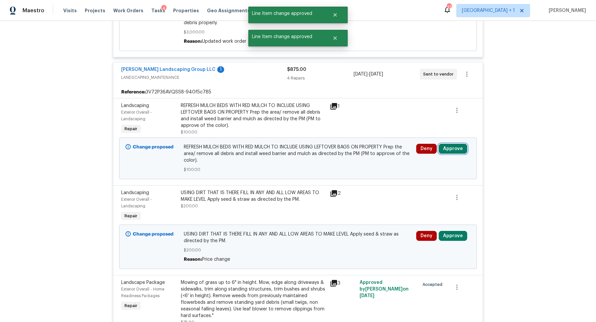
click at [455, 144] on button "Approve" at bounding box center [453, 149] width 28 height 10
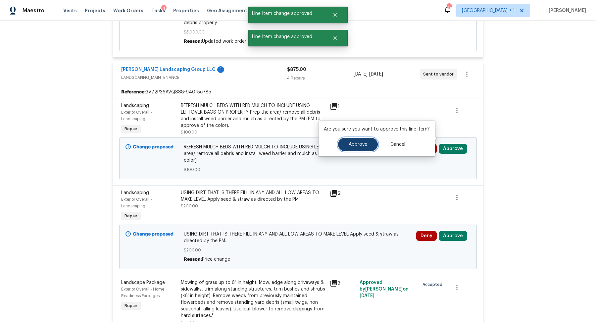
click at [349, 149] on button "Approve" at bounding box center [358, 144] width 40 height 13
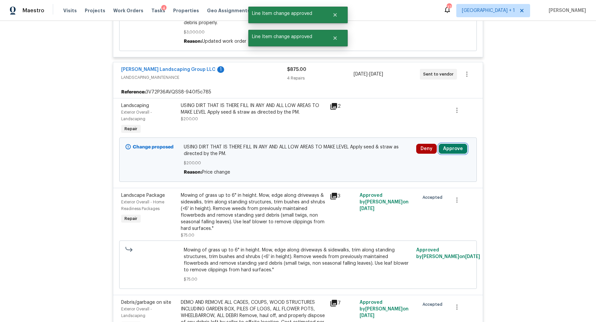
click at [450, 144] on button "Approve" at bounding box center [453, 149] width 28 height 10
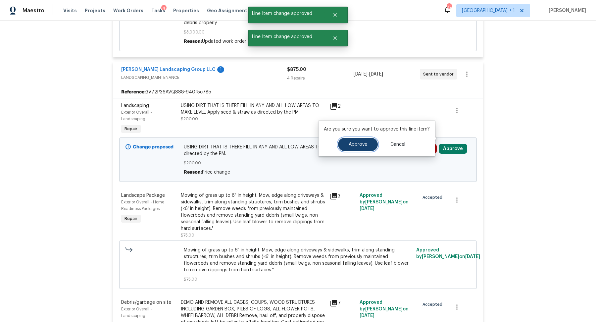
click at [352, 139] on button "Approve" at bounding box center [358, 144] width 40 height 13
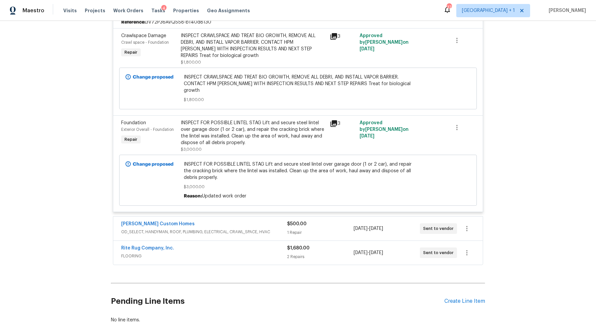
scroll to position [4361, 0]
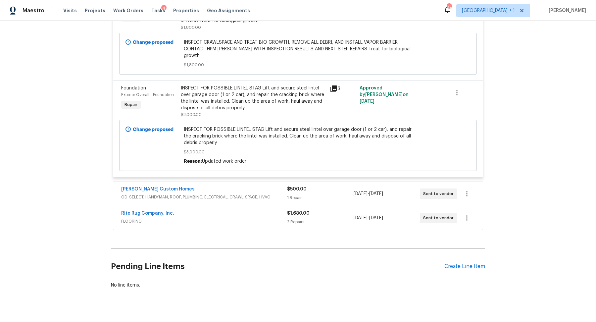
click at [338, 186] on div "$500.00" at bounding box center [320, 189] width 66 height 7
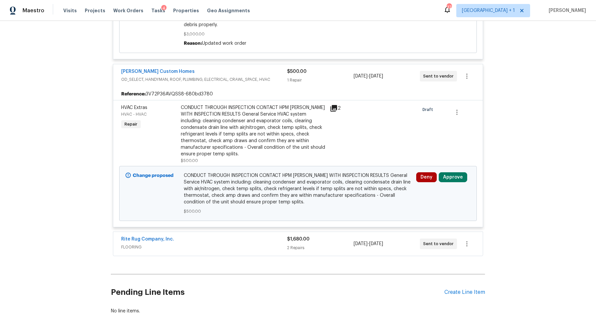
scroll to position [4505, 0]
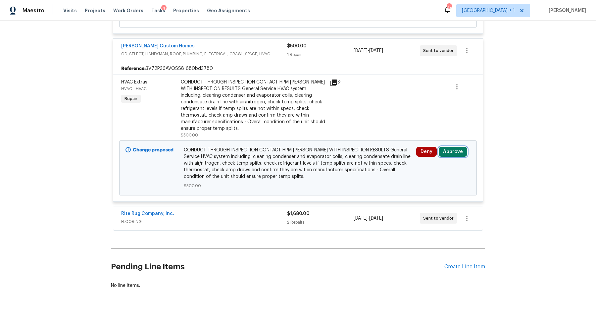
click at [455, 147] on button "Approve" at bounding box center [453, 152] width 28 height 10
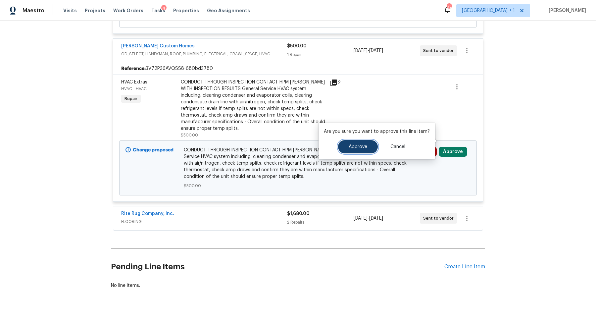
click at [354, 146] on span "Approve" at bounding box center [358, 146] width 19 height 5
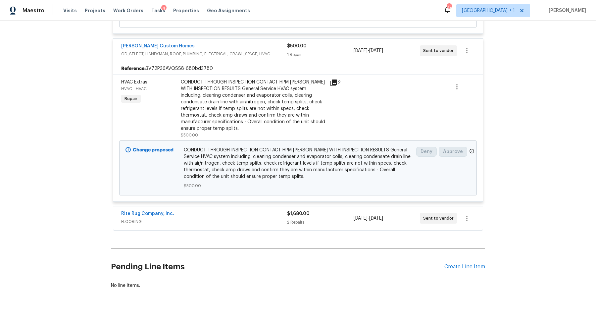
click at [325, 216] on div "Rite Rug Company, Inc. FLOORING $1,680.00 2 Repairs 10/3/2025 - 10/17/2025 Sent…" at bounding box center [298, 218] width 370 height 24
click at [338, 219] on div "2 Repairs" at bounding box center [320, 222] width 66 height 7
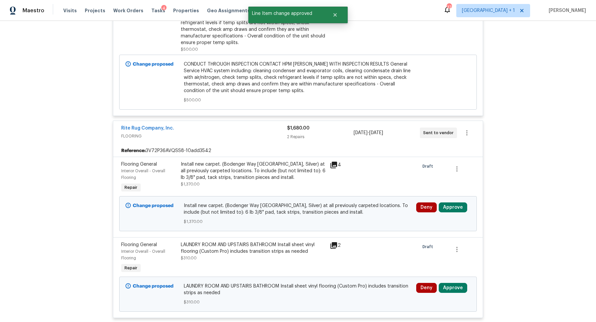
scroll to position [4601, 0]
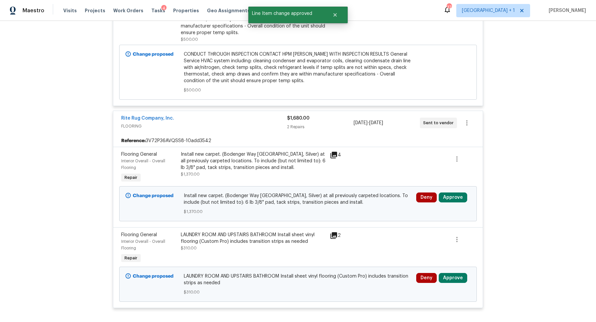
click at [456, 190] on div "Deny Approve" at bounding box center [443, 203] width 58 height 26
click at [459, 192] on button "Approve" at bounding box center [453, 197] width 28 height 10
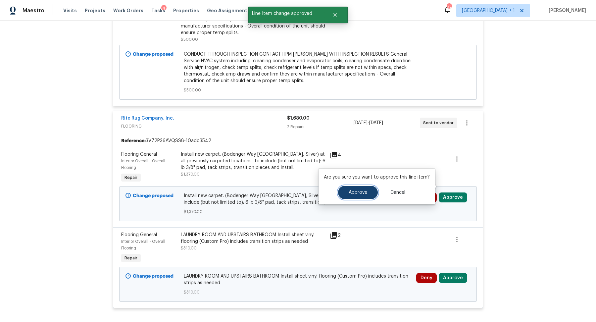
click at [361, 191] on span "Approve" at bounding box center [358, 192] width 19 height 5
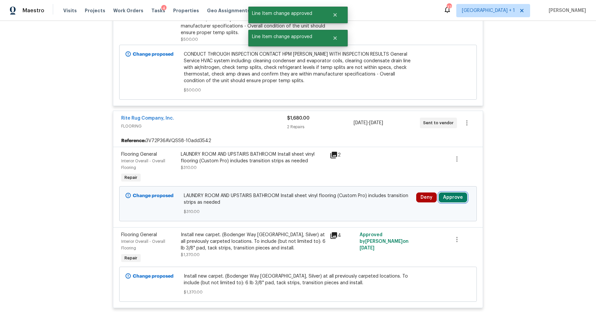
click at [451, 192] on button "Approve" at bounding box center [453, 197] width 28 height 10
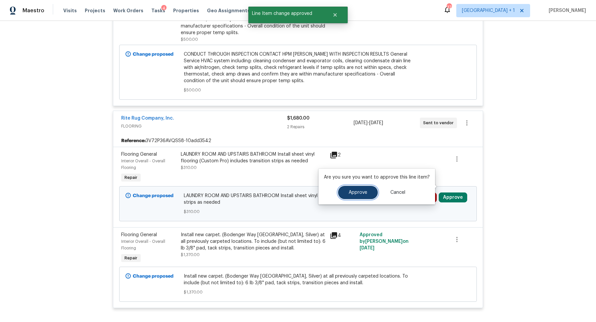
click at [356, 196] on button "Approve" at bounding box center [358, 192] width 40 height 13
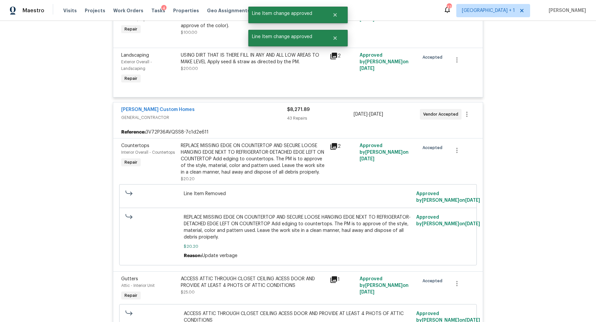
scroll to position [0, 0]
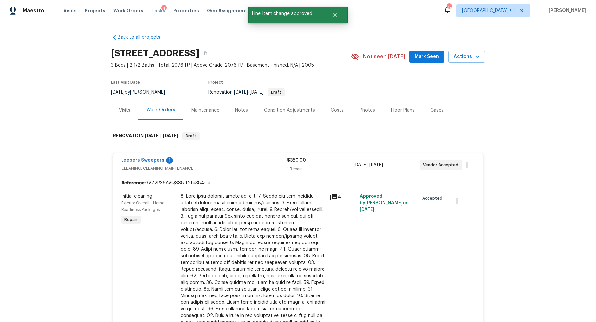
click at [151, 10] on span "Tasks" at bounding box center [158, 10] width 14 height 5
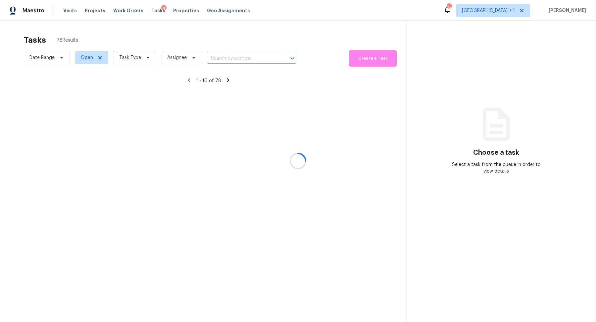
click at [144, 56] on div at bounding box center [298, 161] width 596 height 322
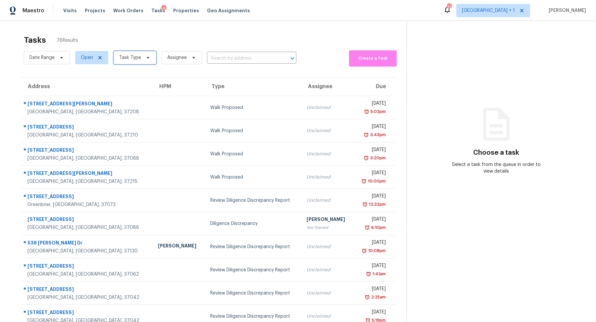
click at [135, 56] on span "Task Type" at bounding box center [130, 57] width 22 height 7
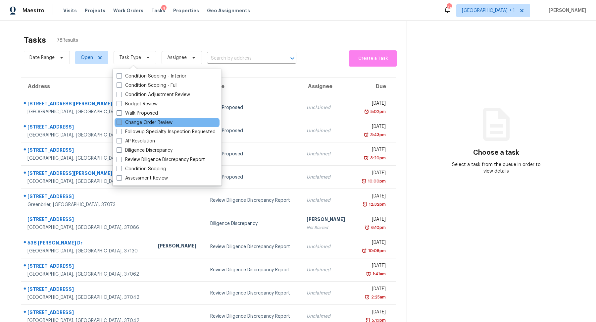
click at [157, 120] on label "Change Order Review" at bounding box center [145, 122] width 56 height 7
click at [121, 120] on input "Change Order Review" at bounding box center [119, 121] width 4 height 4
checkbox input "true"
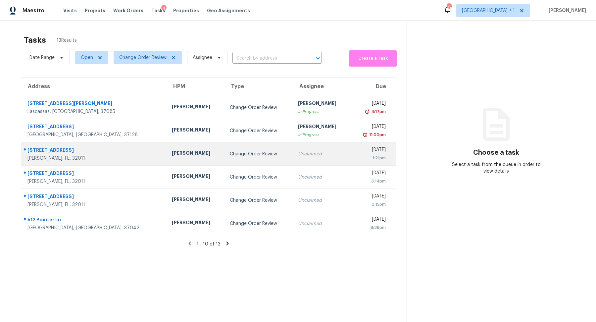
click at [39, 157] on div "Callahan, FL, 32011" at bounding box center [94, 158] width 134 height 7
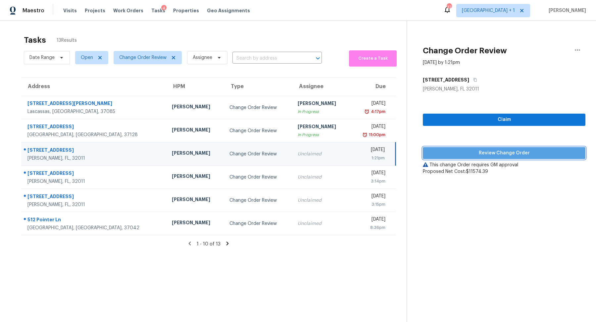
click at [479, 155] on span "Review Change Order" at bounding box center [504, 153] width 152 height 8
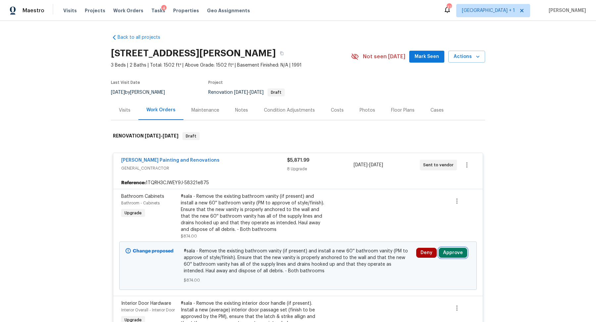
click at [458, 249] on button "Approve" at bounding box center [453, 253] width 28 height 10
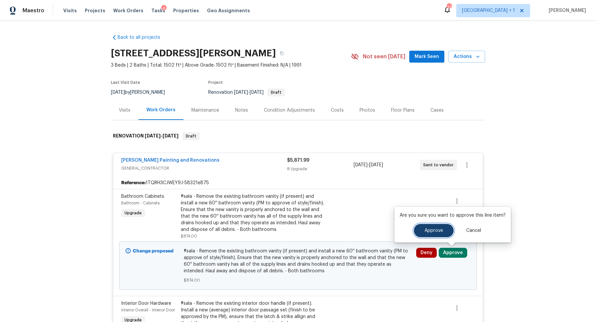
click at [421, 231] on button "Approve" at bounding box center [434, 230] width 40 height 13
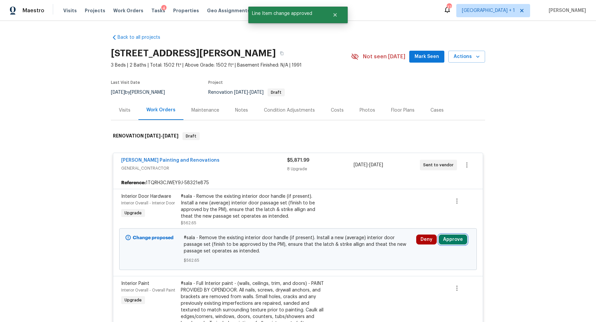
click at [456, 238] on button "Approve" at bounding box center [453, 239] width 28 height 10
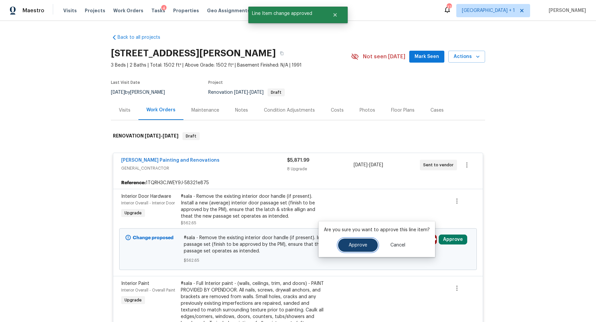
click at [361, 247] on span "Approve" at bounding box center [358, 245] width 19 height 5
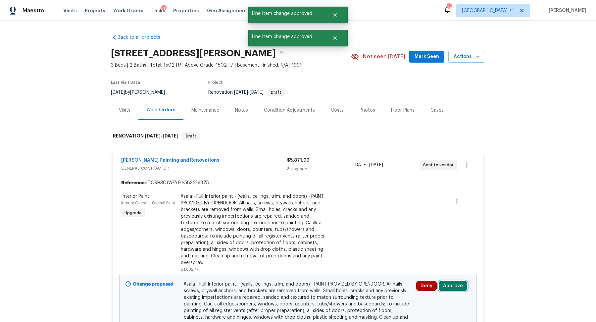
click at [453, 282] on button "Approve" at bounding box center [453, 286] width 28 height 10
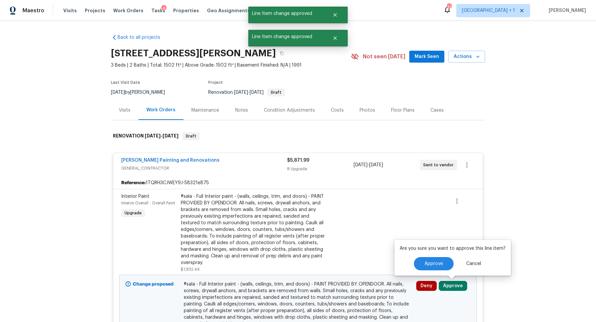
click at [410, 260] on div "Approve Cancel" at bounding box center [453, 263] width 106 height 13
click at [420, 262] on button "Approve" at bounding box center [434, 263] width 40 height 13
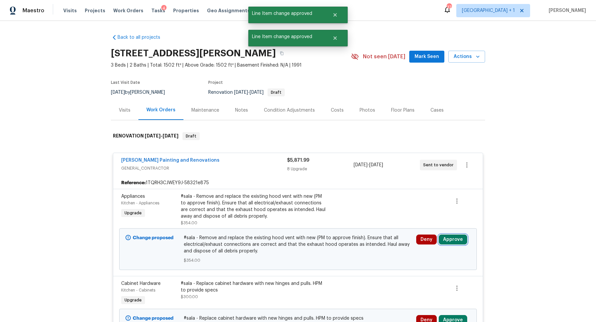
click at [457, 239] on button "Approve" at bounding box center [453, 239] width 28 height 10
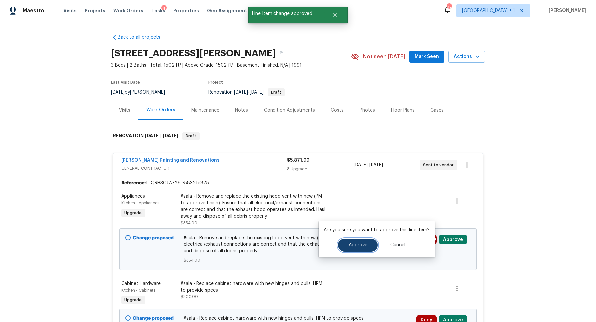
click at [357, 241] on button "Approve" at bounding box center [358, 244] width 40 height 13
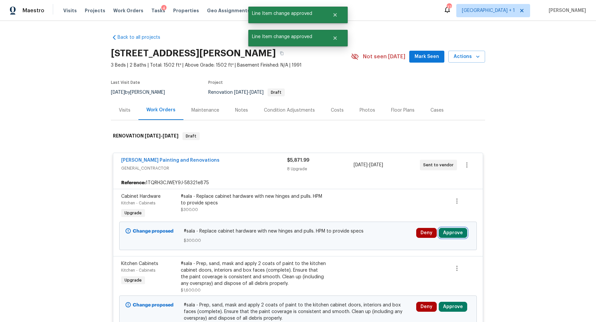
click at [448, 231] on button "Approve" at bounding box center [453, 233] width 28 height 10
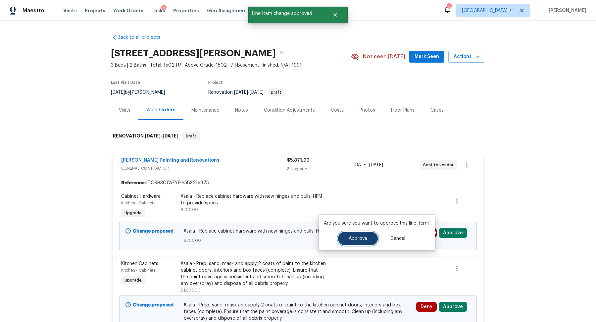
click at [355, 234] on button "Approve" at bounding box center [358, 238] width 40 height 13
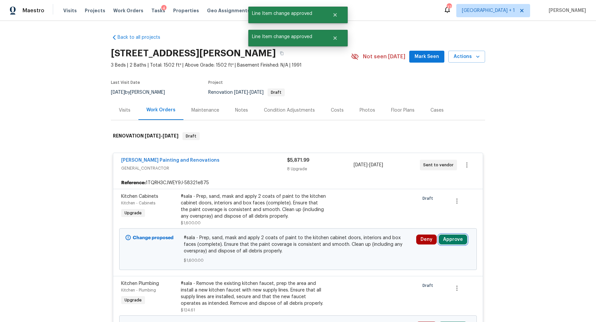
click at [449, 236] on button "Approve" at bounding box center [453, 239] width 28 height 10
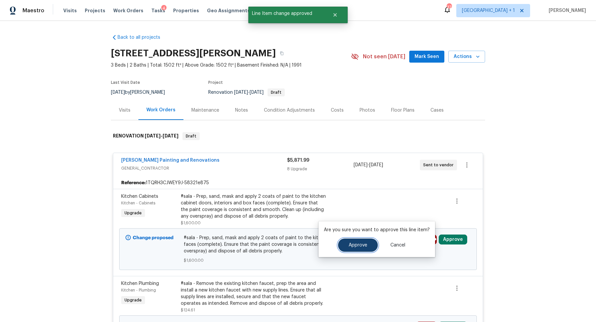
click at [360, 245] on span "Approve" at bounding box center [358, 245] width 19 height 5
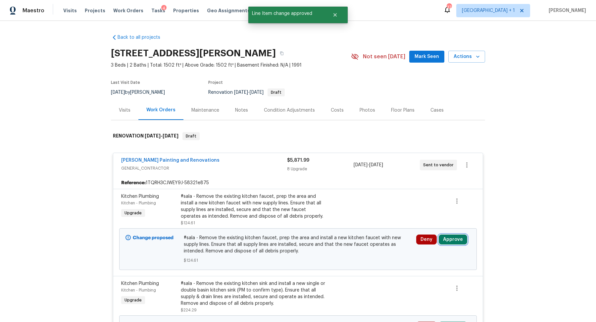
click at [450, 238] on button "Approve" at bounding box center [453, 239] width 28 height 10
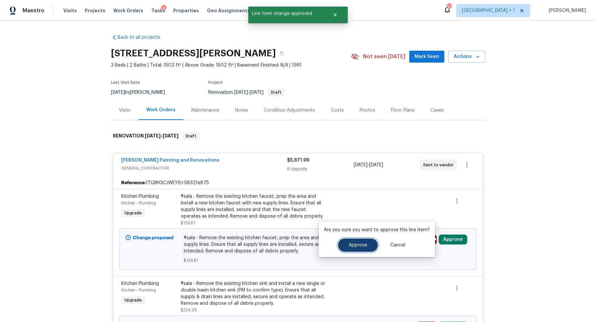
click at [365, 244] on span "Approve" at bounding box center [358, 245] width 19 height 5
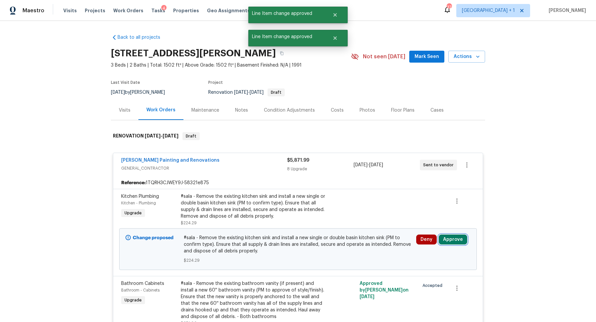
click at [456, 237] on button "Approve" at bounding box center [453, 239] width 28 height 10
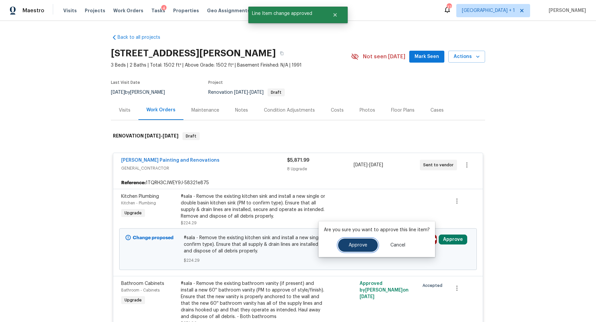
click at [362, 244] on span "Approve" at bounding box center [358, 245] width 19 height 5
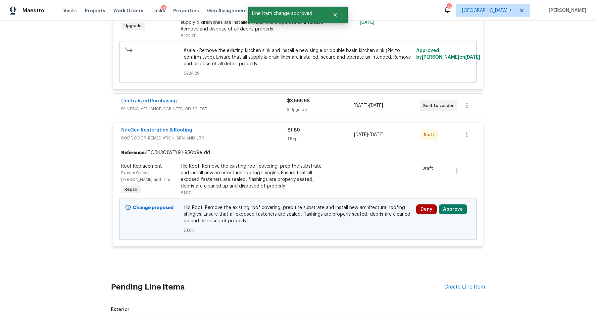
scroll to position [870, 0]
click at [456, 205] on button "Approve" at bounding box center [453, 209] width 28 height 10
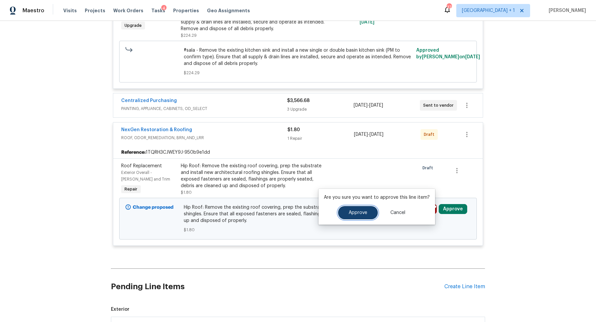
click at [343, 216] on button "Approve" at bounding box center [358, 212] width 40 height 13
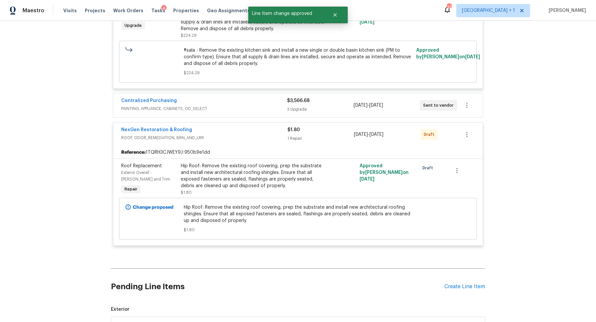
click at [279, 105] on span "PAINTING, APPLIANCE, CABINETS, OD_SELECT" at bounding box center [204, 108] width 166 height 7
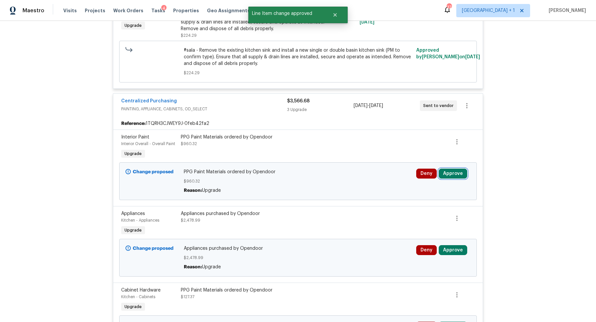
click at [448, 169] on button "Approve" at bounding box center [453, 174] width 28 height 10
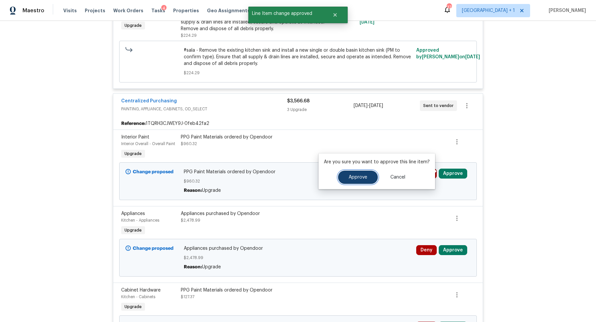
click at [351, 180] on button "Approve" at bounding box center [358, 177] width 40 height 13
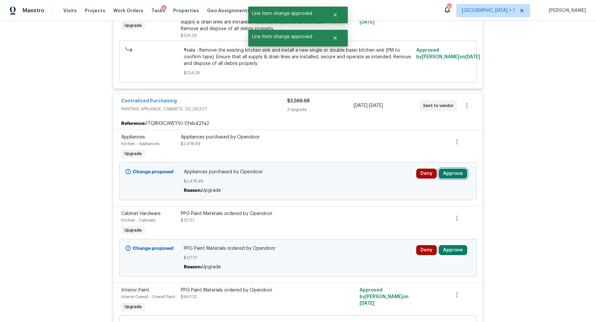
click at [450, 169] on button "Approve" at bounding box center [453, 174] width 28 height 10
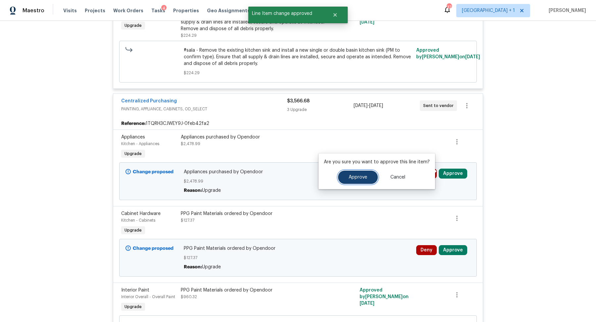
click at [354, 171] on button "Approve" at bounding box center [358, 177] width 40 height 13
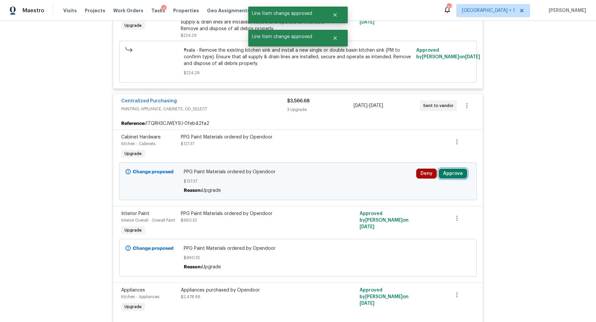
click at [459, 170] on button "Approve" at bounding box center [453, 174] width 28 height 10
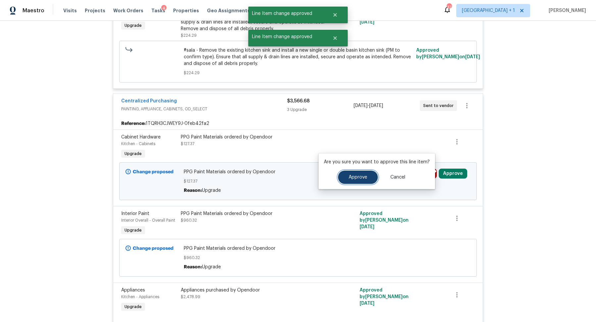
click at [343, 173] on button "Approve" at bounding box center [358, 177] width 40 height 13
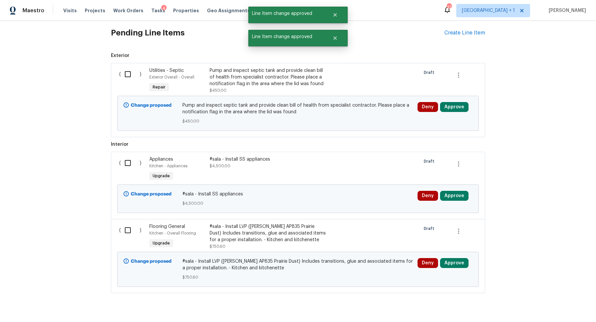
scroll to position [1277, 0]
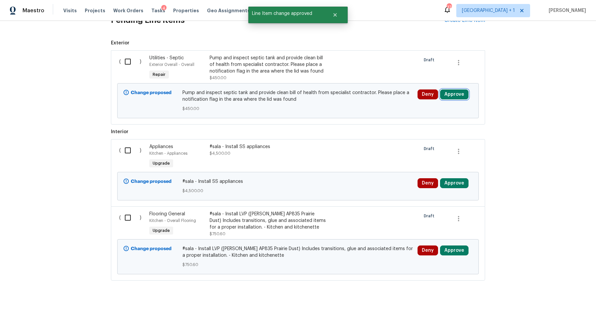
click at [456, 90] on button "Approve" at bounding box center [454, 94] width 28 height 10
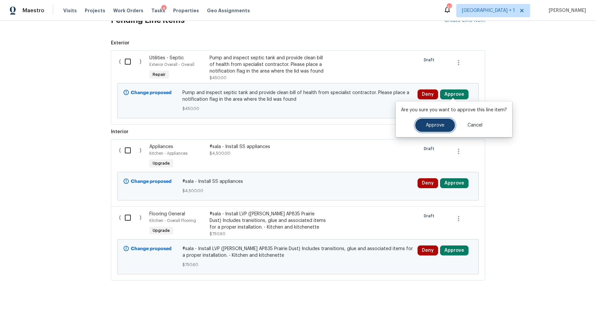
click at [421, 122] on button "Approve" at bounding box center [435, 125] width 40 height 13
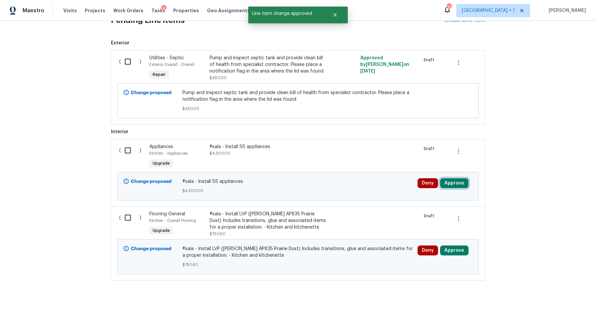
click at [447, 179] on button "Approve" at bounding box center [454, 183] width 28 height 10
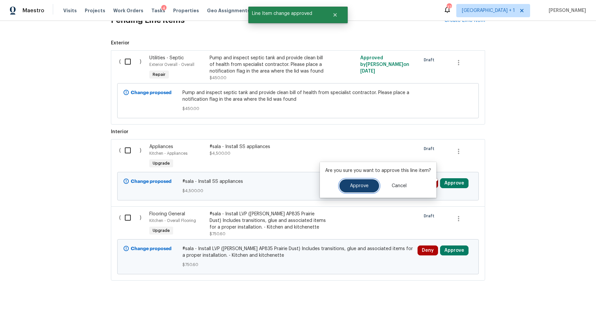
click at [368, 183] on button "Approve" at bounding box center [359, 185] width 40 height 13
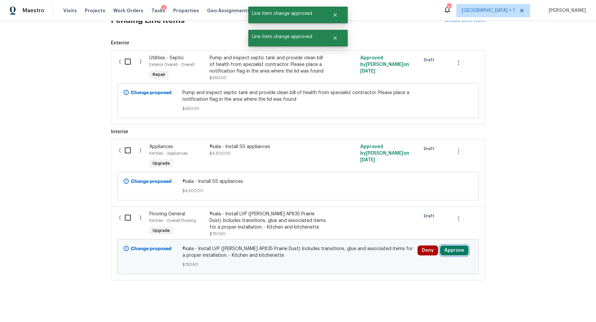
click at [454, 247] on button "Approve" at bounding box center [454, 250] width 28 height 10
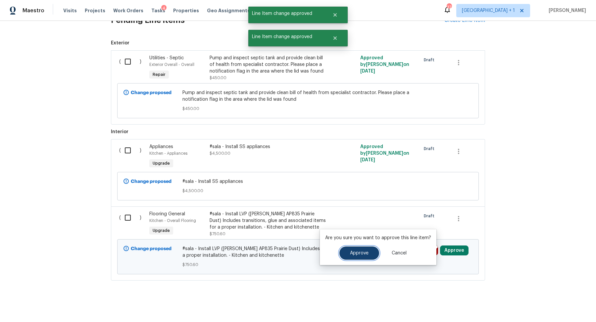
click at [367, 251] on span "Approve" at bounding box center [359, 253] width 19 height 5
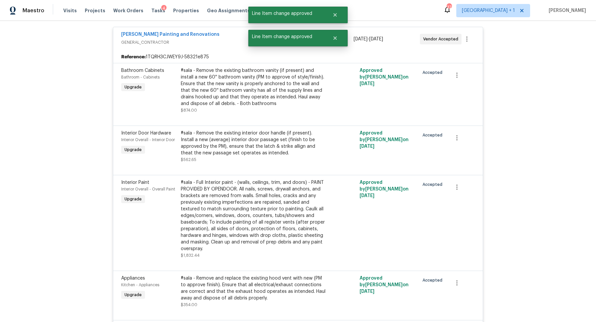
scroll to position [0, 0]
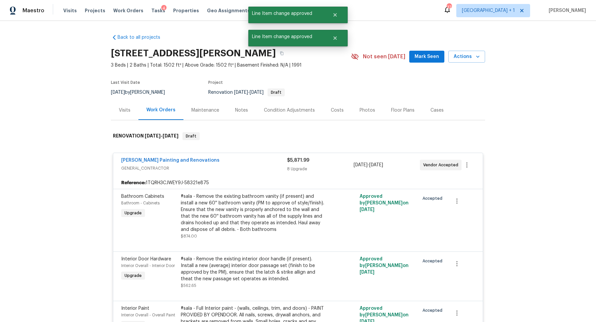
click at [247, 114] on div "Notes" at bounding box center [241, 110] width 29 height 20
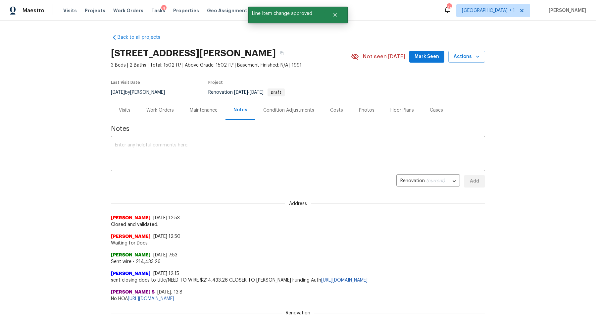
click at [133, 108] on div "Visits" at bounding box center [124, 110] width 27 height 20
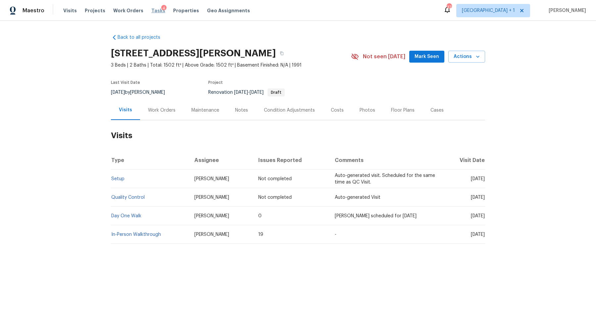
click at [154, 8] on span "Tasks" at bounding box center [158, 10] width 14 height 5
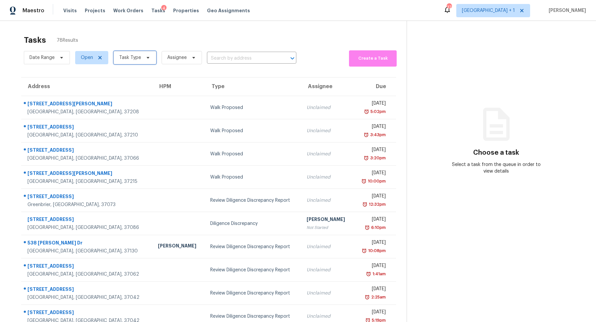
click at [133, 57] on span "Task Type" at bounding box center [130, 57] width 22 height 7
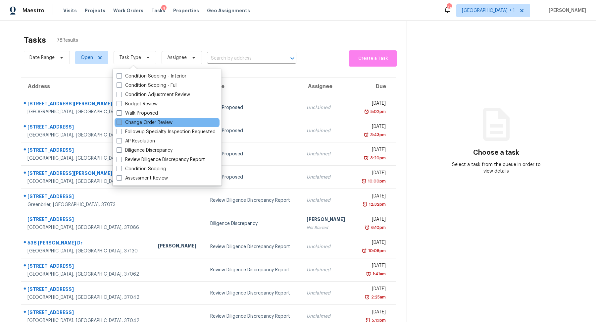
click at [138, 122] on label "Change Order Review" at bounding box center [145, 122] width 56 height 7
click at [121, 122] on input "Change Order Review" at bounding box center [119, 121] width 4 height 4
checkbox input "true"
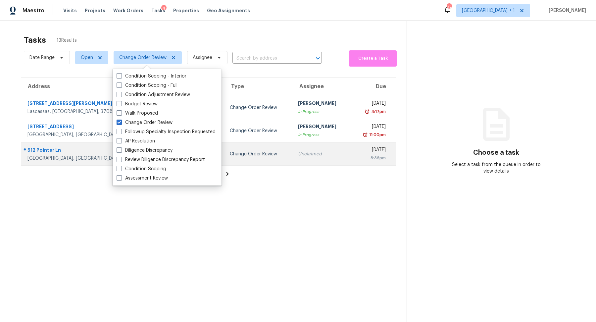
click at [46, 158] on div "Clarksville, TN, 37042" at bounding box center [94, 158] width 134 height 7
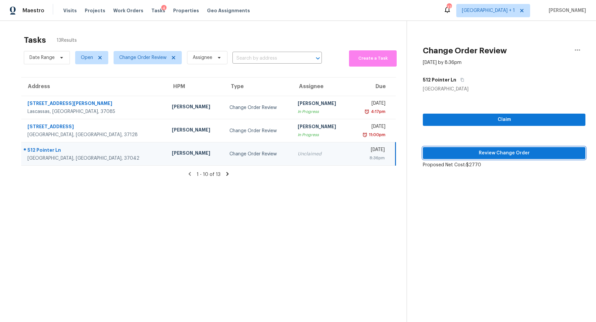
click at [480, 152] on span "Review Change Order" at bounding box center [504, 153] width 152 height 8
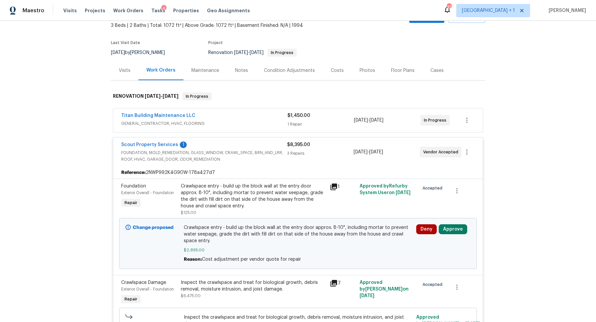
scroll to position [41, 0]
click at [449, 226] on button "Approve" at bounding box center [453, 228] width 28 height 10
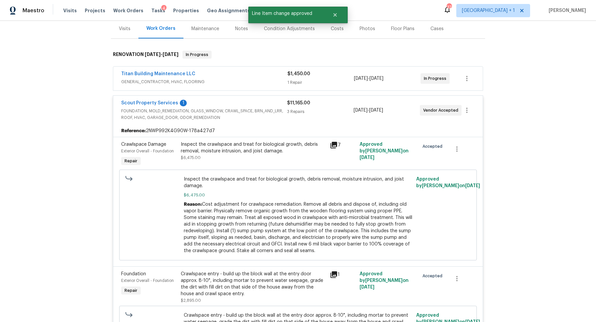
scroll to position [0, 0]
